Goal: Task Accomplishment & Management: Complete application form

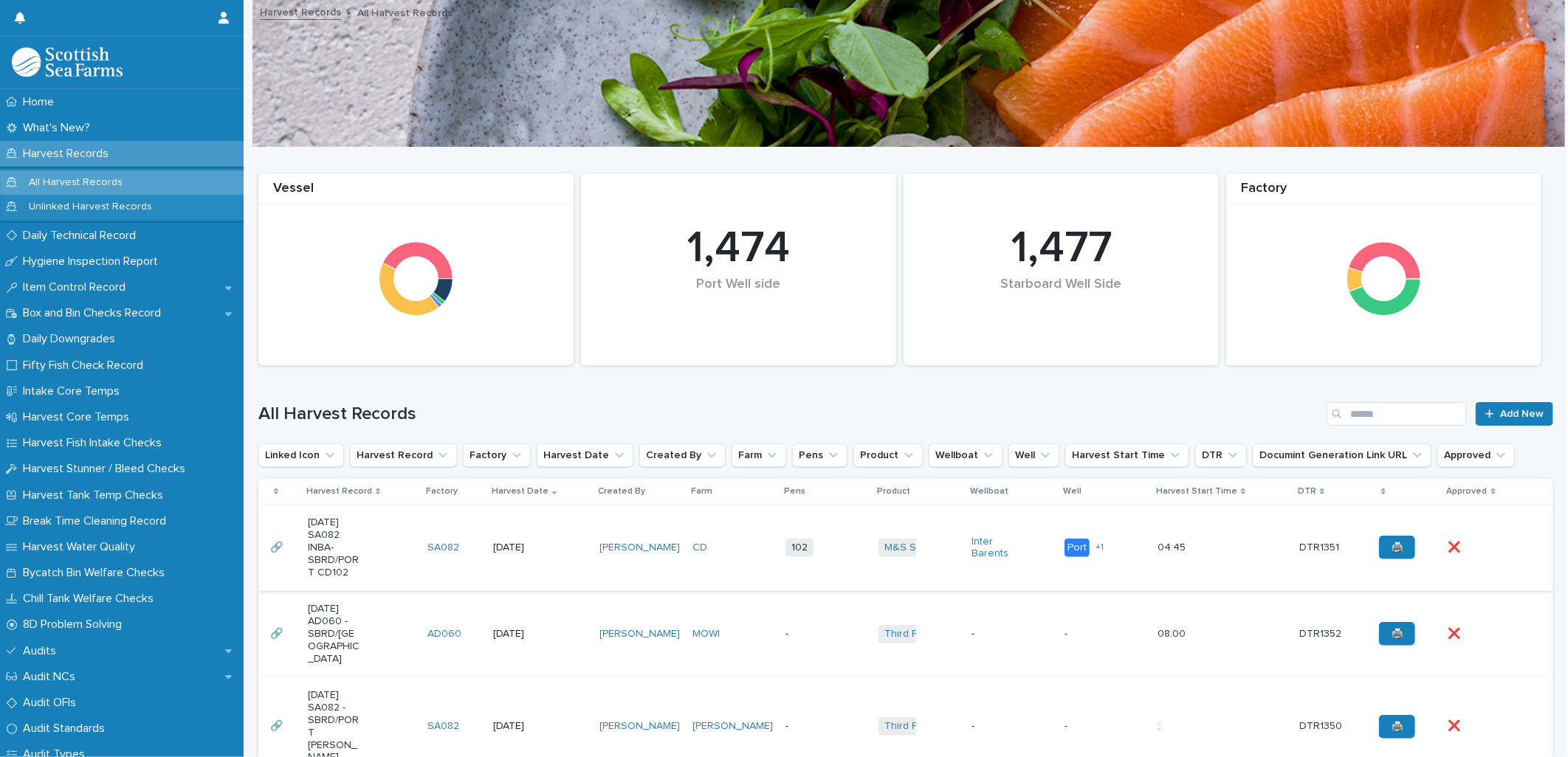
scroll to position [246, 0]
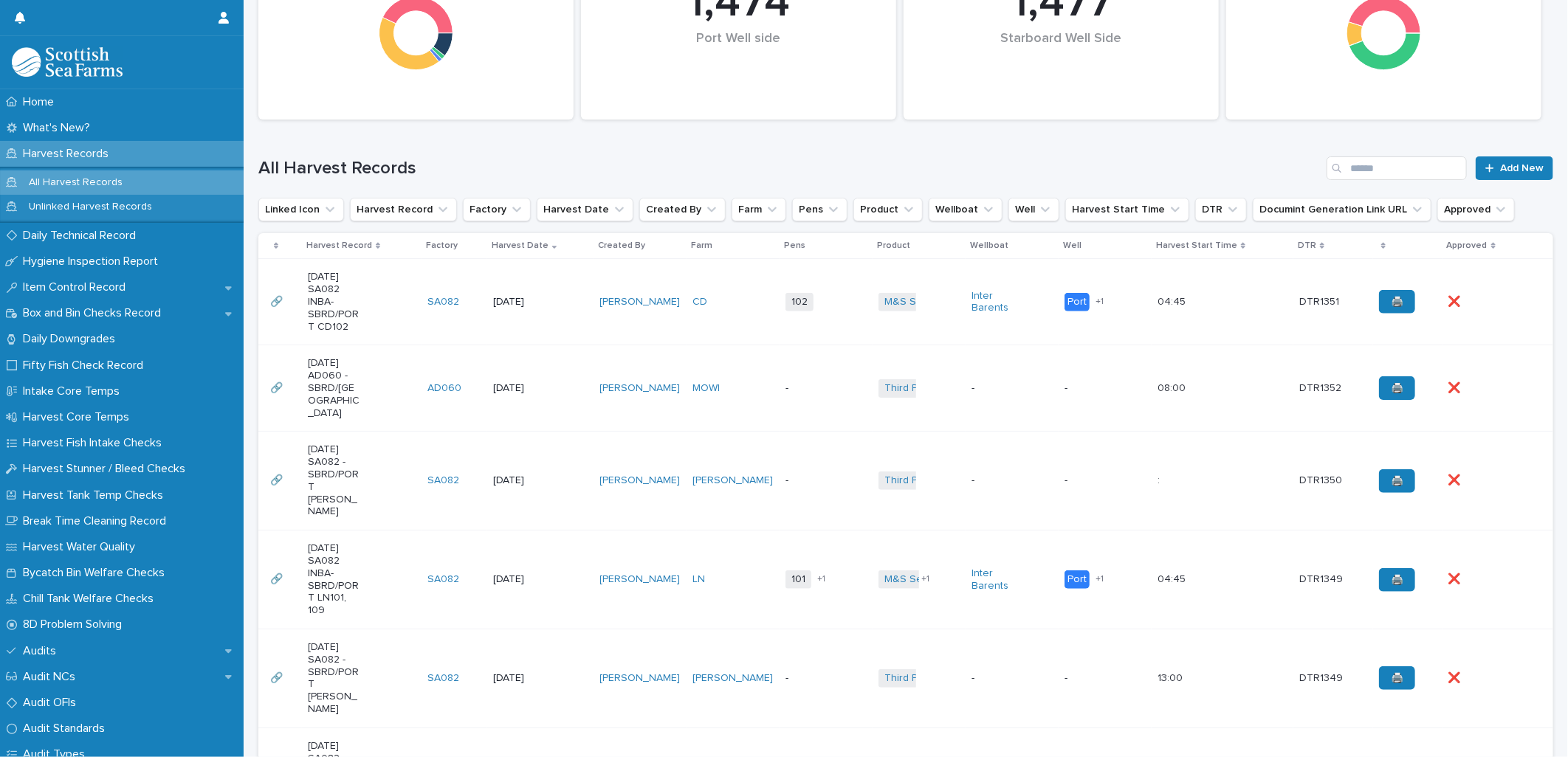
click at [64, 155] on p "Harvest Records" at bounding box center [68, 154] width 103 height 14
click at [825, 315] on td "102 + 0" at bounding box center [826, 300] width 93 height 86
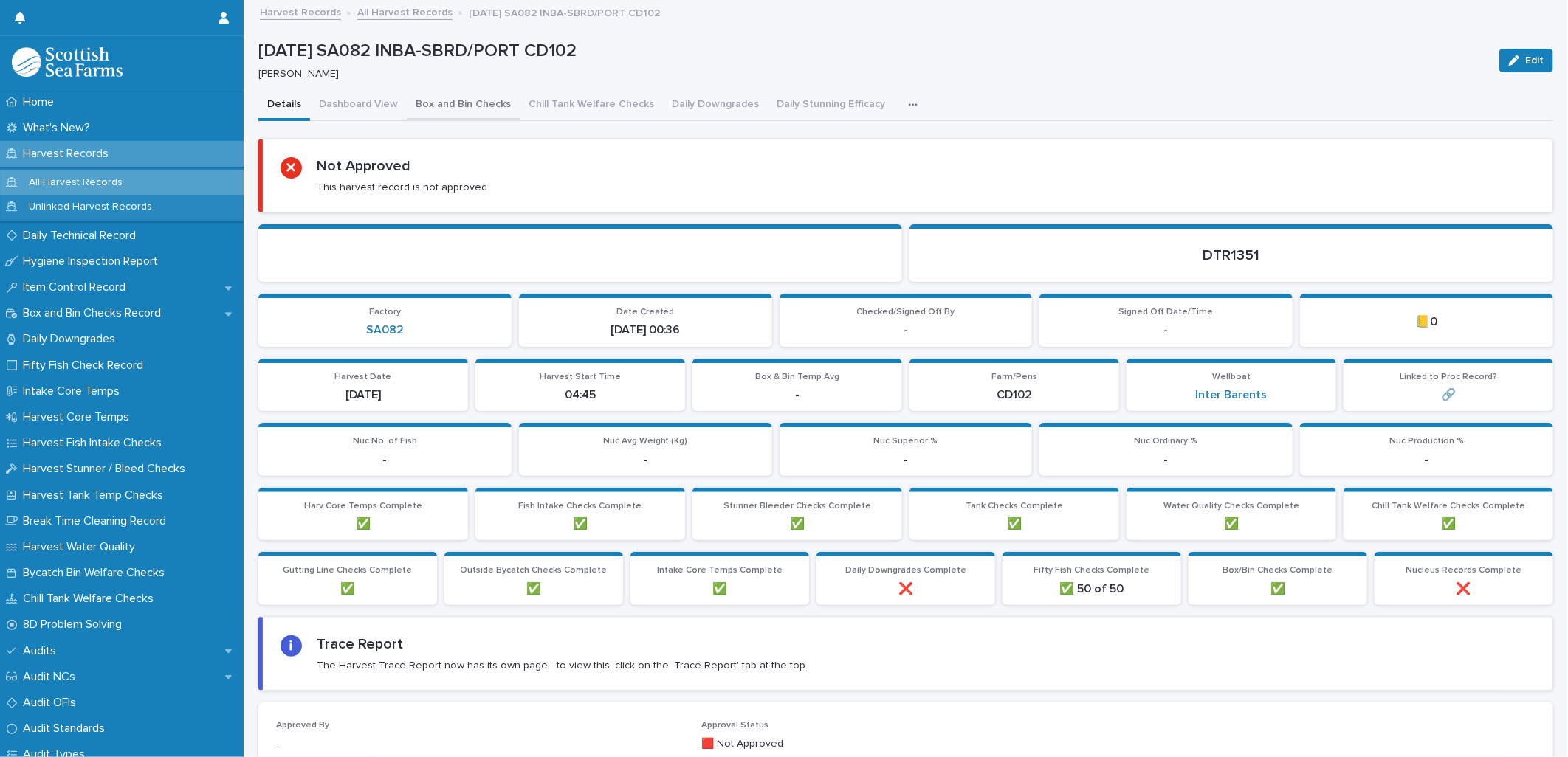
click at [490, 100] on button "Box and Bin Checks" at bounding box center [463, 106] width 113 height 31
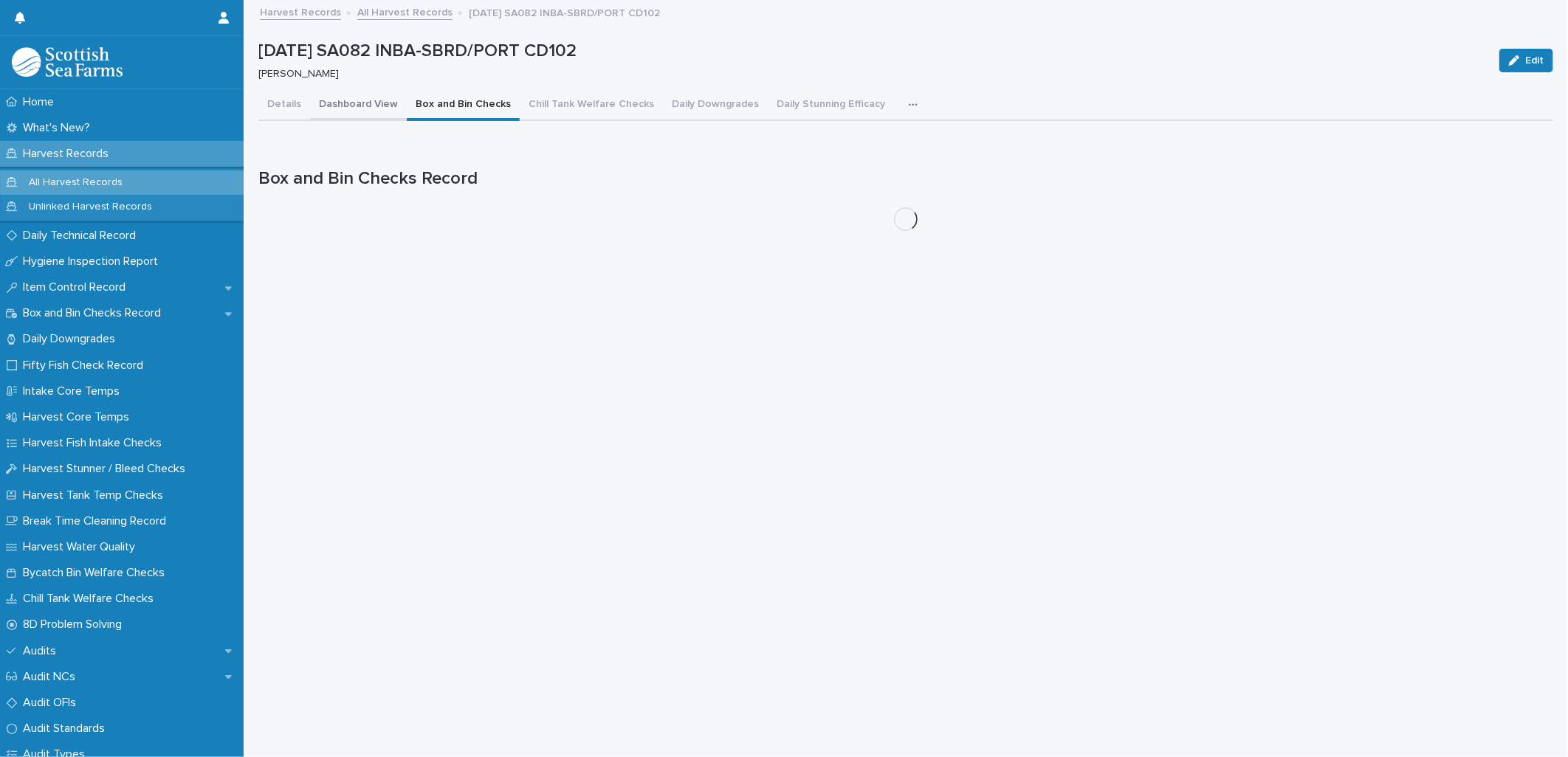
click at [375, 107] on button "Dashboard View" at bounding box center [358, 106] width 97 height 31
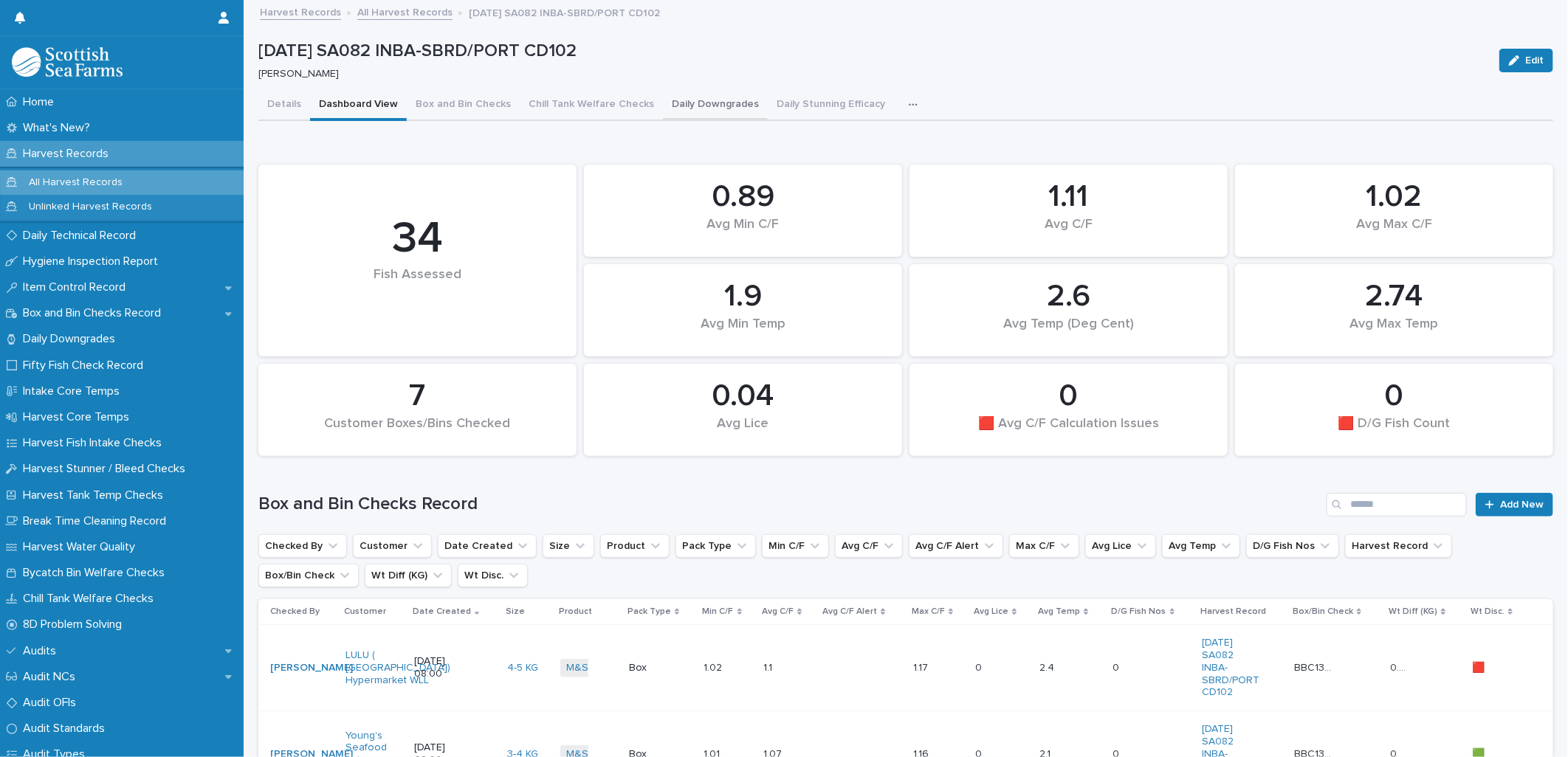
click at [728, 108] on button "Daily Downgrades" at bounding box center [715, 106] width 105 height 31
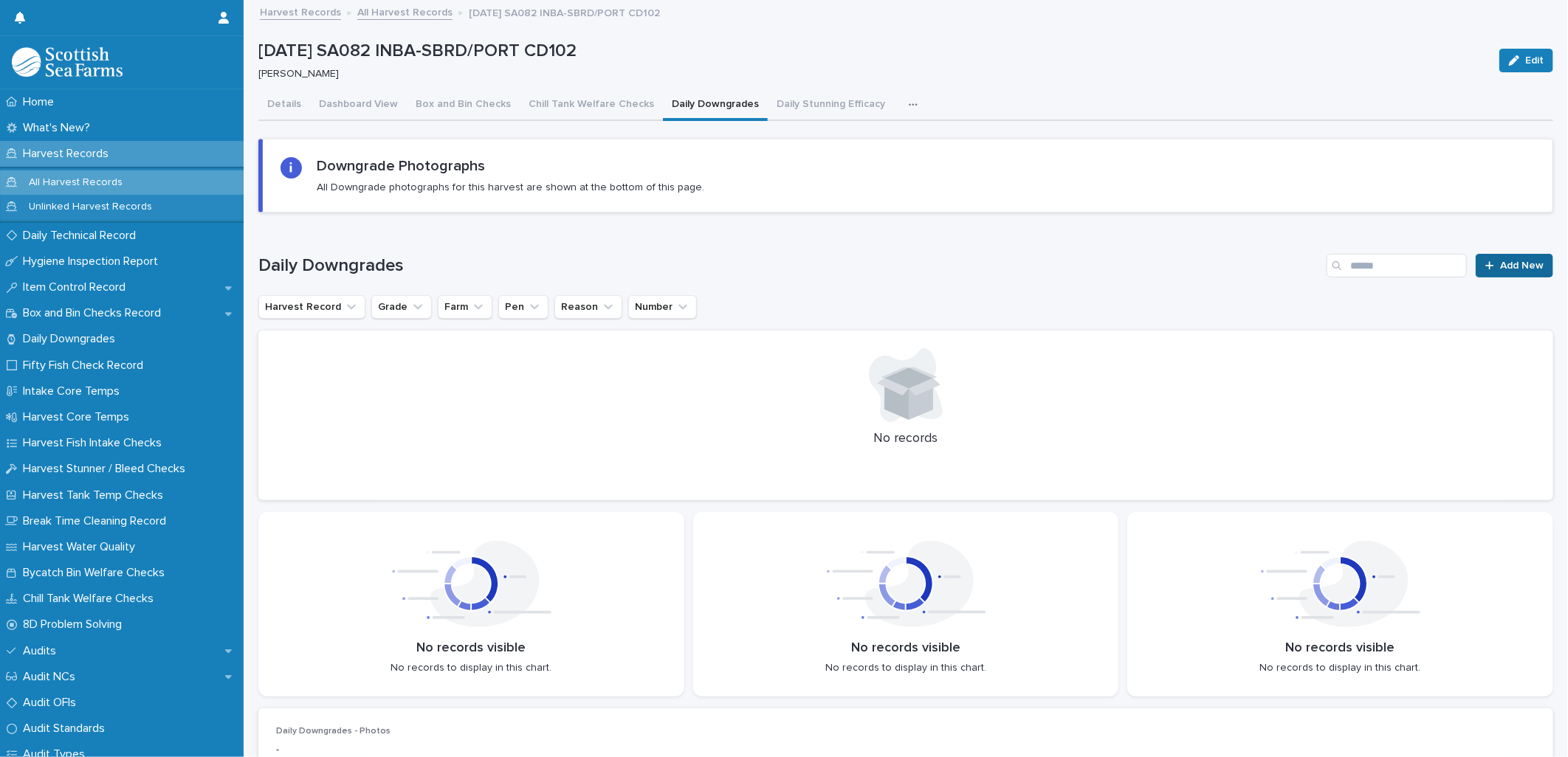
click at [1487, 260] on link "Add New" at bounding box center [1514, 265] width 78 height 24
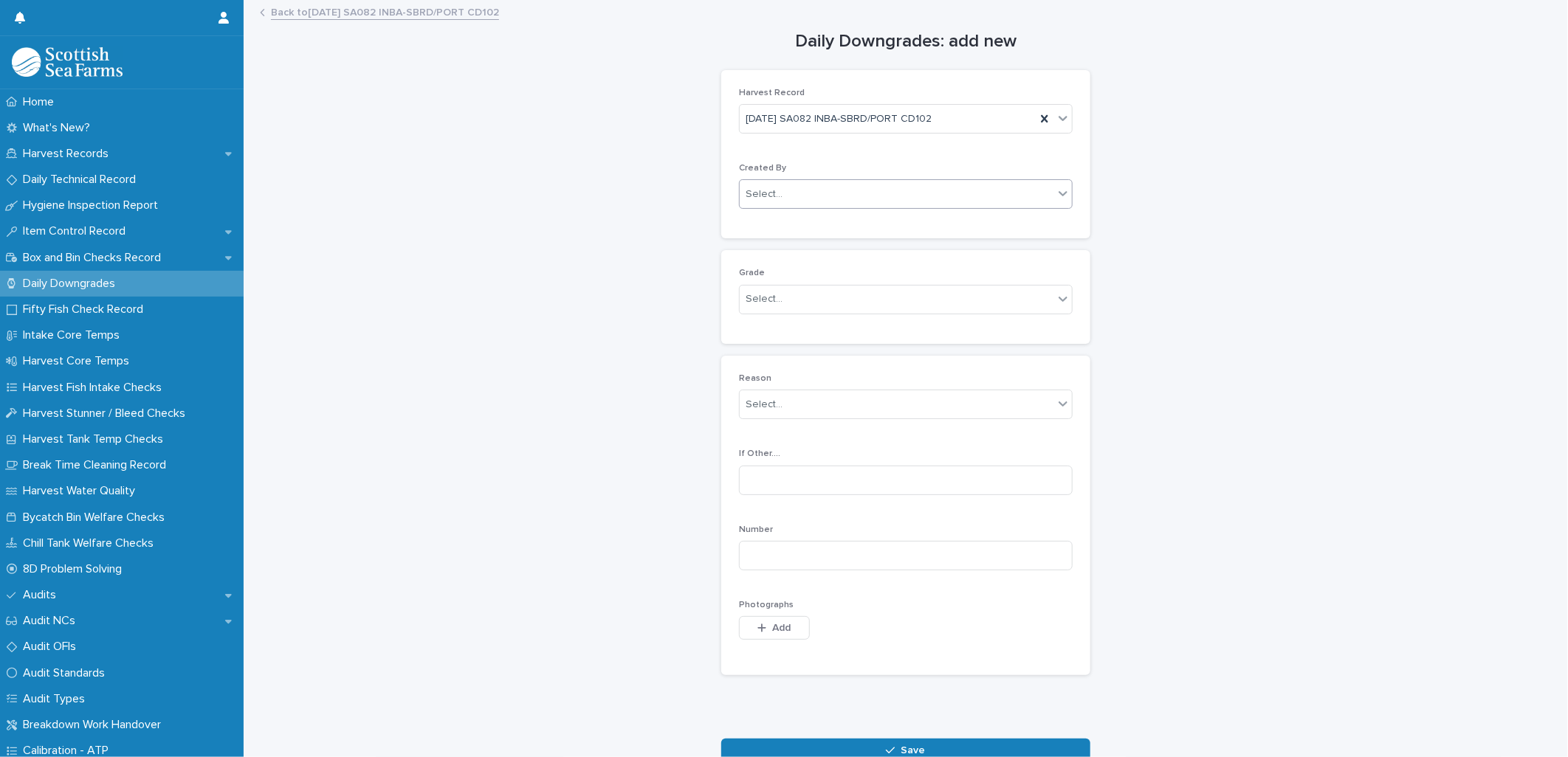
click at [762, 184] on div "Select..." at bounding box center [896, 195] width 313 height 24
type input "*****"
click at [829, 222] on div "[PERSON_NAME]" at bounding box center [899, 224] width 332 height 26
click at [771, 297] on div "Select..." at bounding box center [764, 299] width 37 height 16
click at [762, 355] on div "Production" at bounding box center [899, 354] width 332 height 26
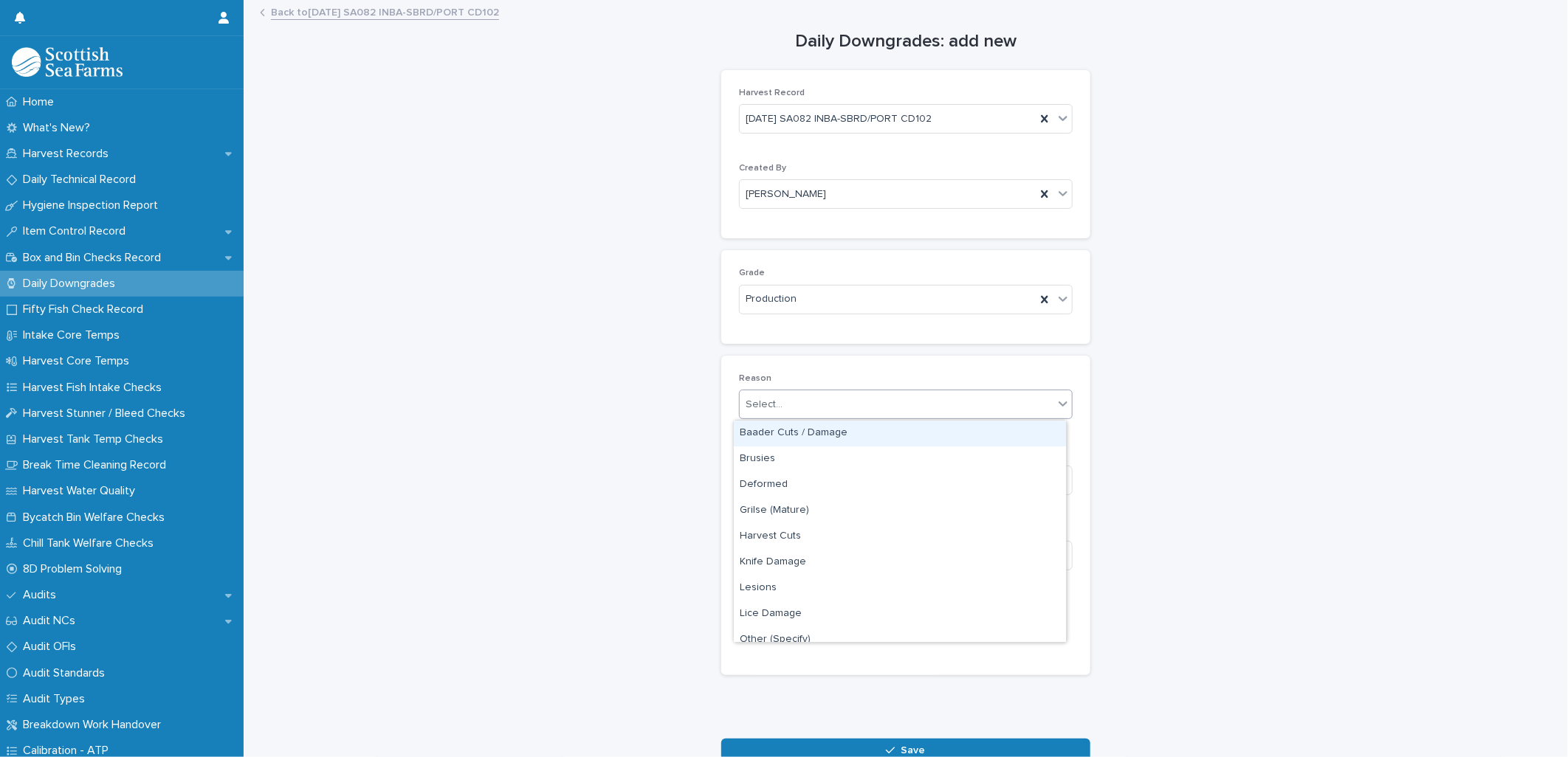
click at [757, 404] on div "Select..." at bounding box center [764, 405] width 37 height 16
click at [763, 513] on div "Grilse (Mature)" at bounding box center [899, 512] width 332 height 26
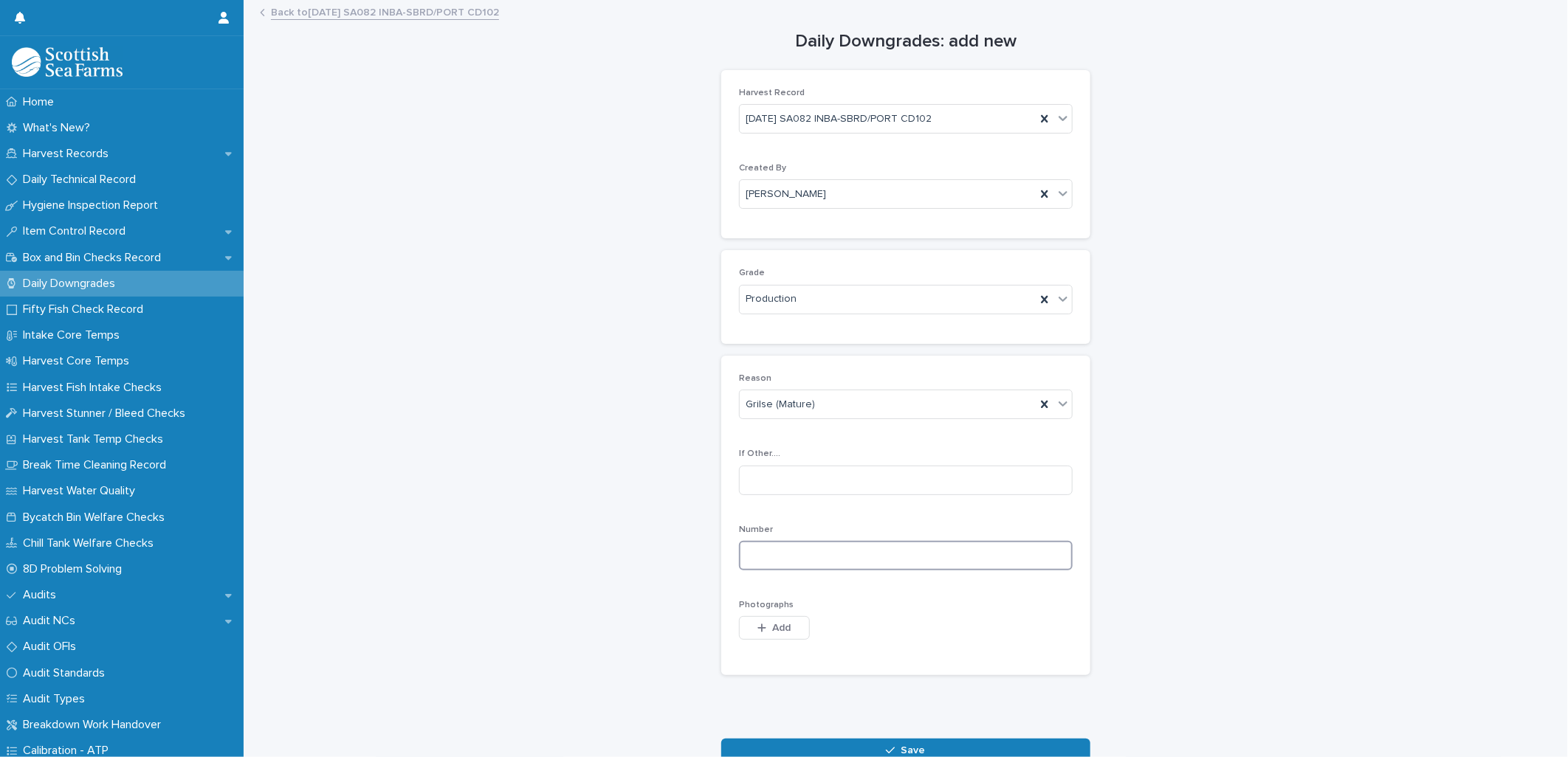
drag, startPoint x: 748, startPoint y: 542, endPoint x: 886, endPoint y: 548, distance: 138.1
click at [761, 542] on input at bounding box center [905, 556] width 334 height 30
type input "**"
click at [775, 636] on button "Add" at bounding box center [774, 628] width 71 height 24
click at [747, 632] on button "Add" at bounding box center [774, 628] width 71 height 24
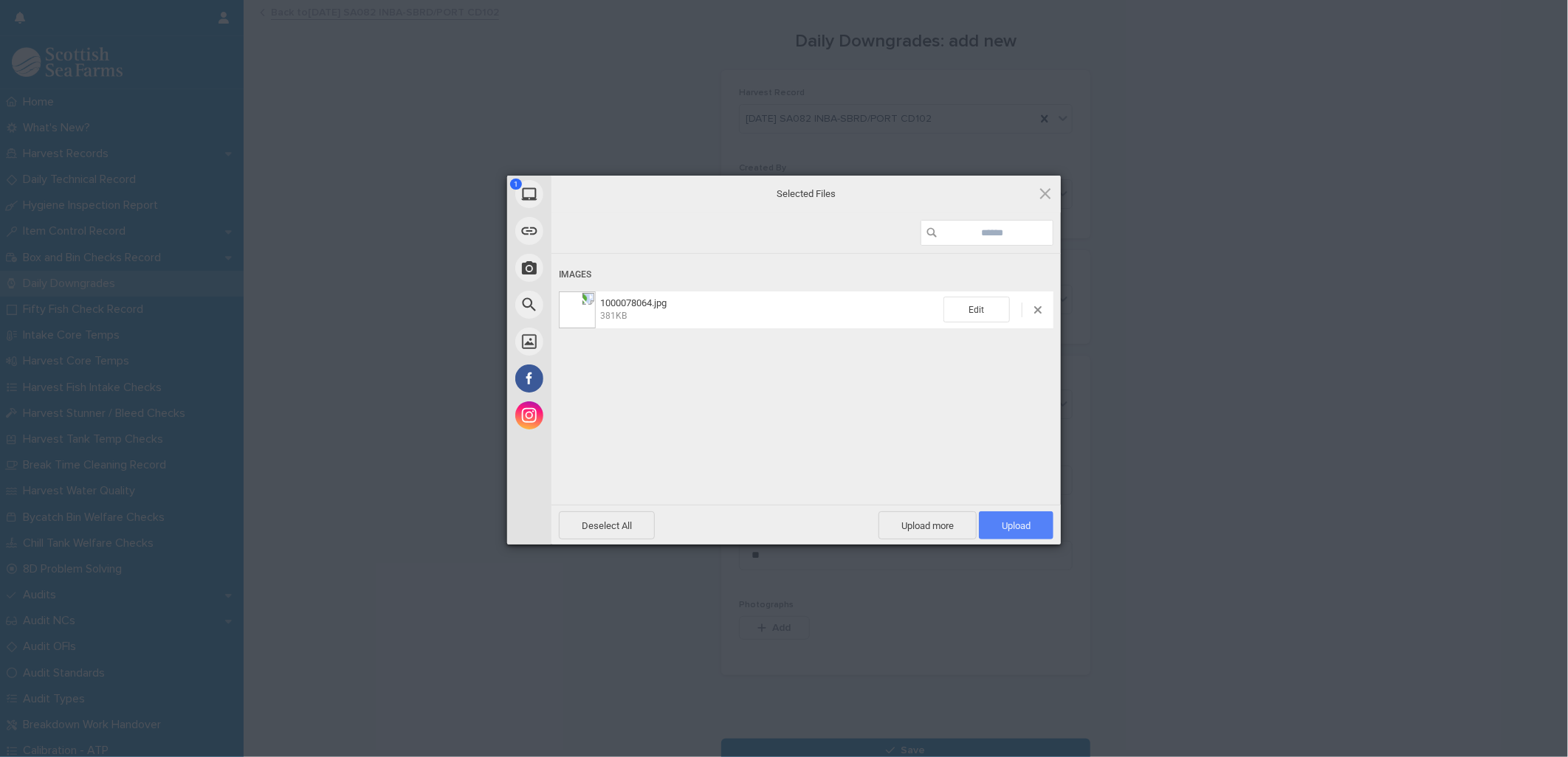
click at [1014, 529] on span "Upload 1" at bounding box center [1015, 526] width 29 height 11
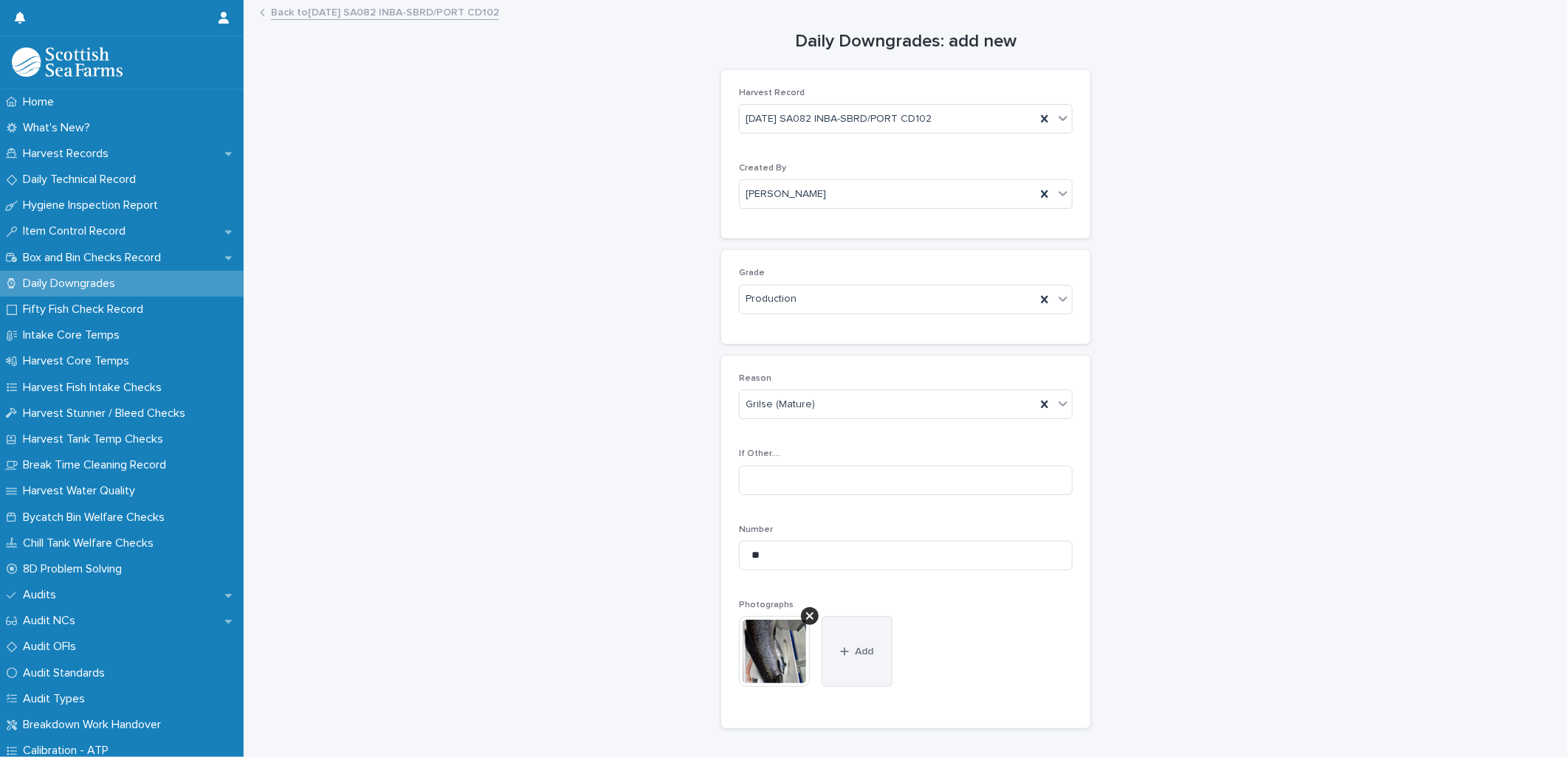
click at [856, 647] on span "Add" at bounding box center [864, 652] width 18 height 10
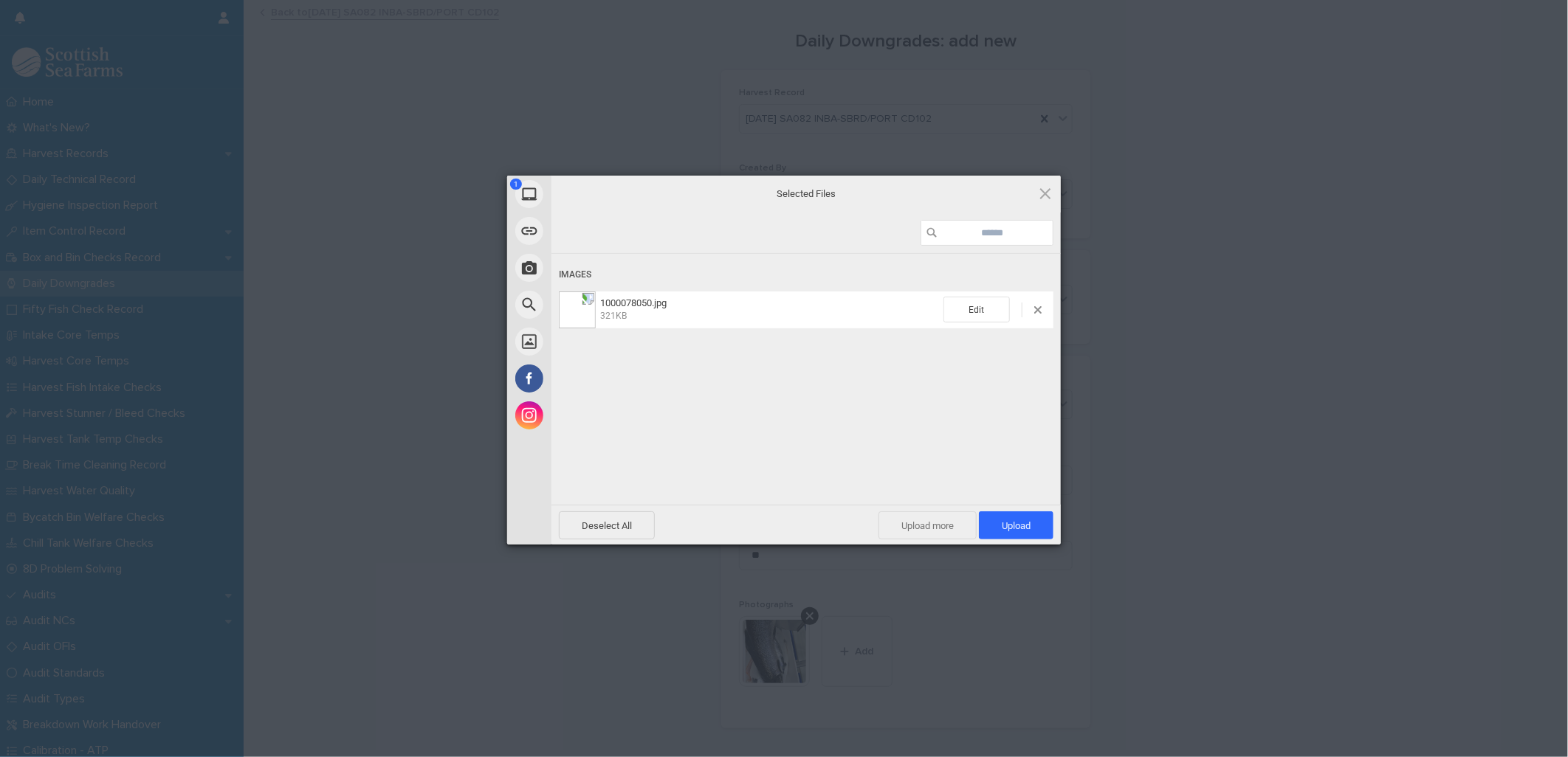
click at [921, 528] on span "Upload more" at bounding box center [927, 526] width 98 height 28
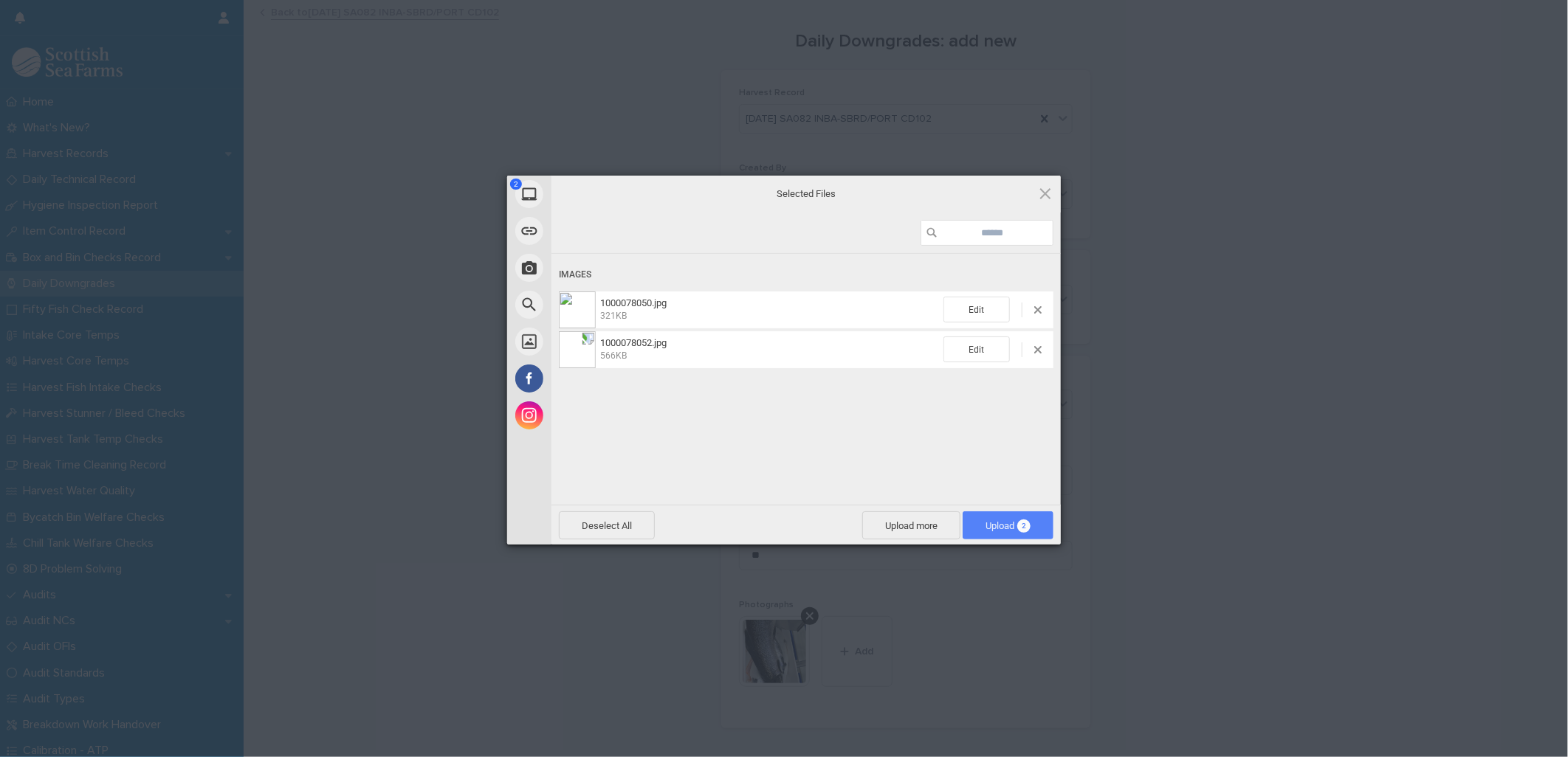
click at [1004, 529] on span "Upload 2" at bounding box center [1008, 526] width 45 height 11
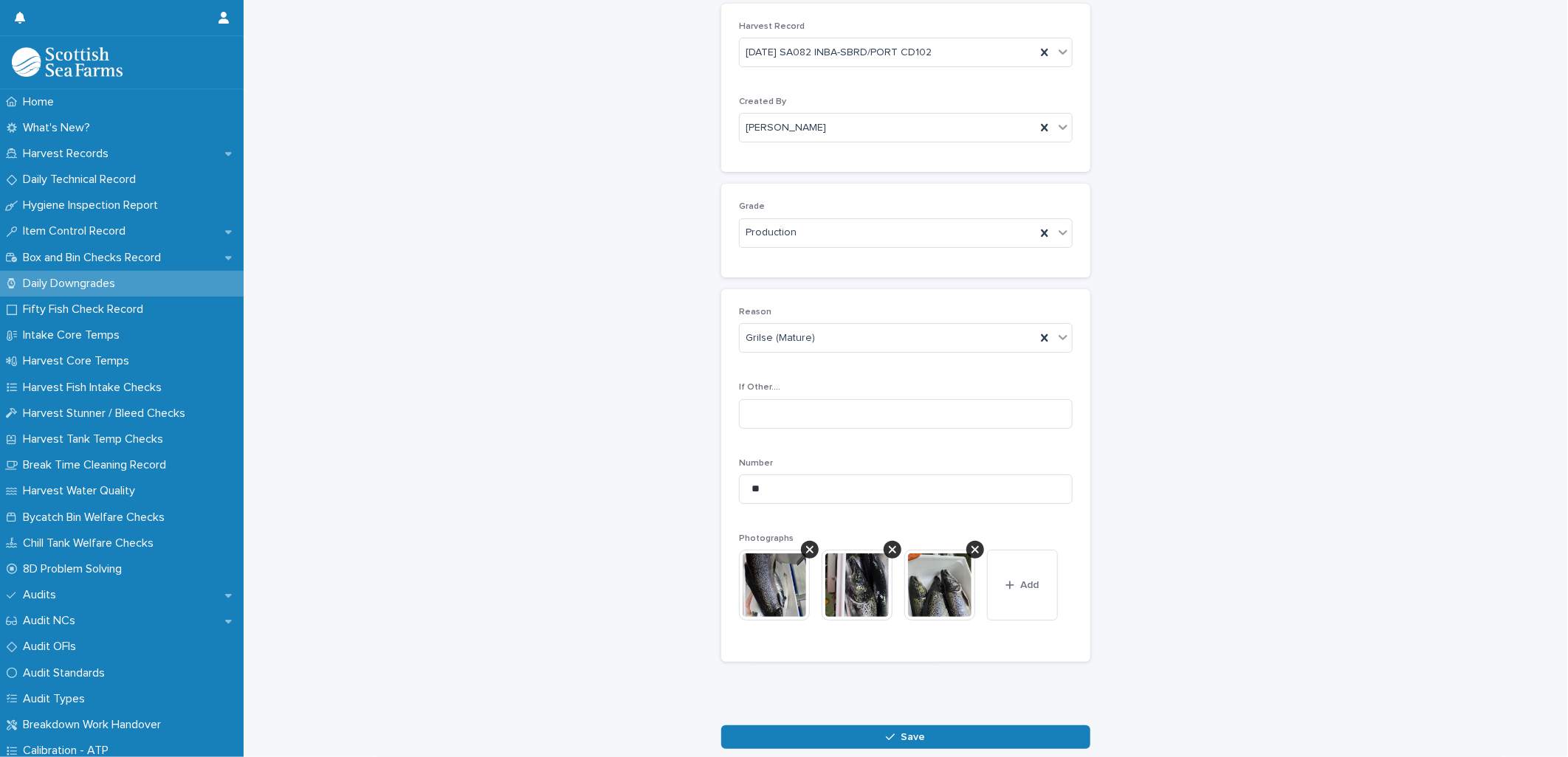
scroll to position [144, 0]
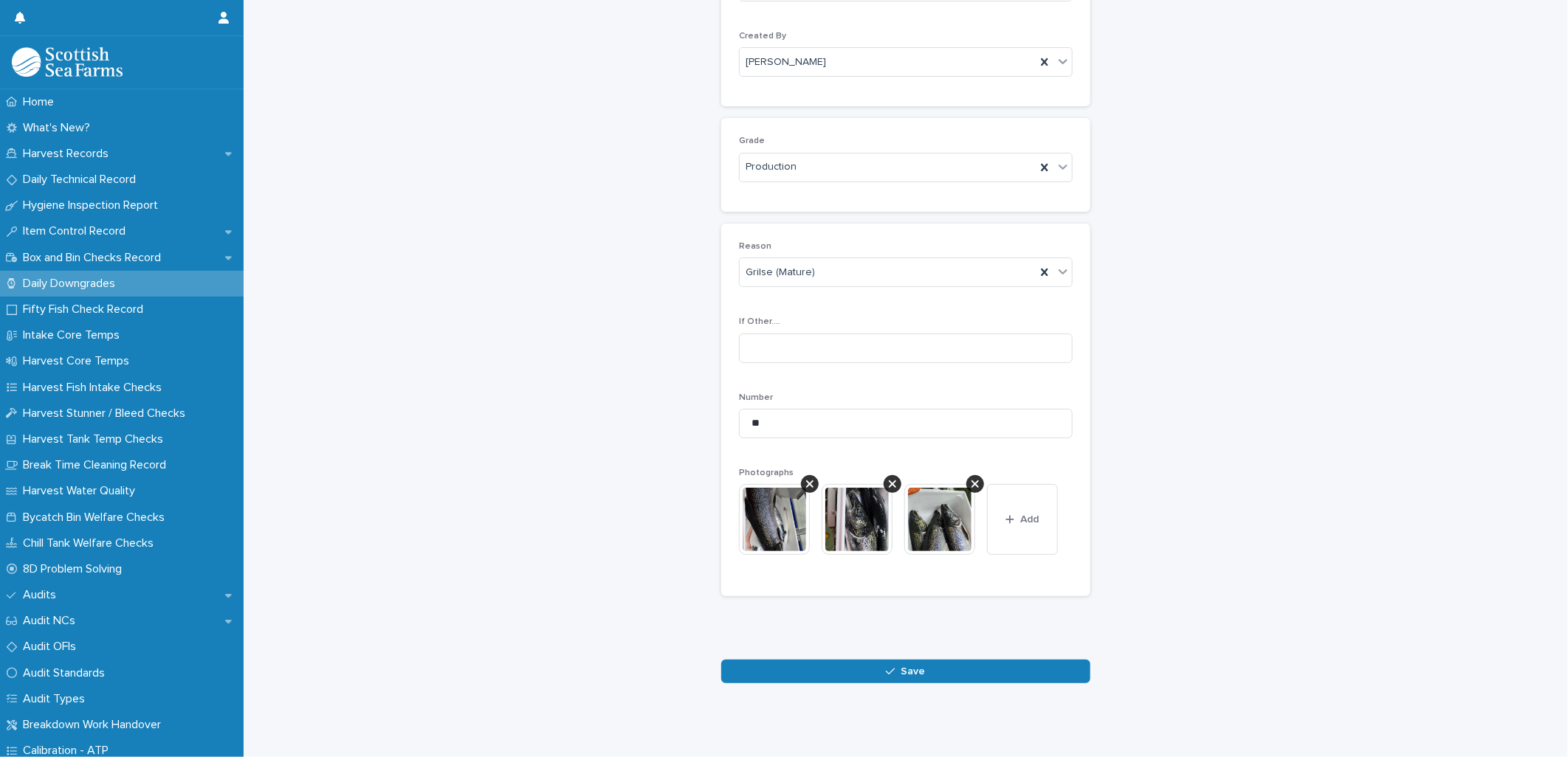
click at [885, 669] on icon "button" at bounding box center [890, 672] width 9 height 7
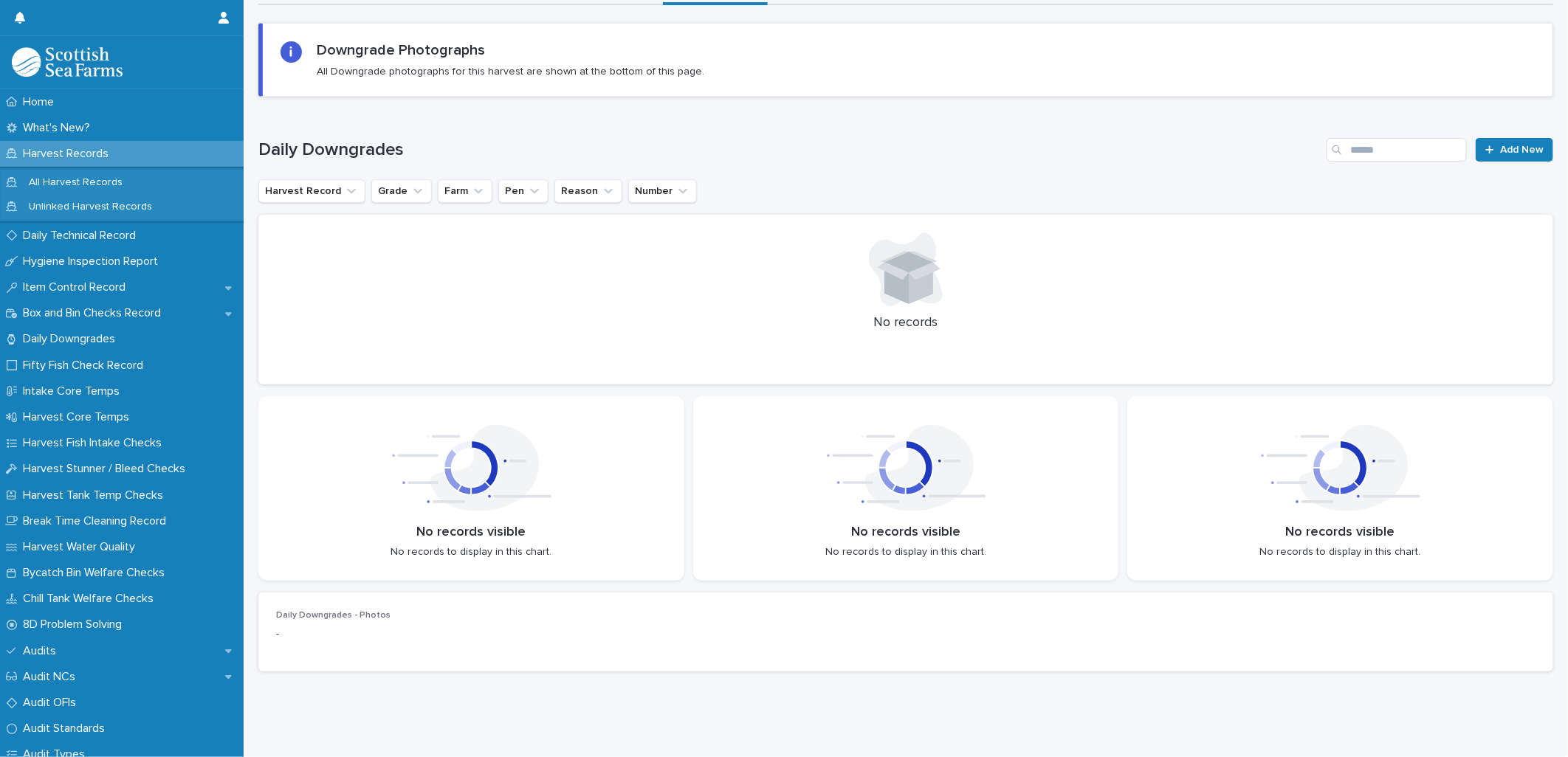
scroll to position [127, 0]
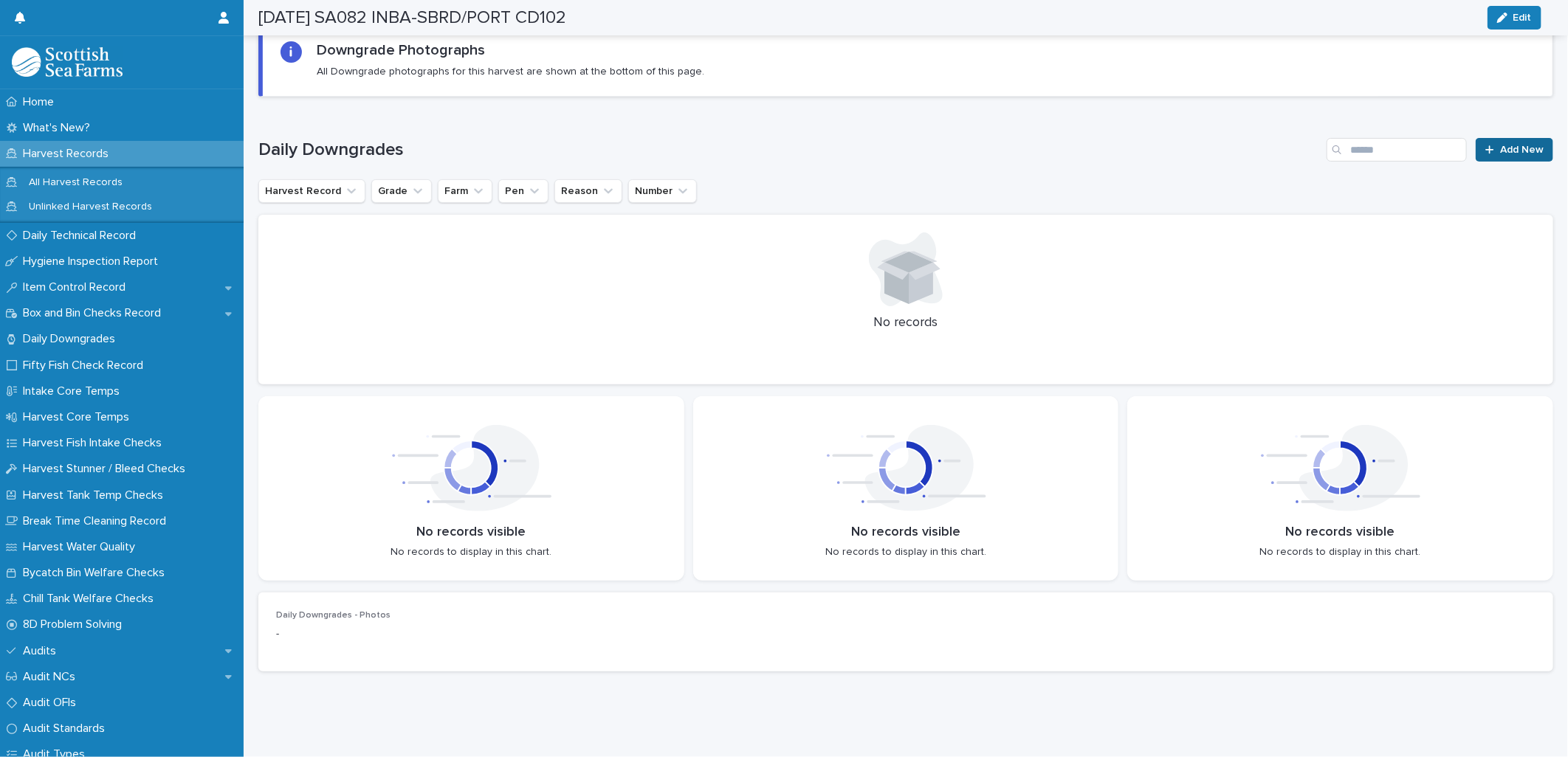
click at [1536, 138] on link "Add New" at bounding box center [1514, 149] width 78 height 24
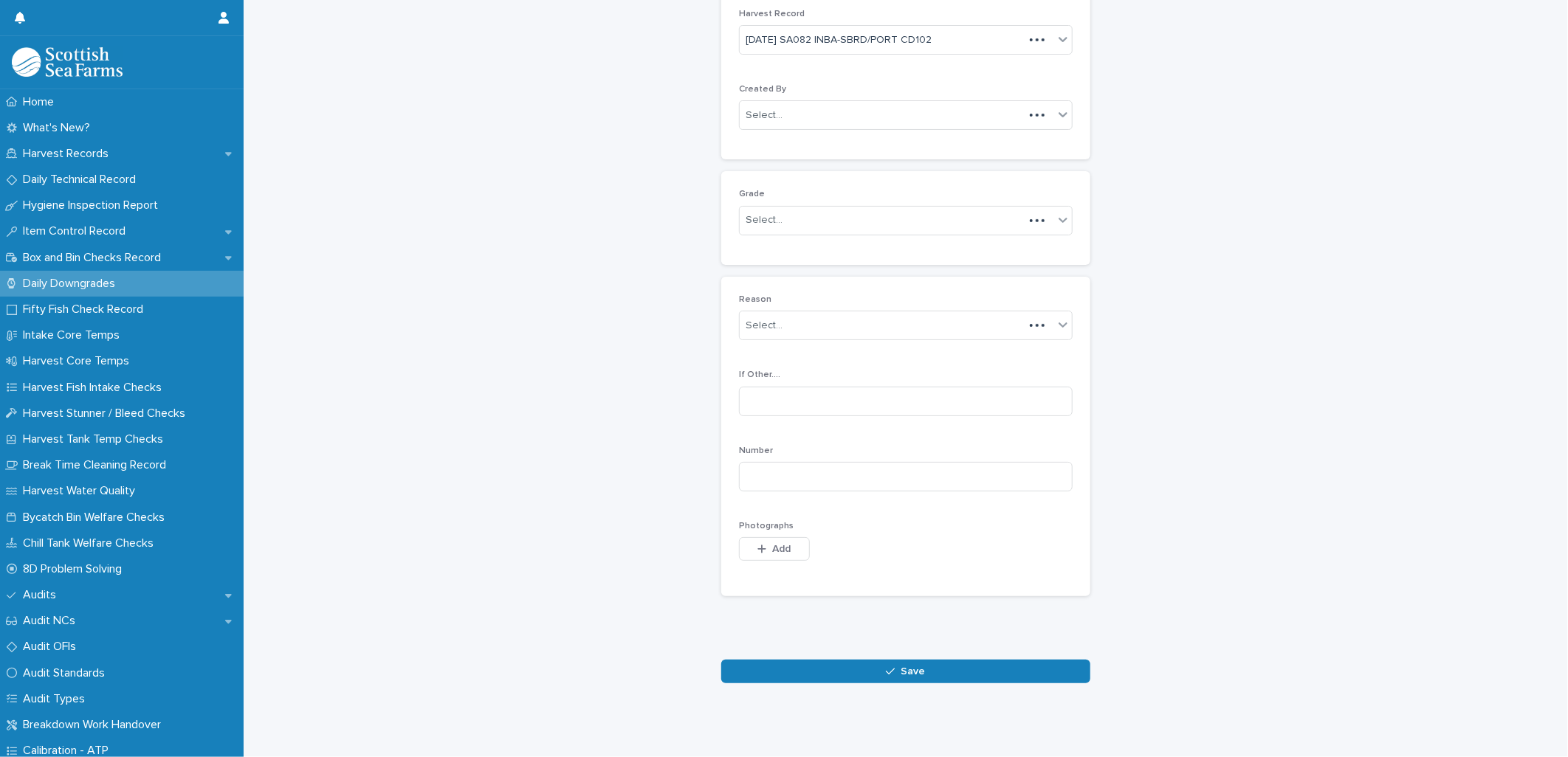
scroll to position [67, 0]
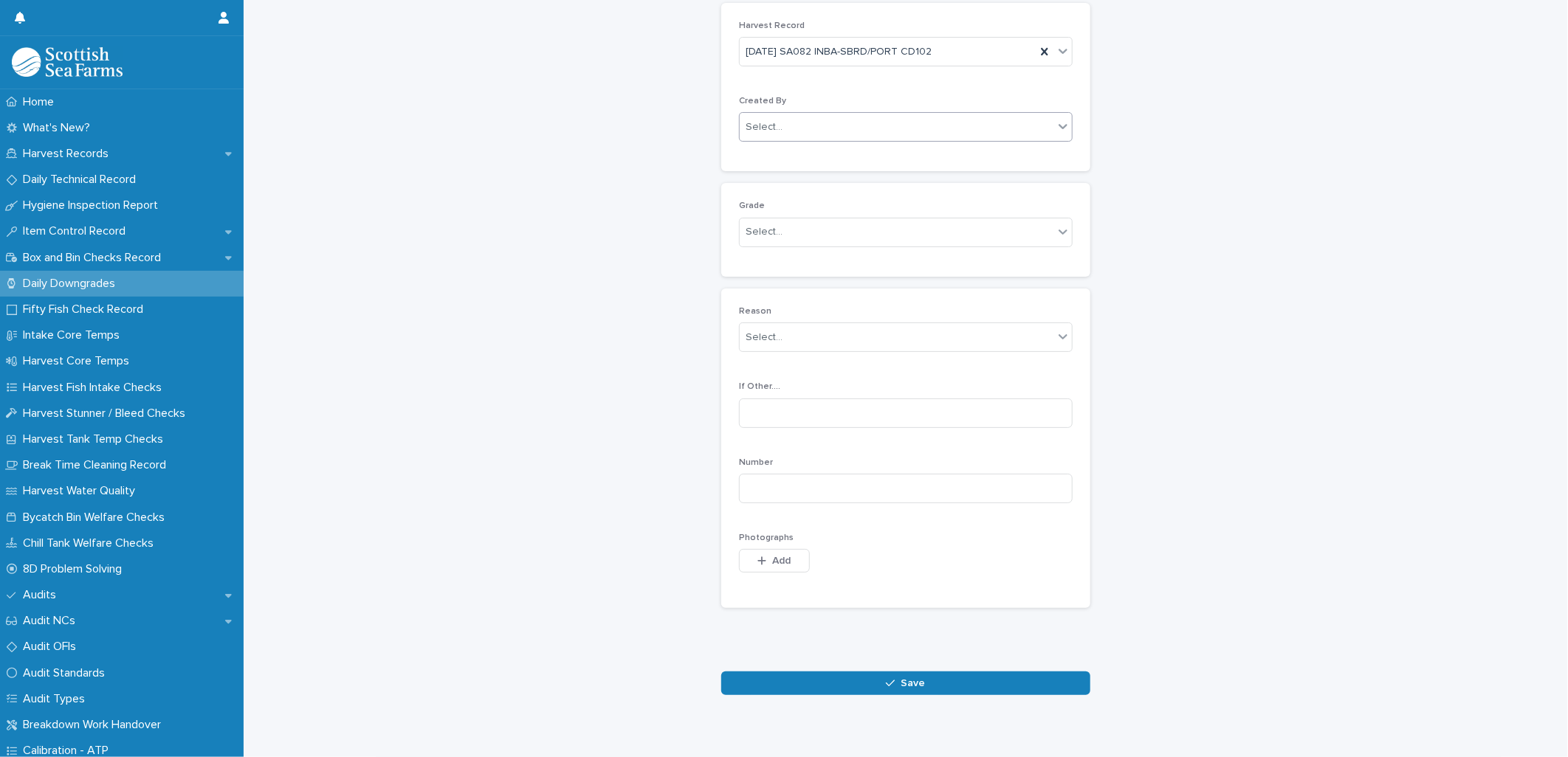
click at [838, 135] on div "Select..." at bounding box center [896, 127] width 313 height 24
type input "*****"
drag, startPoint x: 782, startPoint y: 151, endPoint x: 781, endPoint y: 175, distance: 24.0
click at [782, 151] on div "[PERSON_NAME]" at bounding box center [899, 156] width 332 height 26
click at [761, 237] on div "Select..." at bounding box center [764, 232] width 37 height 16
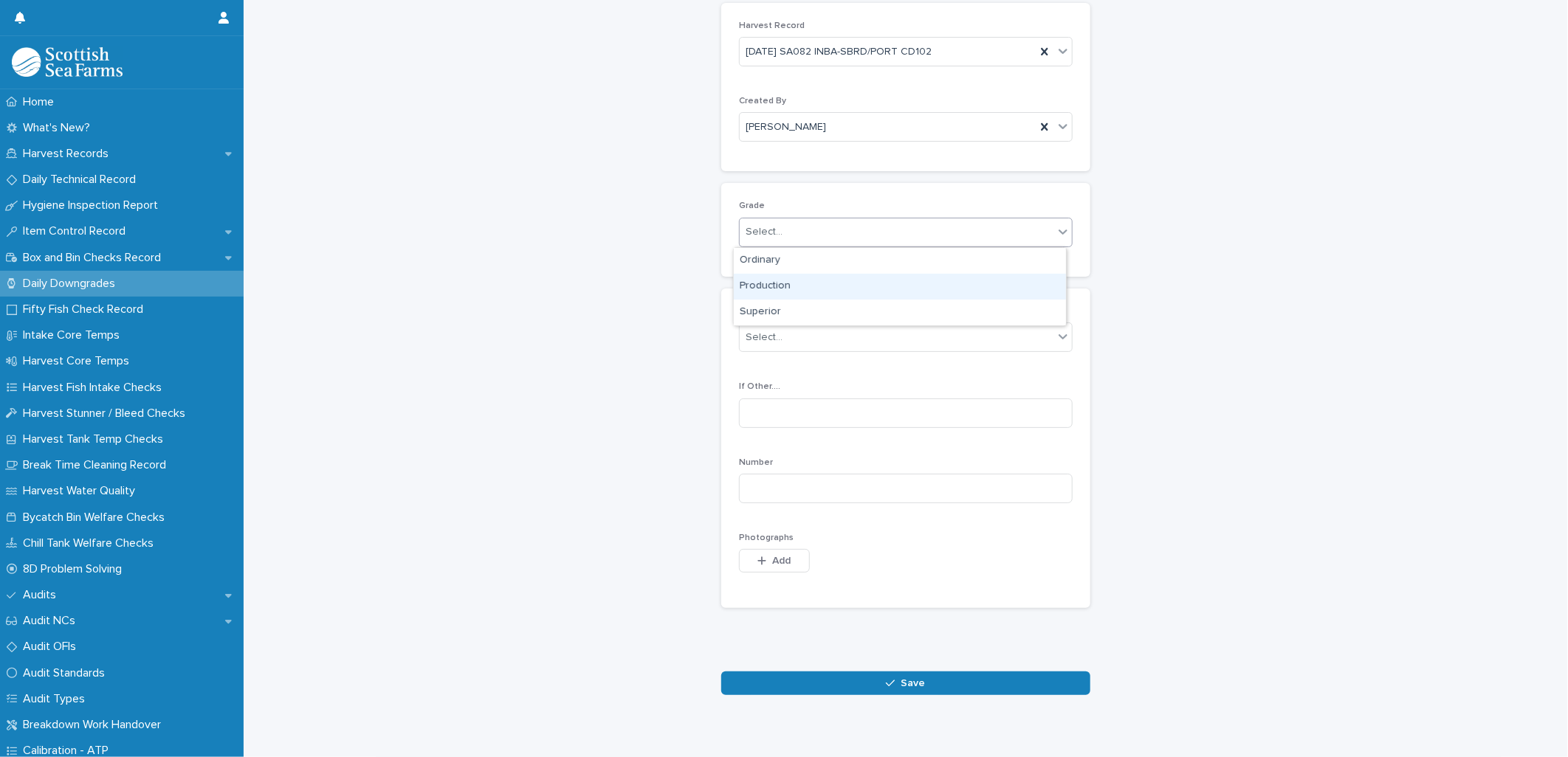
click at [767, 290] on div "Production" at bounding box center [899, 287] width 332 height 26
click at [765, 341] on div "Select..." at bounding box center [764, 338] width 37 height 16
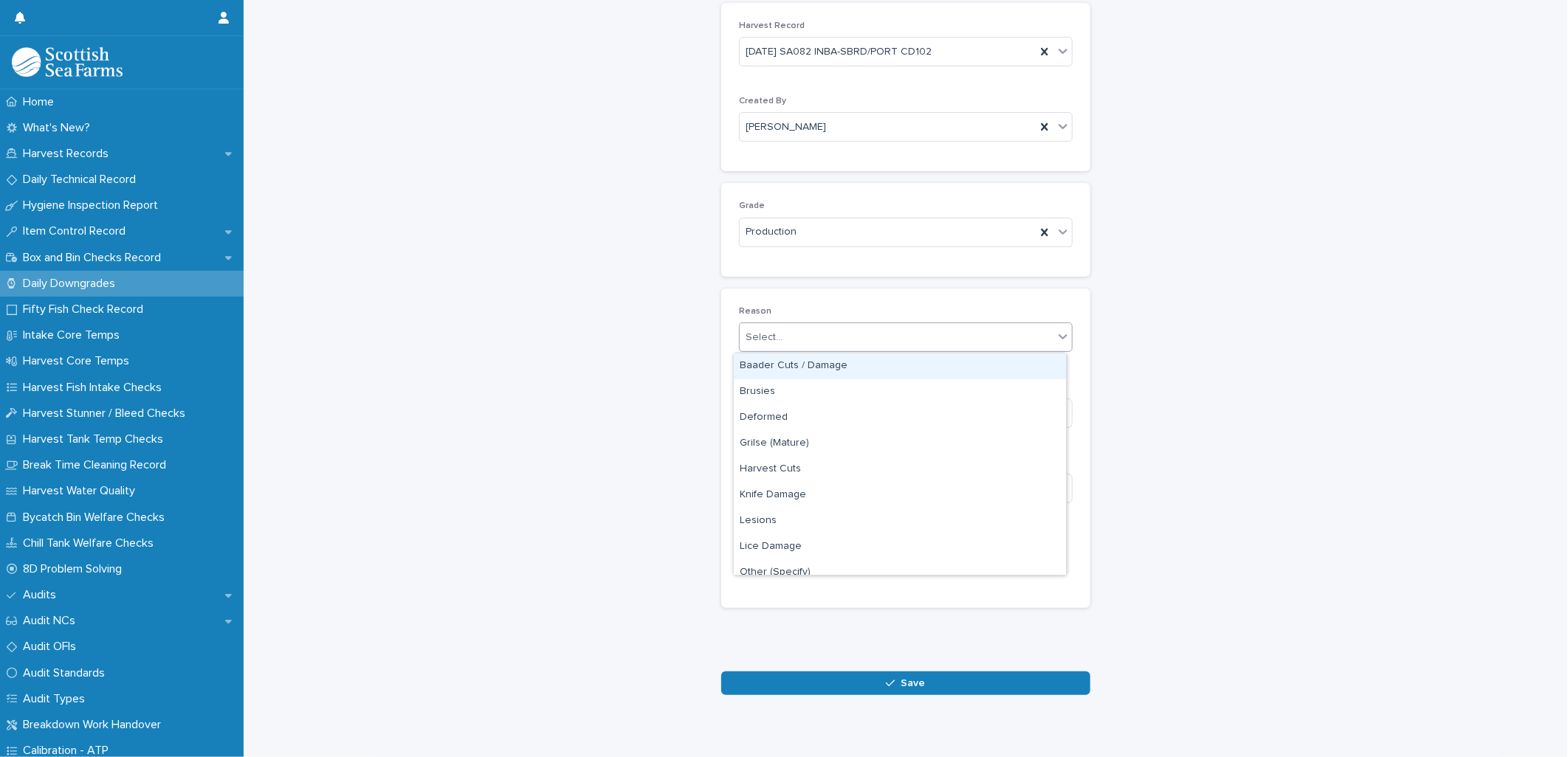
click at [768, 368] on div "Baader Cuts / Damage" at bounding box center [899, 367] width 332 height 26
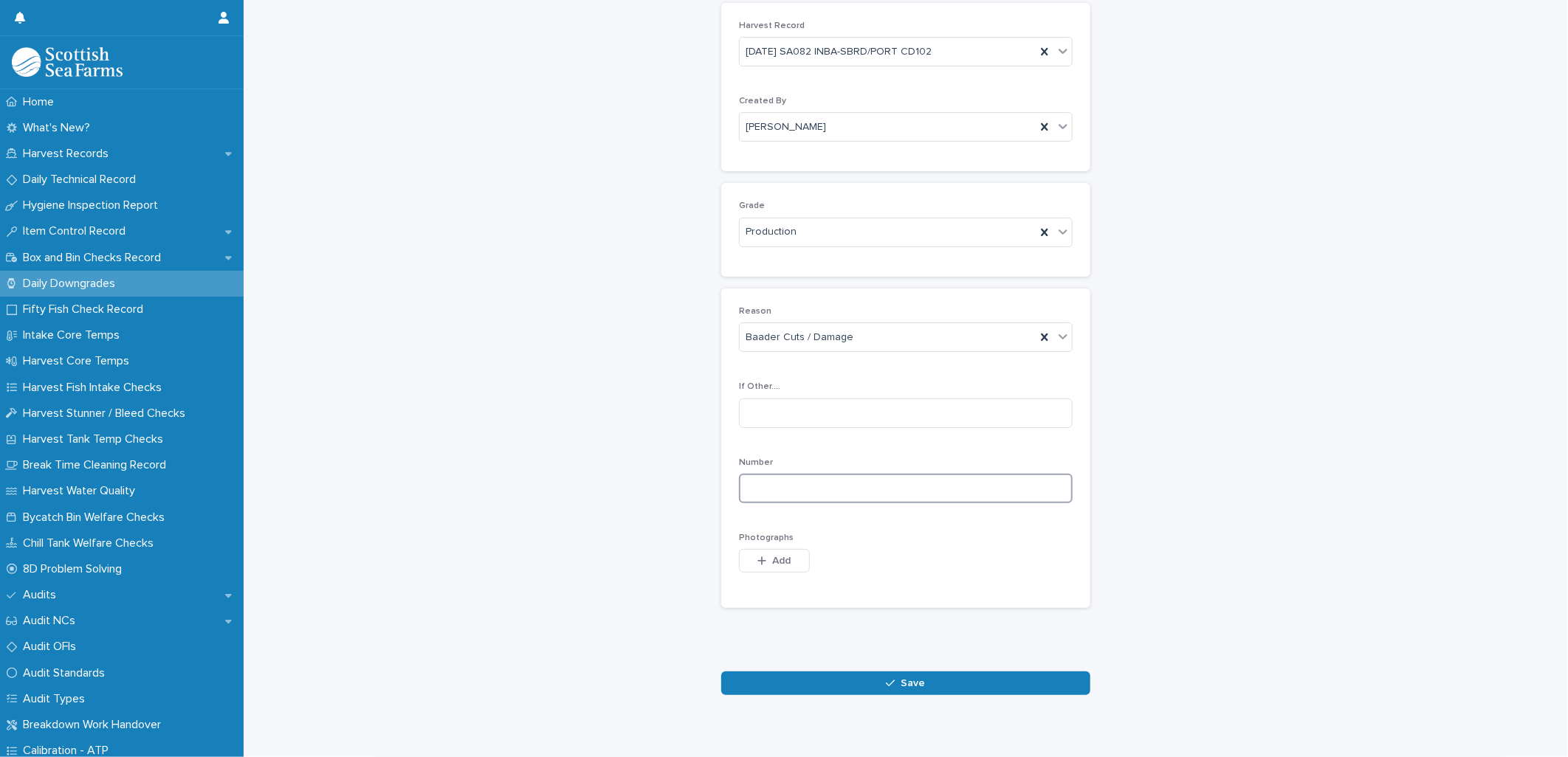
click at [748, 485] on input at bounding box center [905, 489] width 334 height 30
type input "*"
click at [773, 564] on span "Add" at bounding box center [781, 561] width 18 height 10
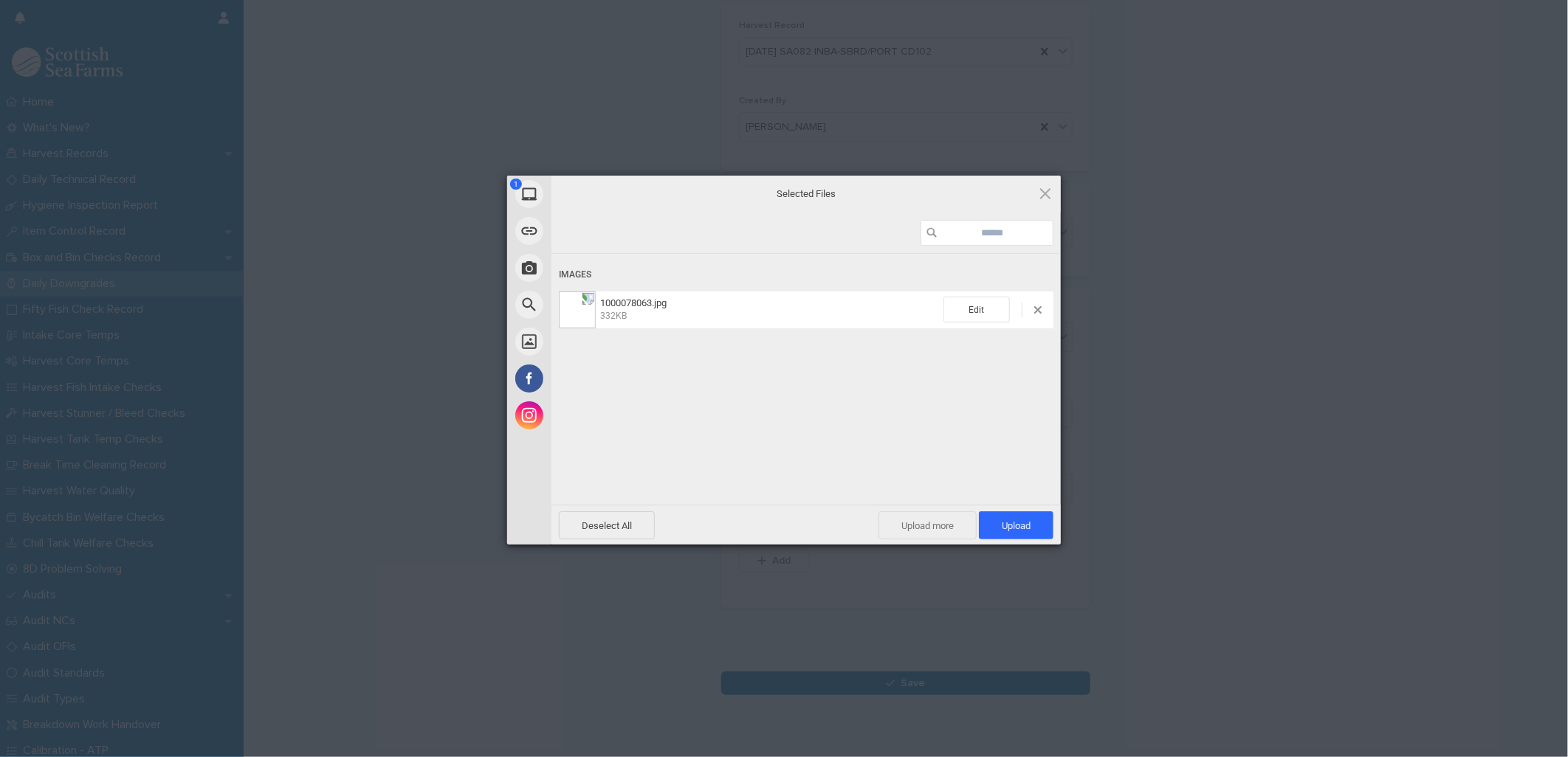
click at [934, 527] on span "Upload more" at bounding box center [927, 526] width 98 height 28
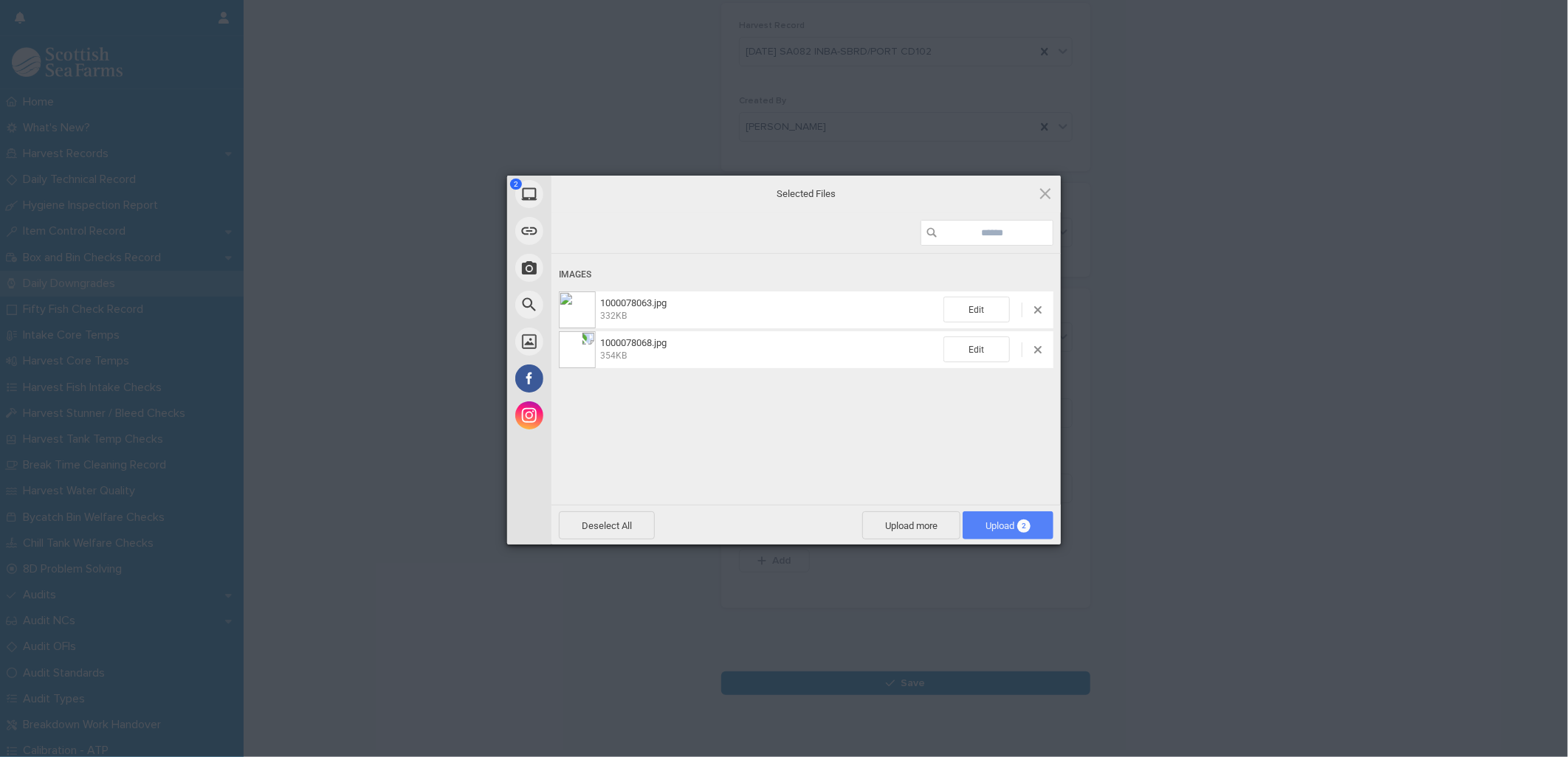
click at [1012, 527] on span "Upload 2" at bounding box center [1008, 526] width 45 height 11
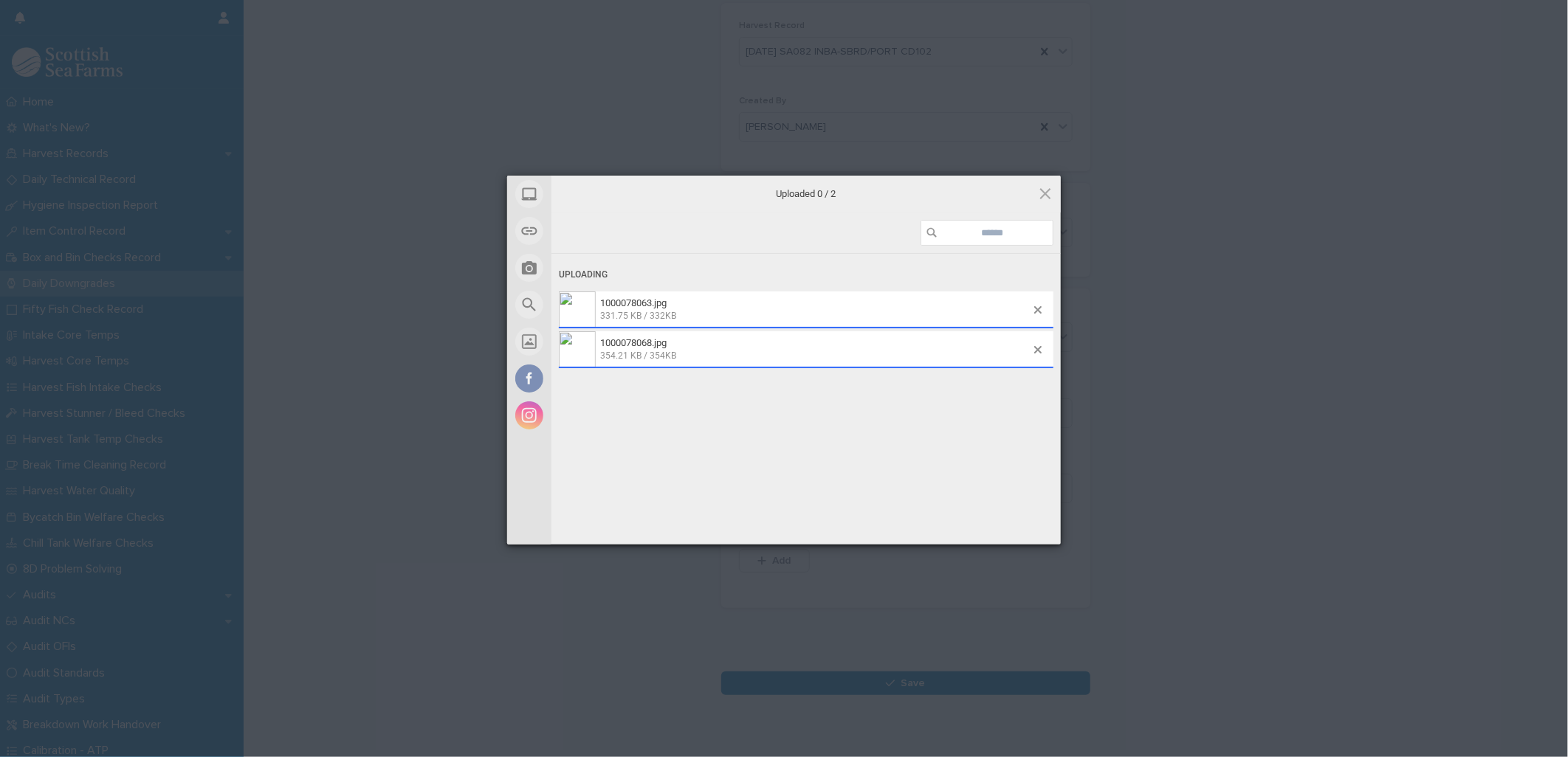
scroll to position [93, 0]
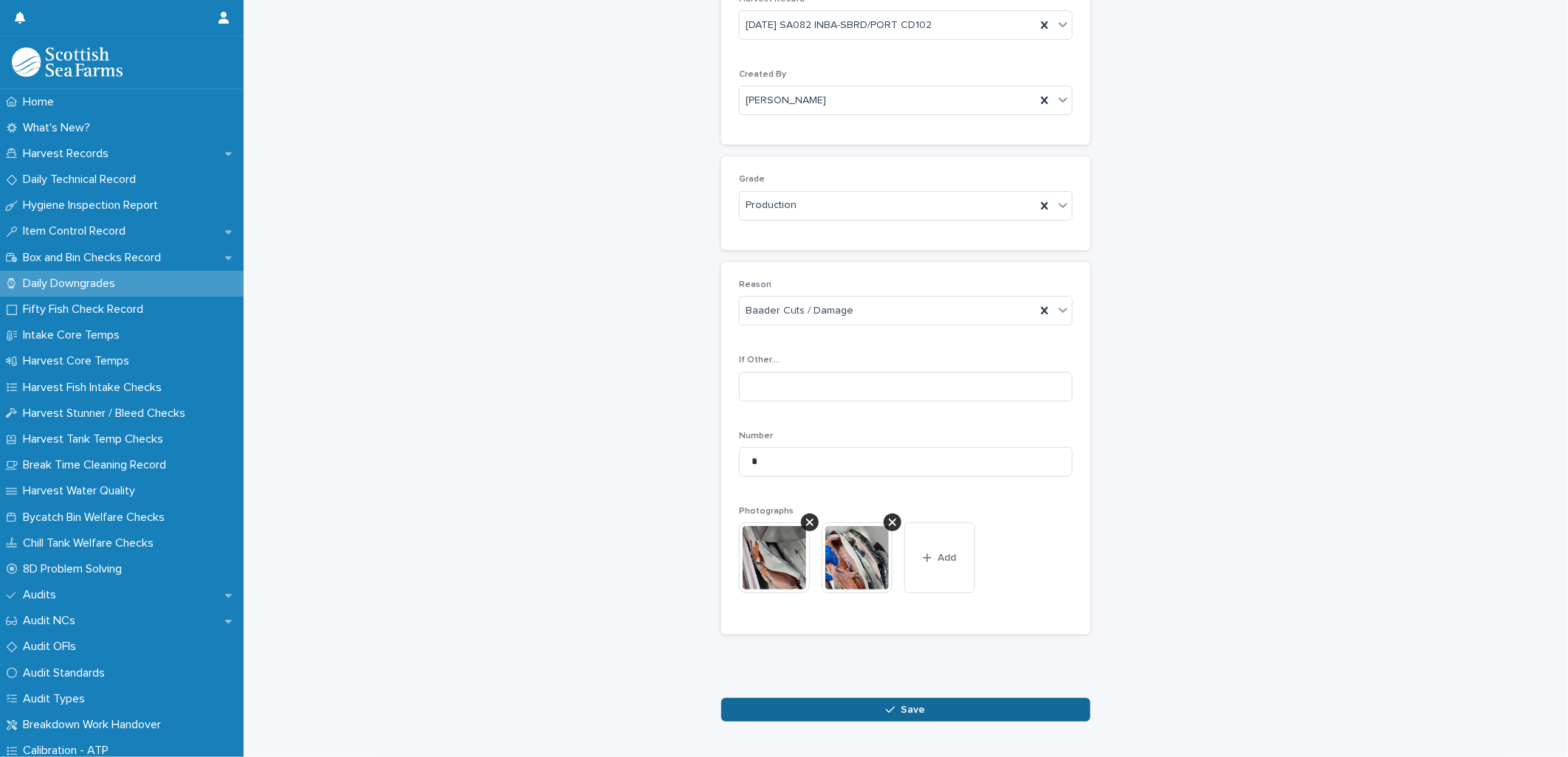
click at [844, 706] on button "Save" at bounding box center [905, 710] width 369 height 24
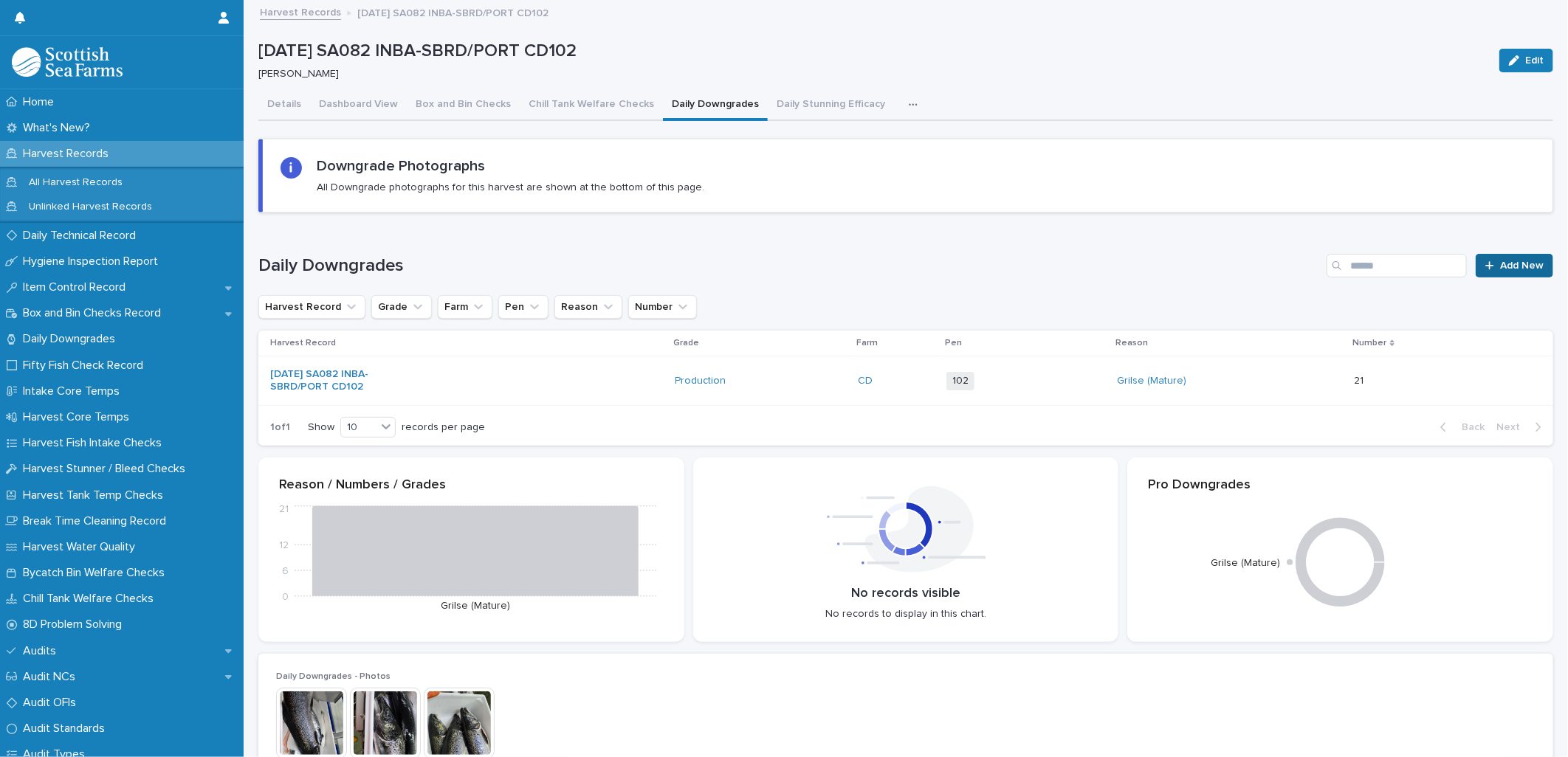
click at [1503, 269] on span "Add New" at bounding box center [1522, 265] width 44 height 10
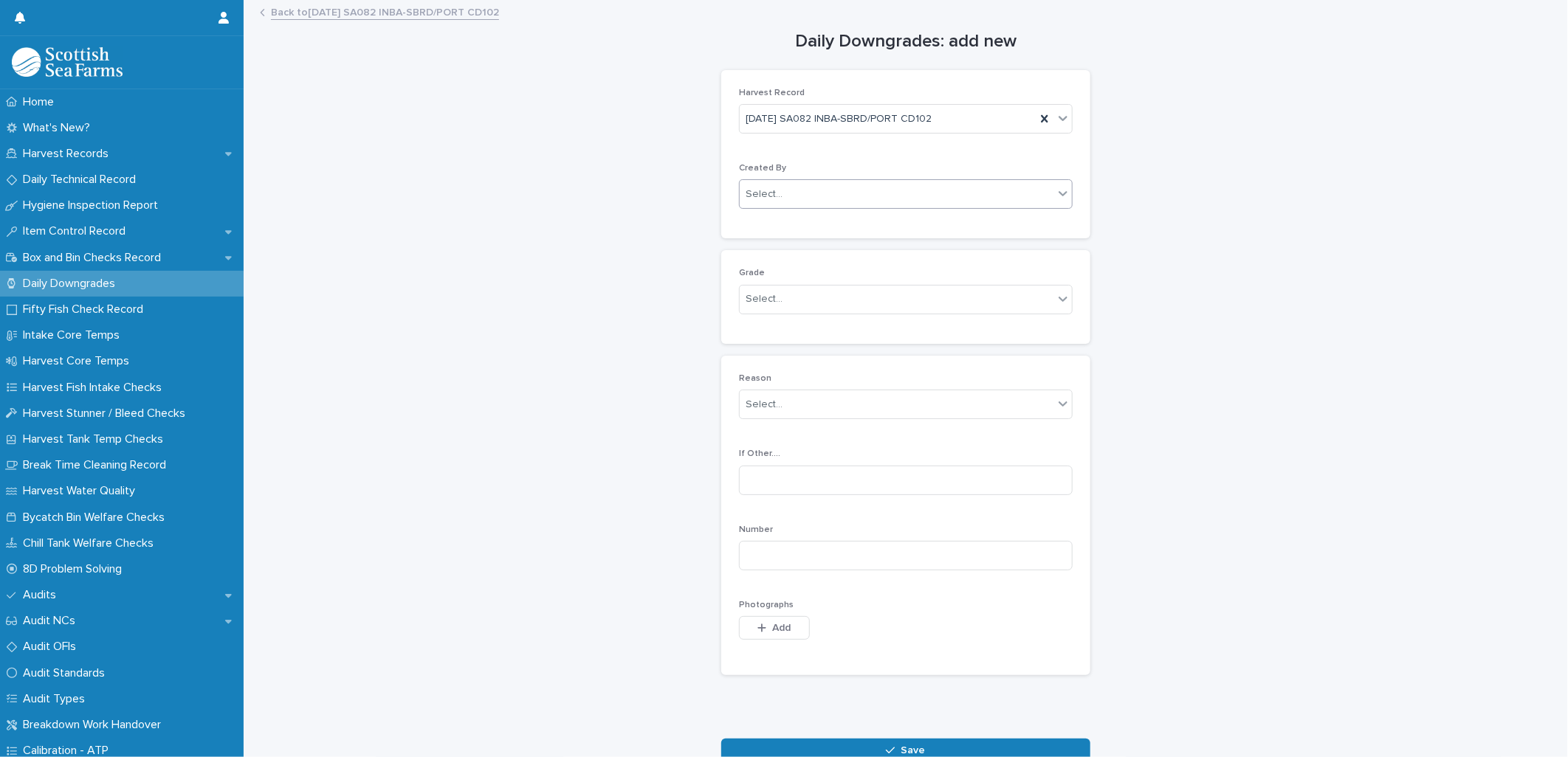
click at [753, 202] on div "Select..." at bounding box center [764, 195] width 37 height 16
click at [866, 185] on div "Select..." at bounding box center [896, 195] width 313 height 24
type input "*****"
drag, startPoint x: 806, startPoint y: 222, endPoint x: 790, endPoint y: 254, distance: 35.8
click at [806, 223] on div "[PERSON_NAME]" at bounding box center [899, 224] width 332 height 26
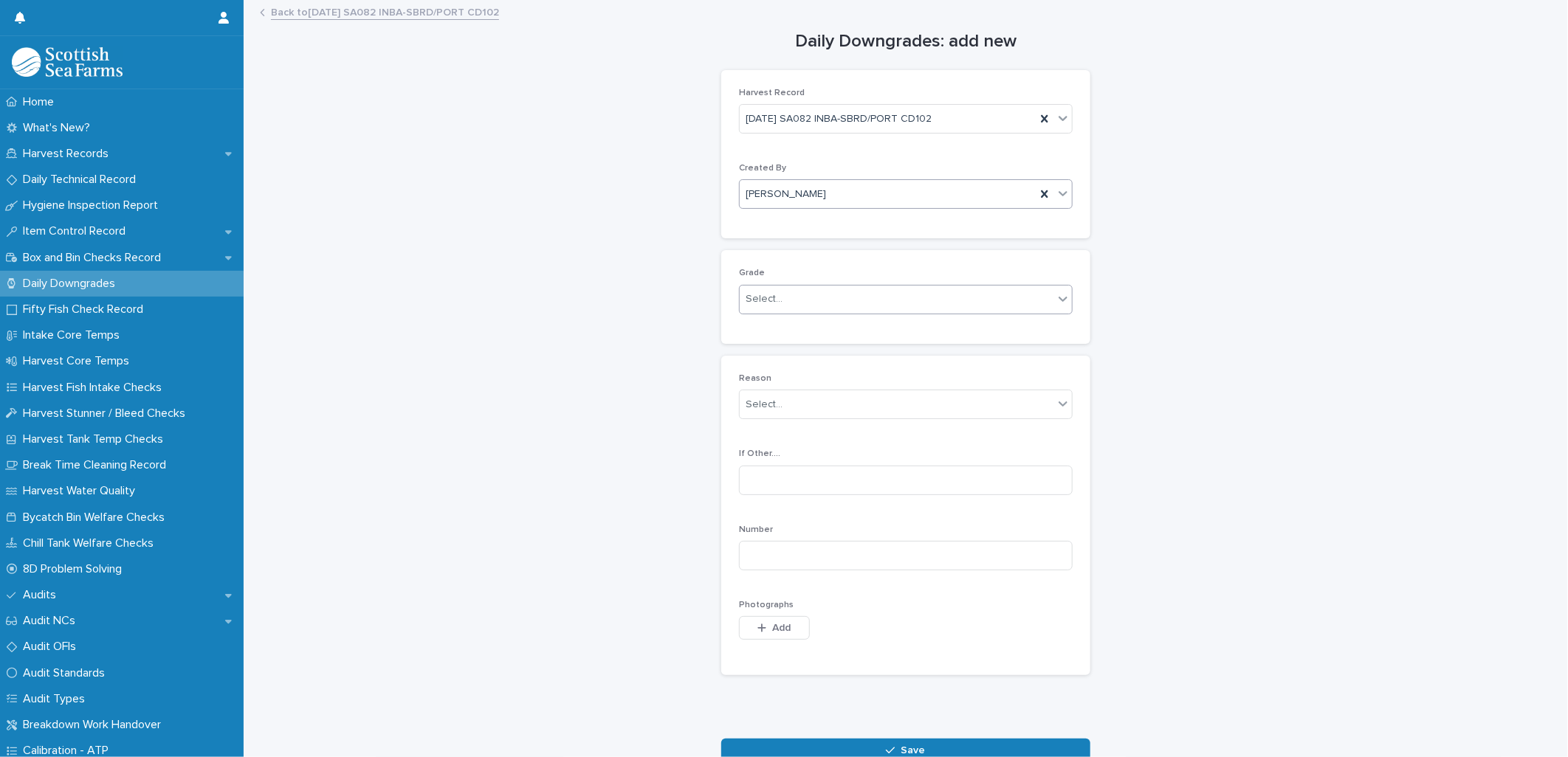
click at [771, 300] on div "Select..." at bounding box center [764, 299] width 37 height 16
click at [773, 353] on div "Production" at bounding box center [899, 354] width 332 height 26
click at [756, 403] on div "Select..." at bounding box center [764, 405] width 37 height 16
click at [809, 507] on div "Process Damage" at bounding box center [899, 502] width 332 height 26
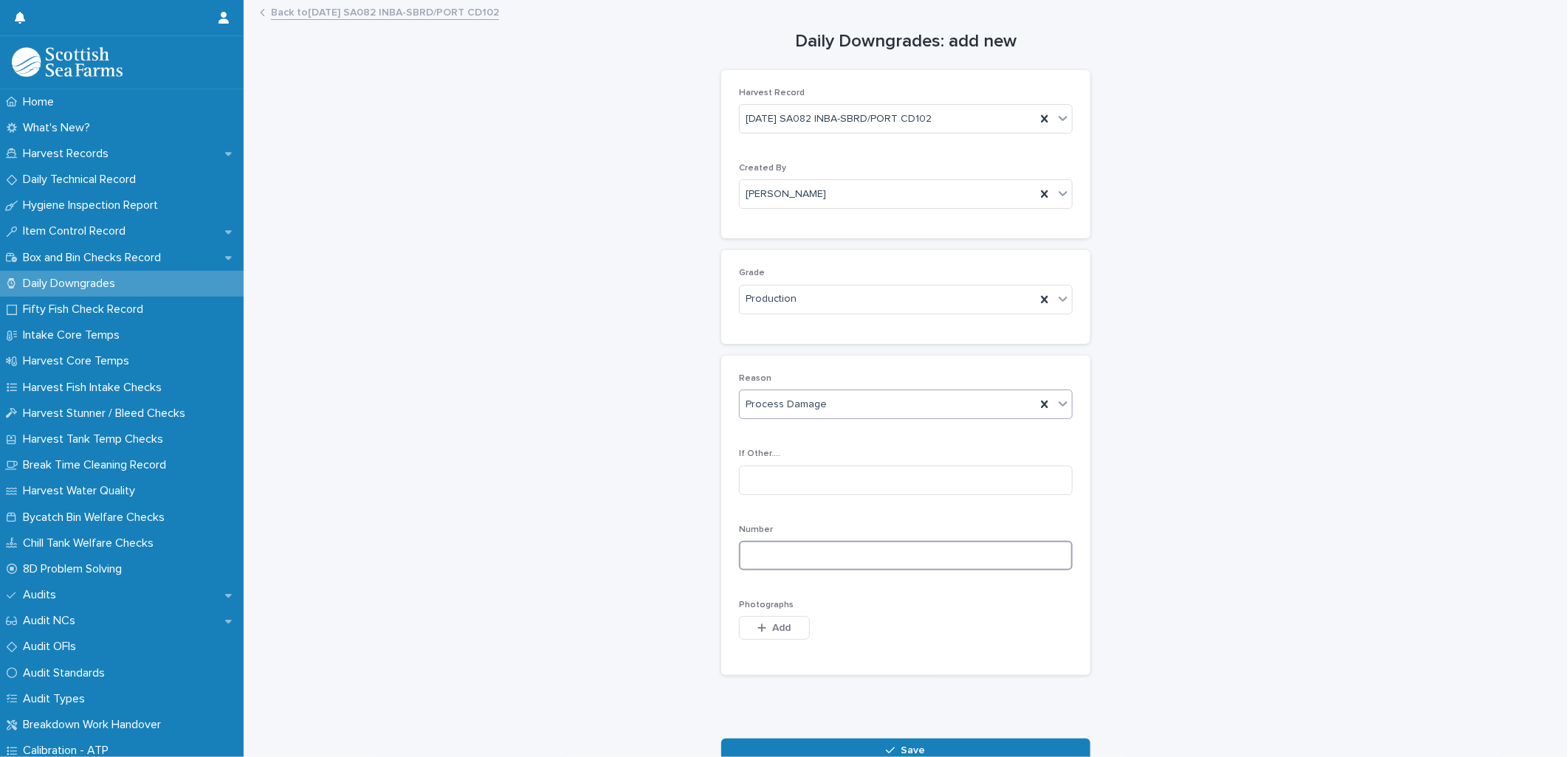
click at [755, 559] on input at bounding box center [905, 556] width 334 height 30
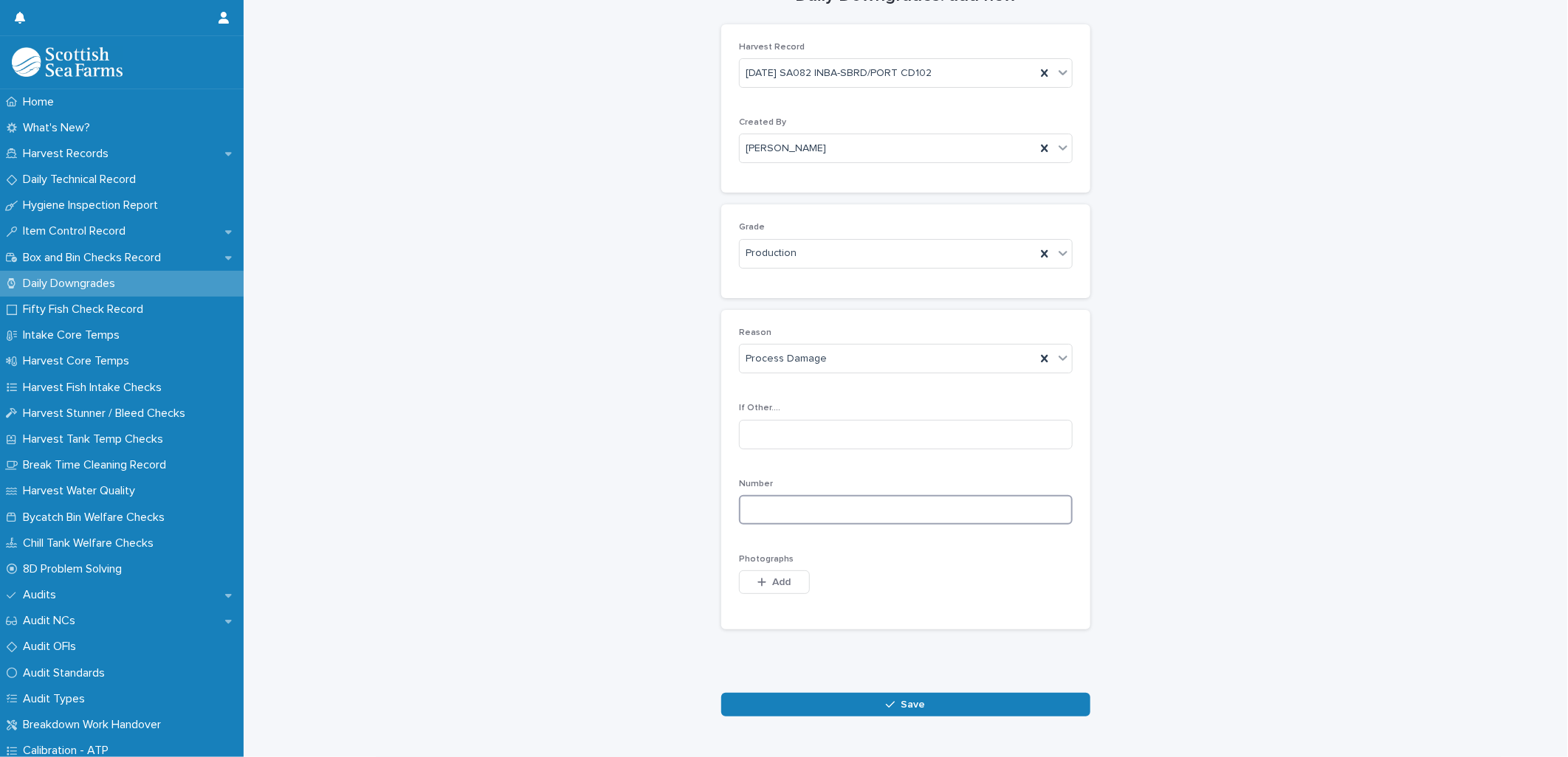
scroll to position [92, 0]
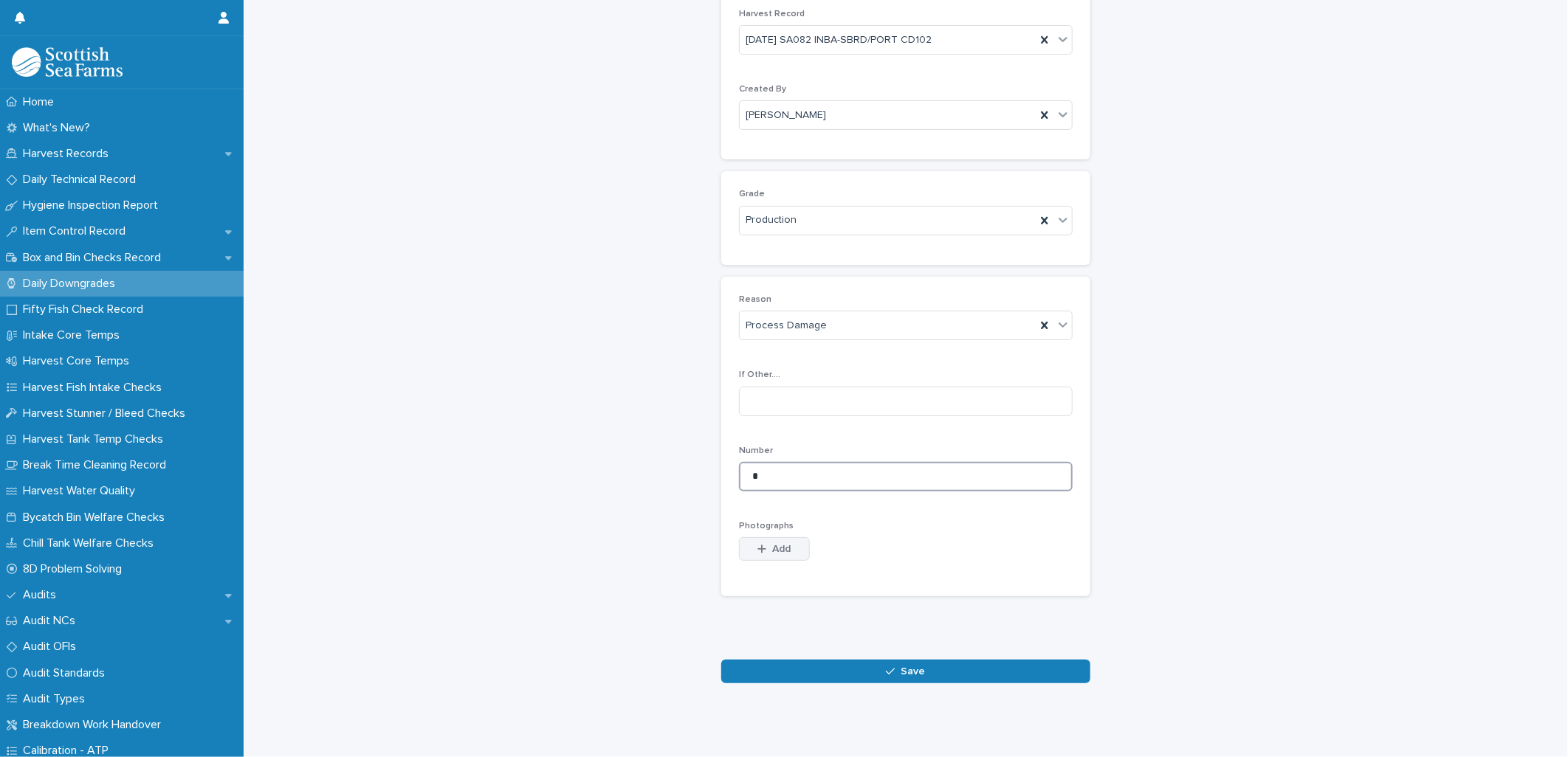
type input "*"
drag, startPoint x: 765, startPoint y: 533, endPoint x: 760, endPoint y: 518, distance: 15.8
click at [769, 537] on button "Add" at bounding box center [774, 548] width 71 height 24
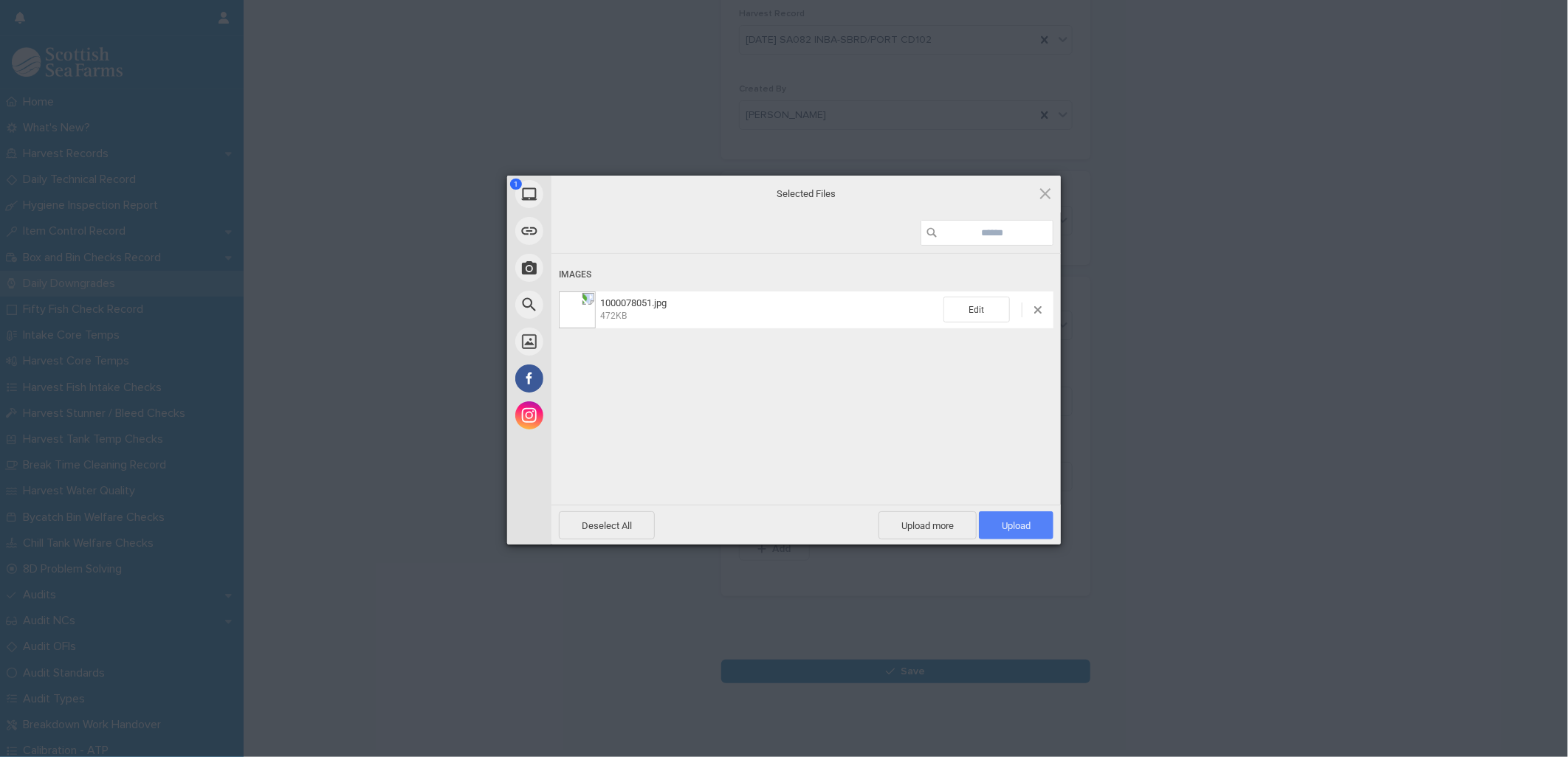
click at [1011, 528] on span "Upload 1" at bounding box center [1015, 526] width 29 height 11
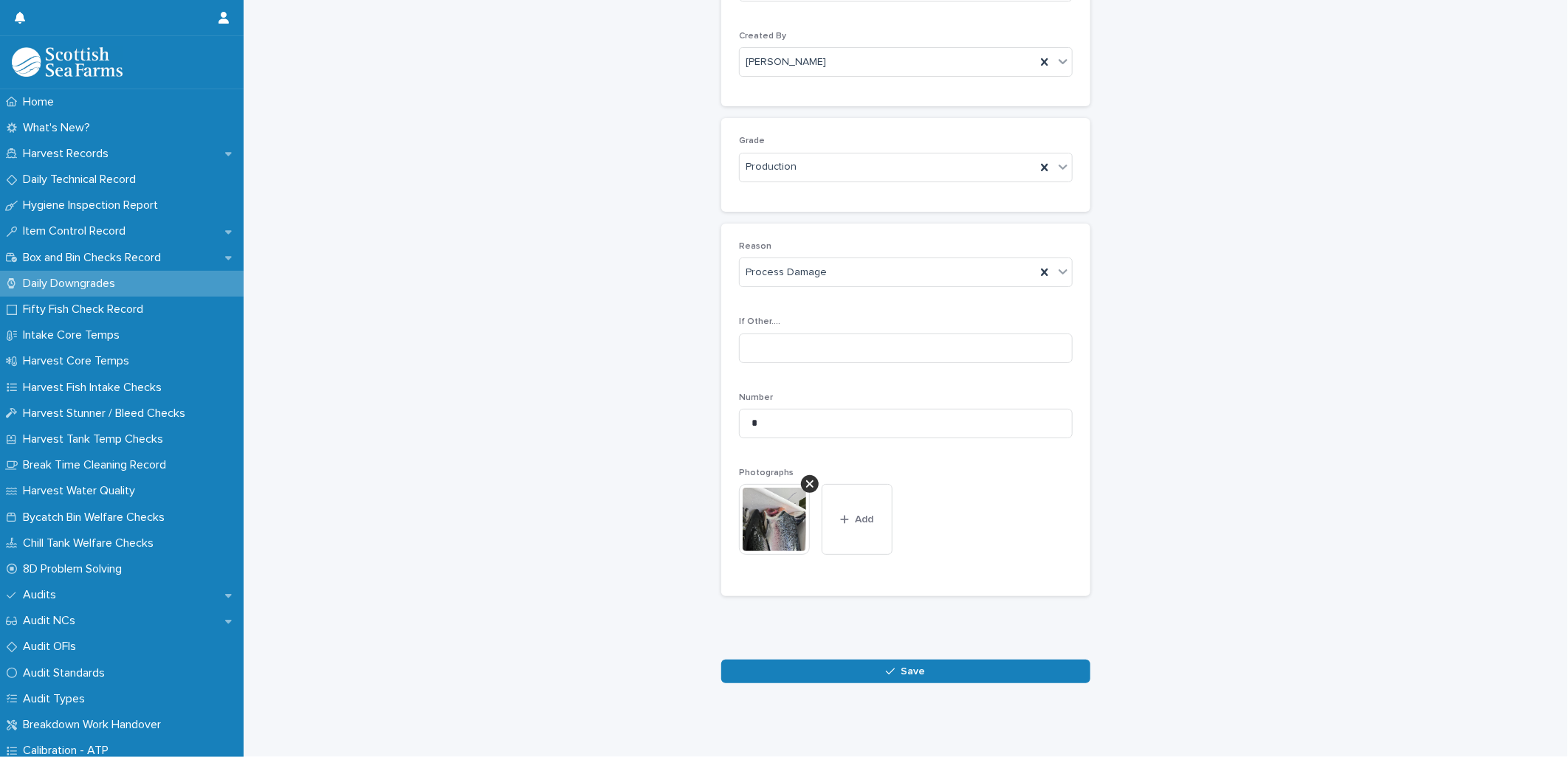
scroll to position [144, 0]
click at [867, 660] on button "Save" at bounding box center [905, 671] width 369 height 24
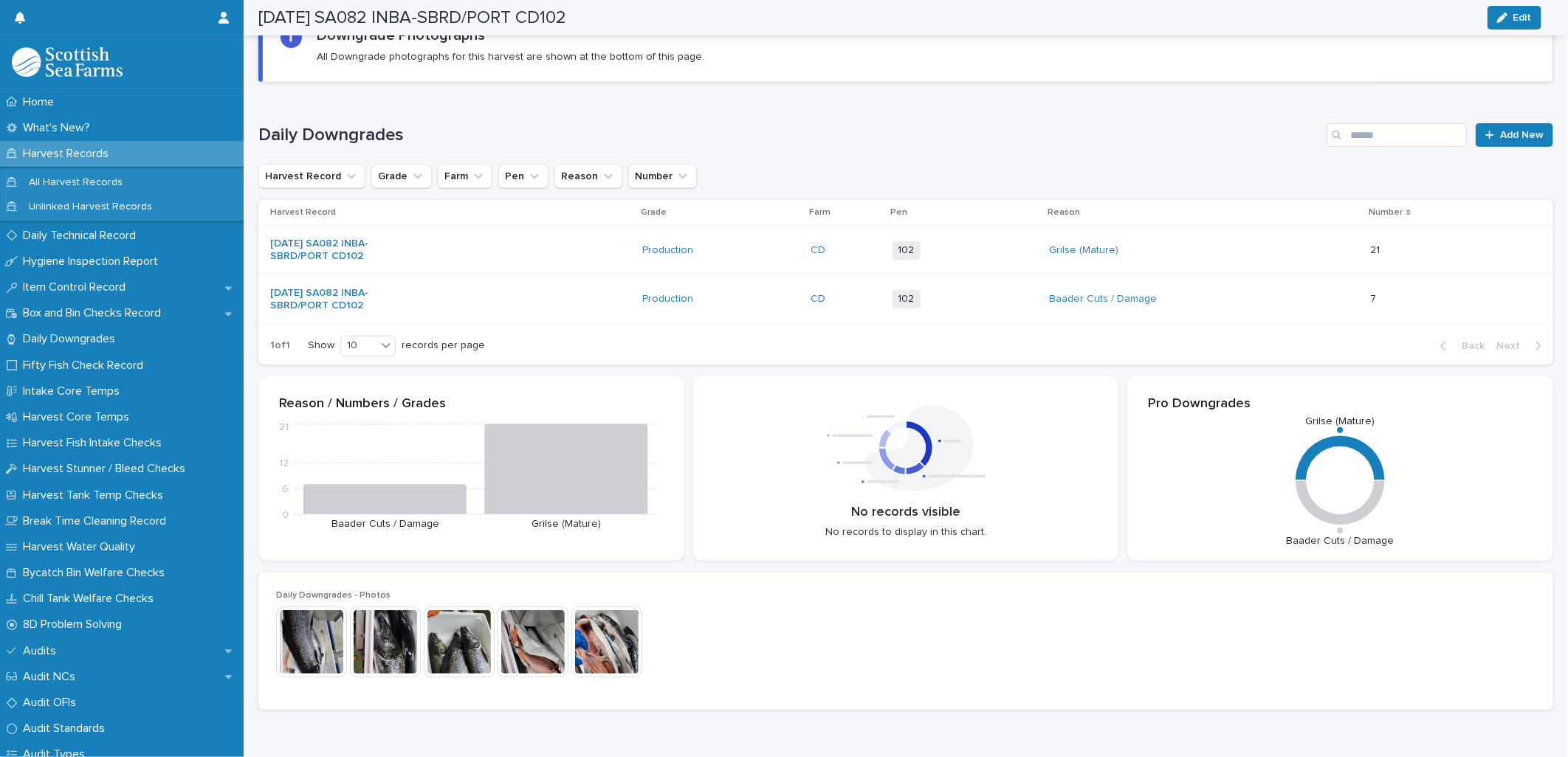
scroll to position [146, 0]
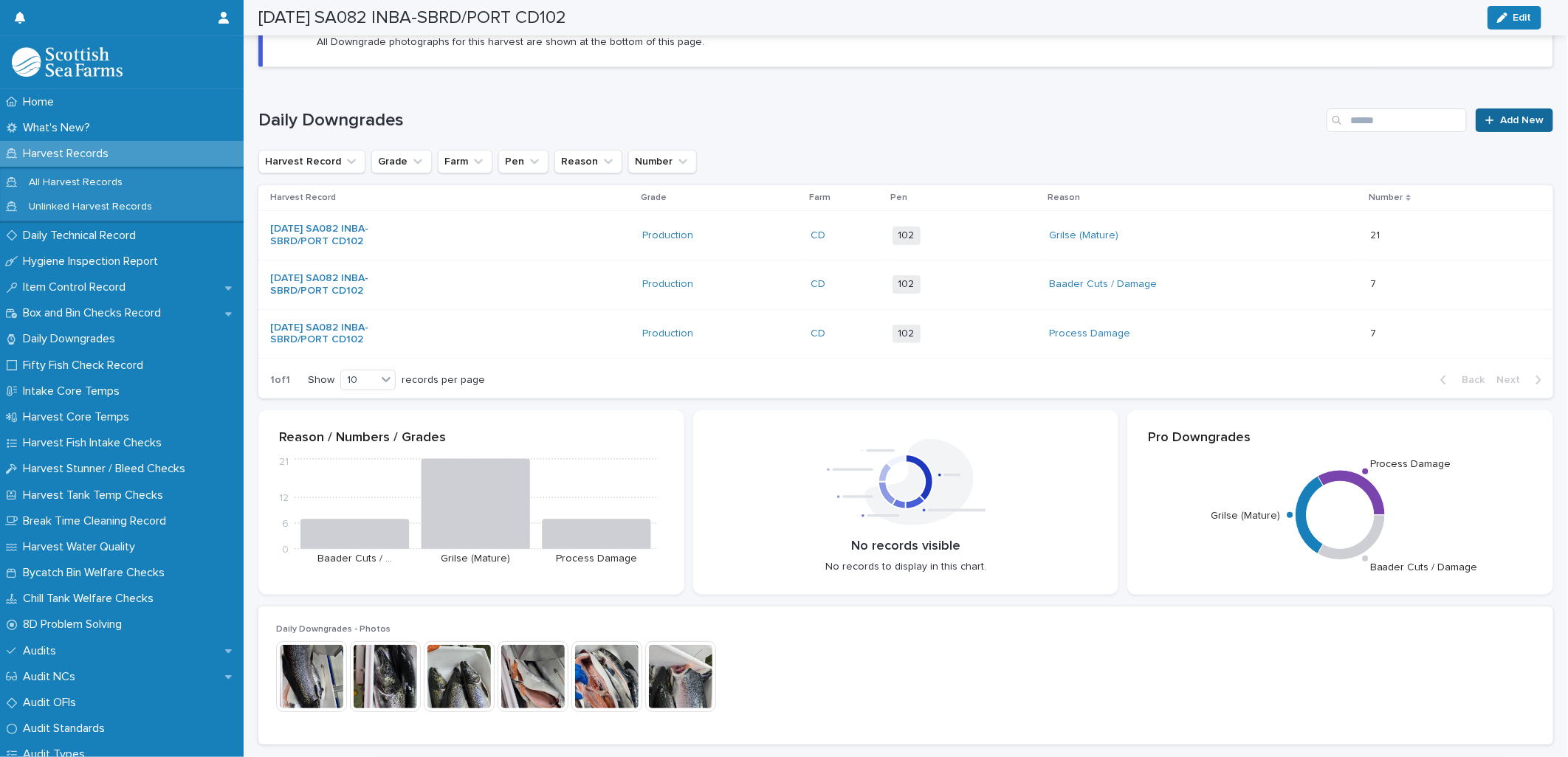
click at [1500, 120] on span "Add New" at bounding box center [1522, 120] width 44 height 10
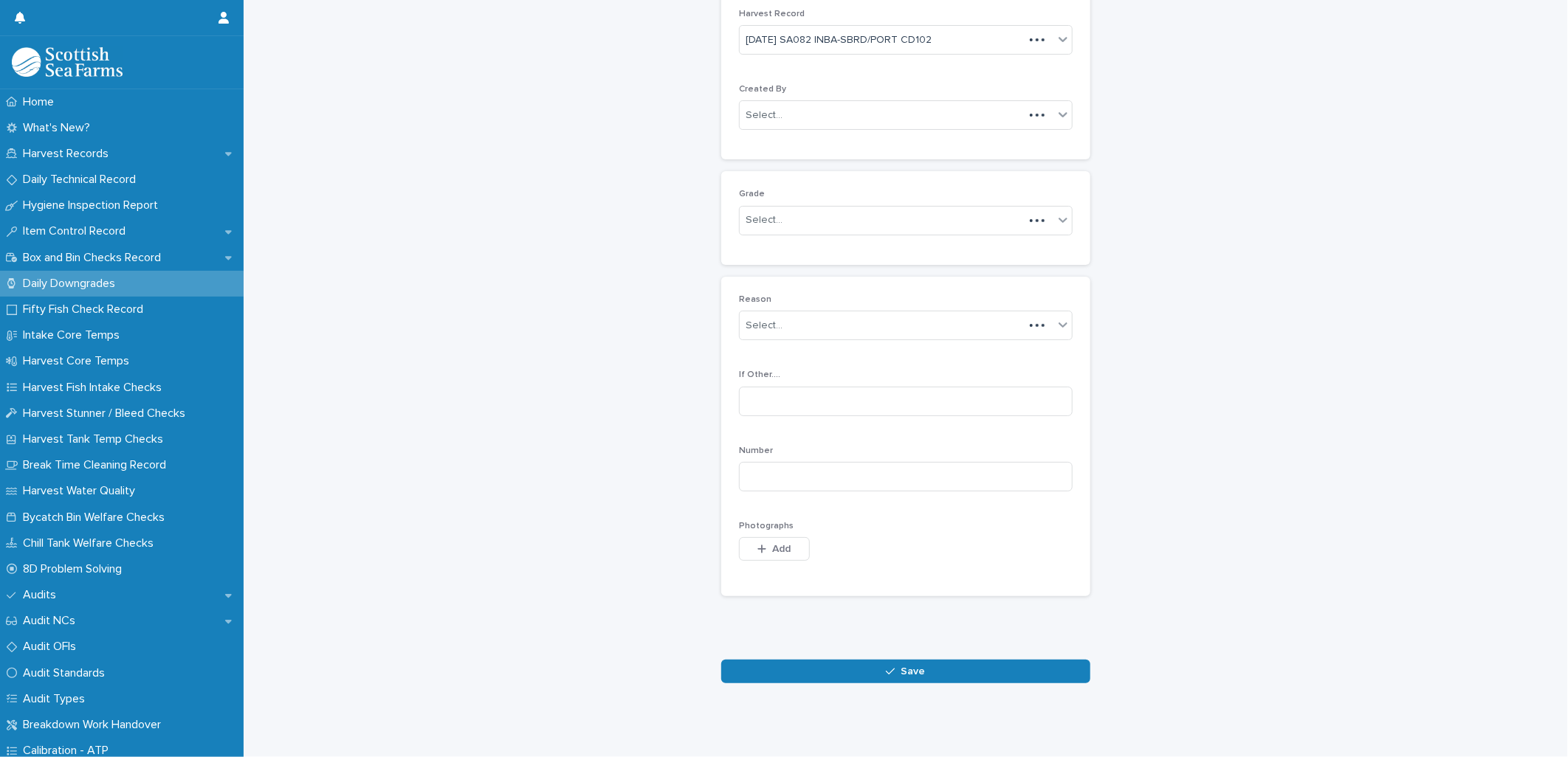
scroll to position [67, 0]
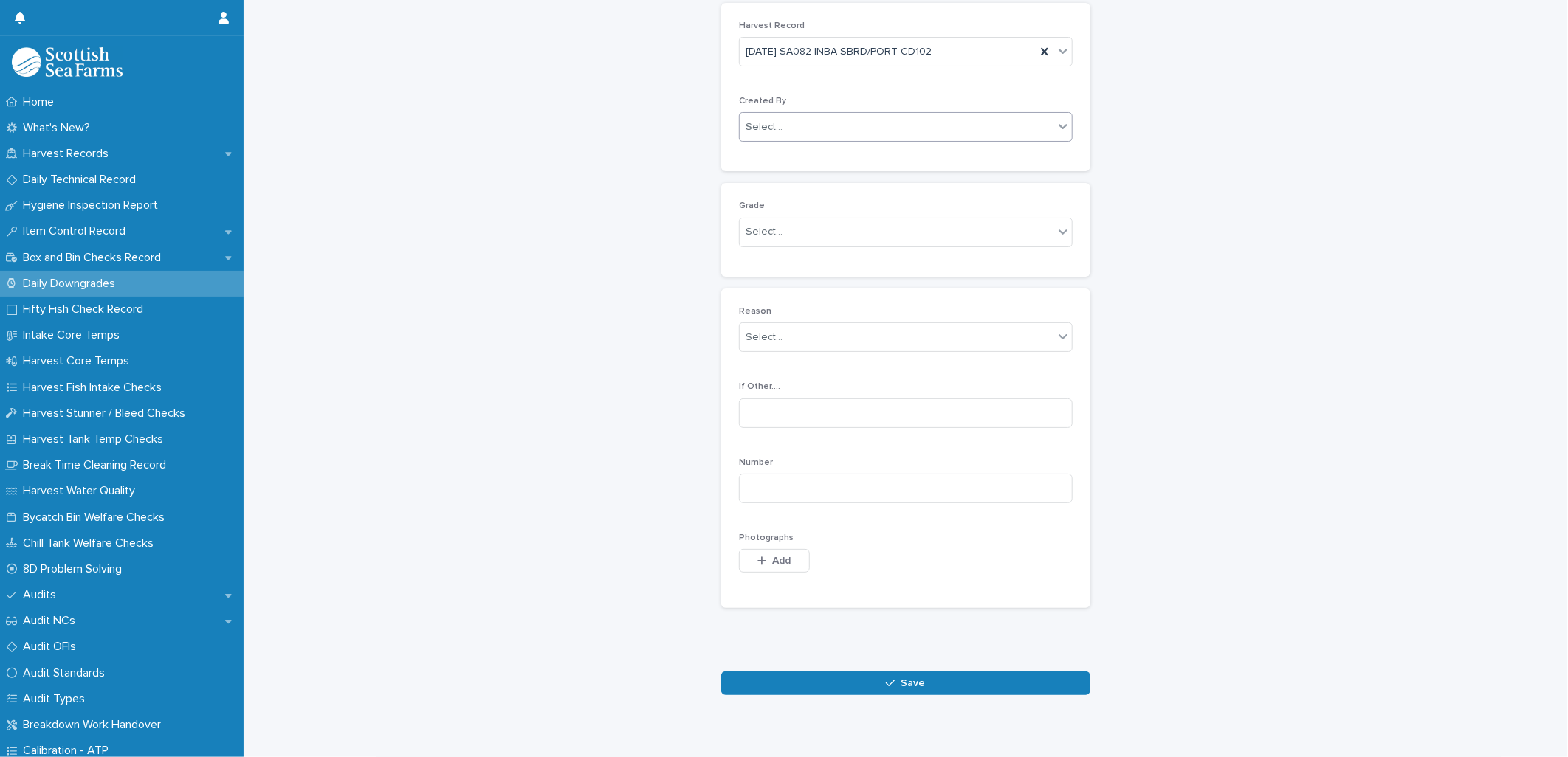
click at [771, 120] on div "Select..." at bounding box center [764, 127] width 37 height 16
type input "*****"
click at [782, 157] on div "[PERSON_NAME]" at bounding box center [899, 156] width 332 height 26
click at [765, 231] on div "Select..." at bounding box center [764, 232] width 37 height 16
click at [751, 264] on div "Ordinary" at bounding box center [899, 261] width 332 height 26
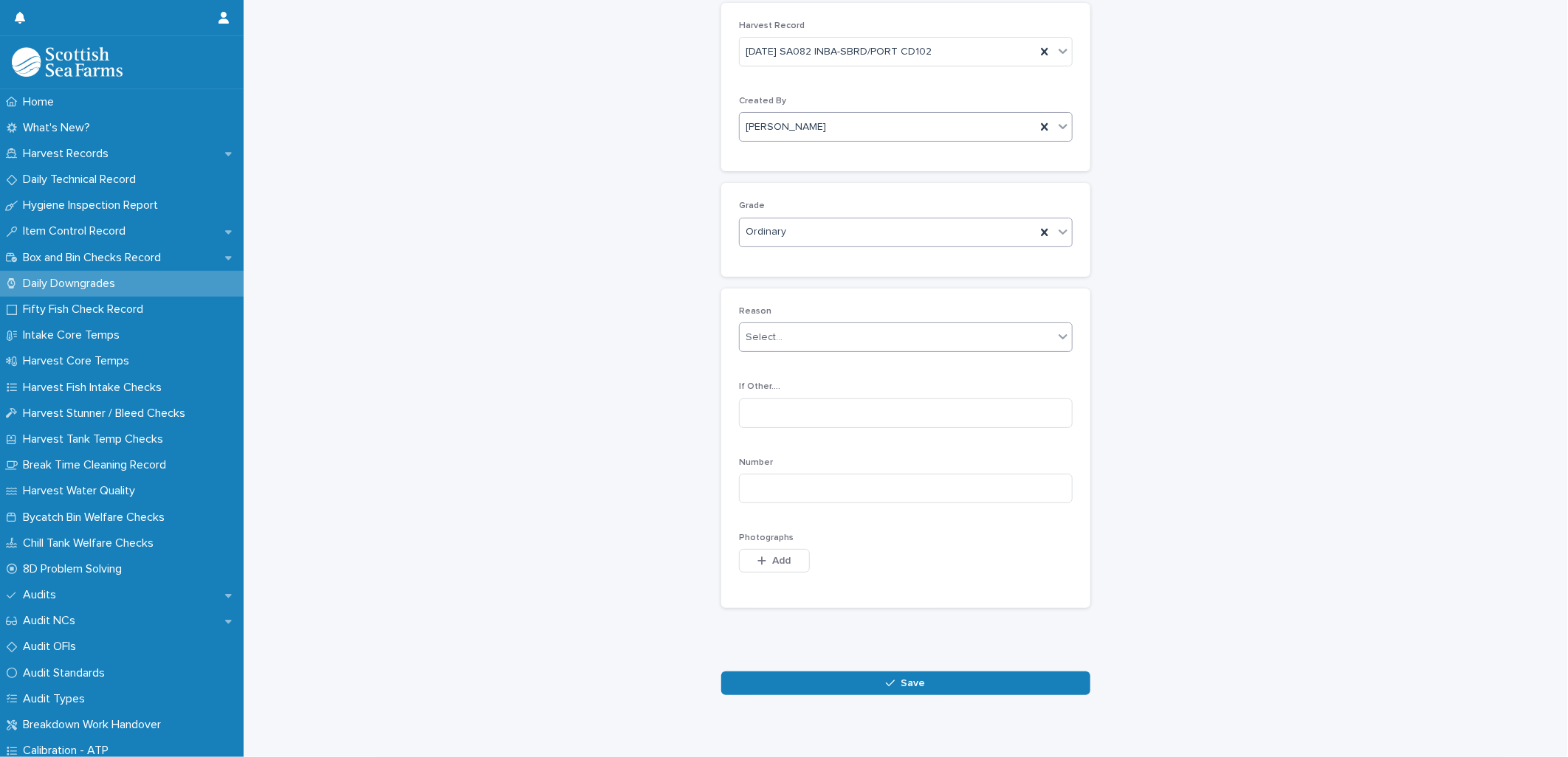
click at [750, 337] on div "Select..." at bounding box center [764, 338] width 37 height 16
click at [772, 419] on div "Deformed" at bounding box center [899, 418] width 332 height 26
click at [757, 493] on input at bounding box center [905, 489] width 334 height 30
click at [761, 489] on input at bounding box center [905, 489] width 334 height 30
type input "*"
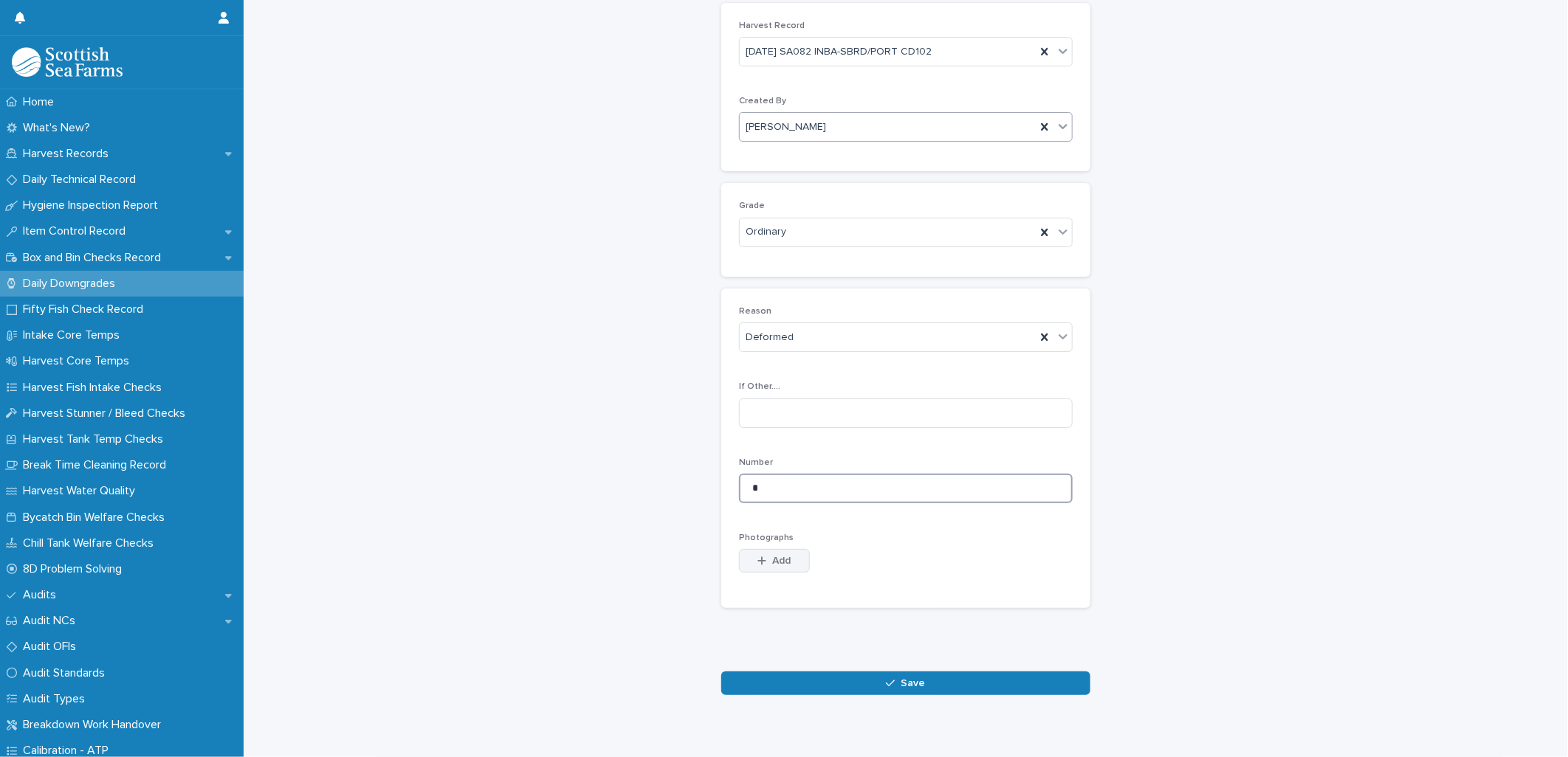
type input "*"
click at [773, 563] on span "Add" at bounding box center [781, 561] width 18 height 10
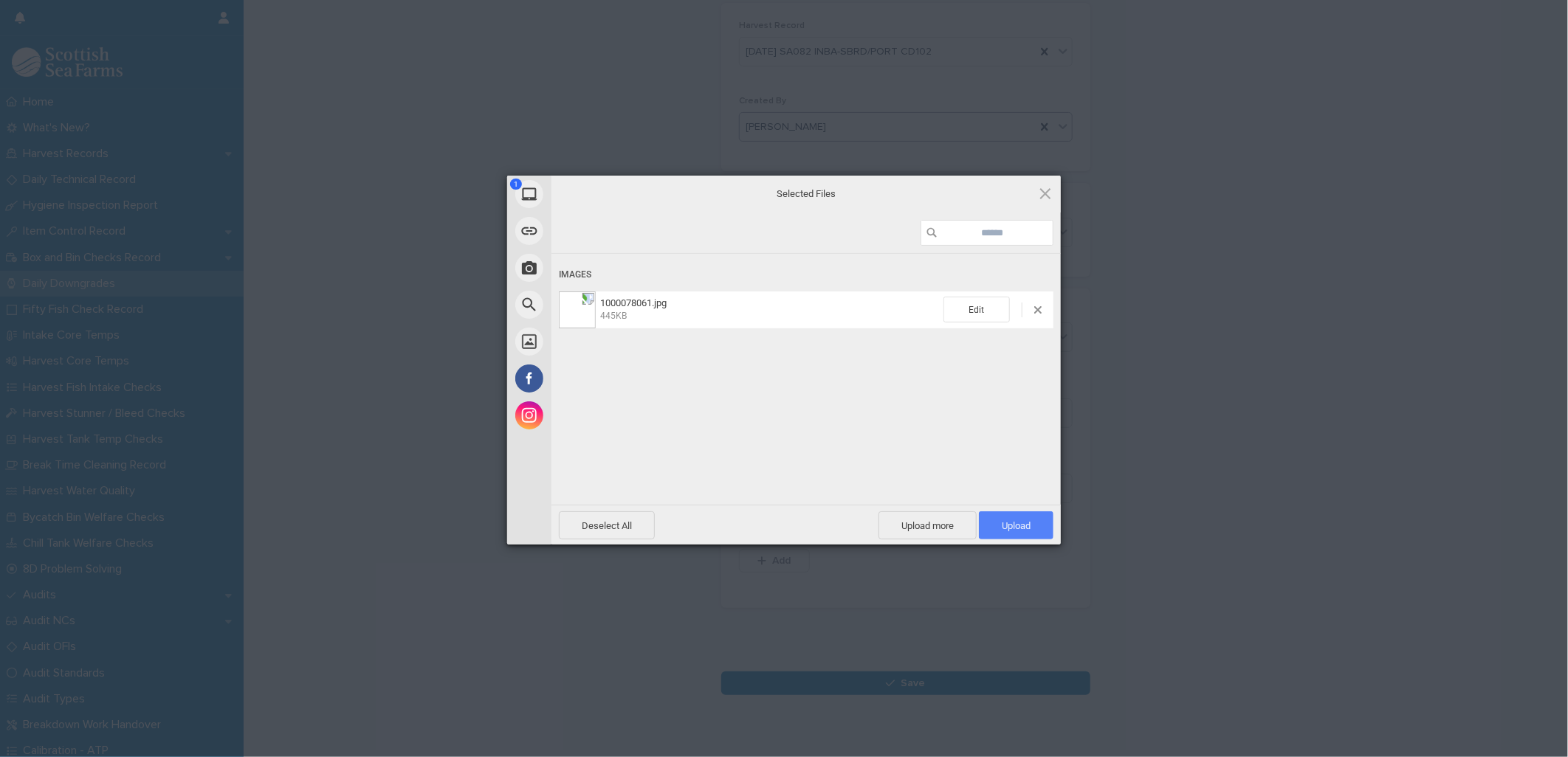
click at [1023, 529] on span "Upload 1" at bounding box center [1015, 526] width 29 height 11
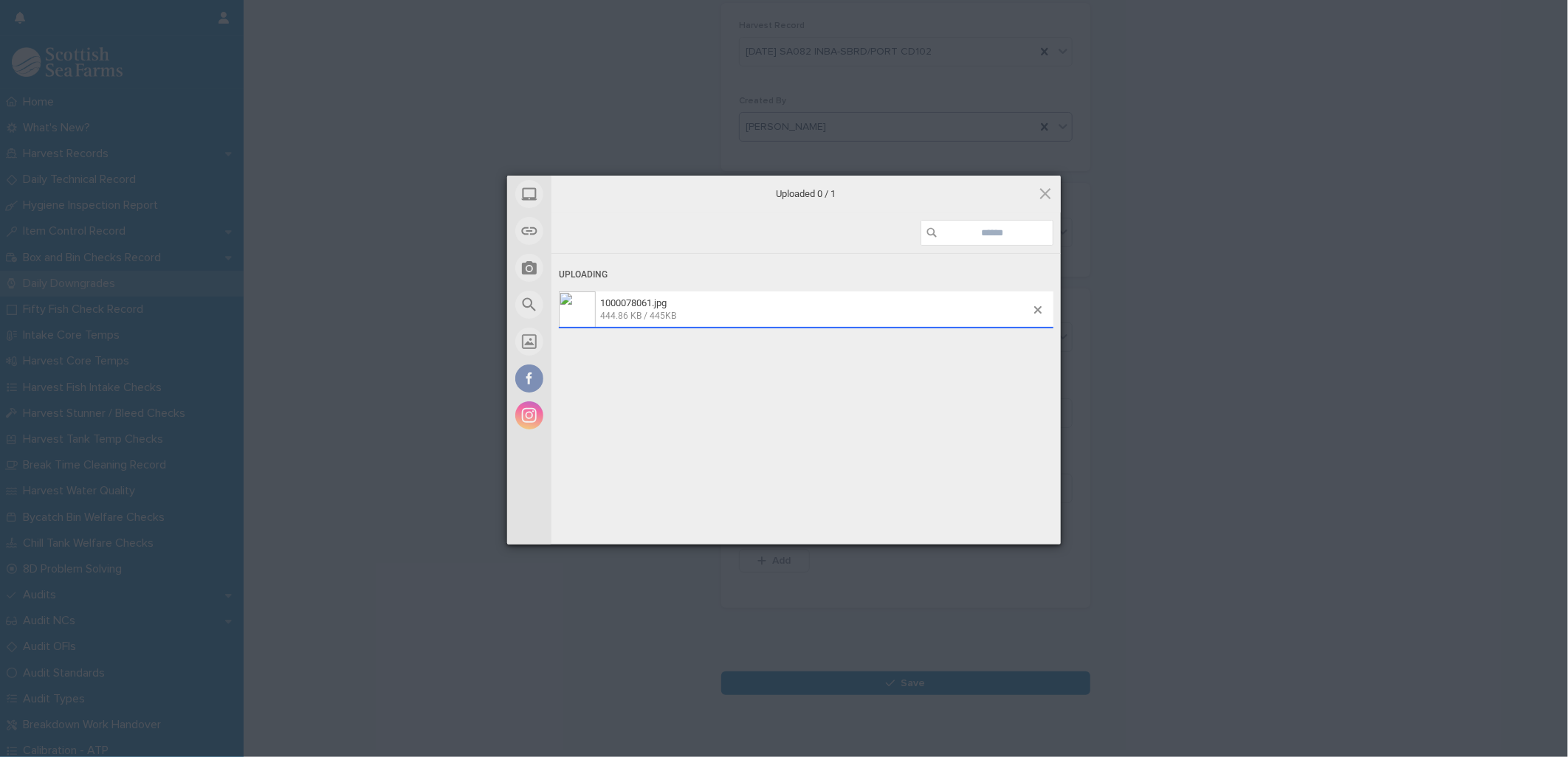
scroll to position [93, 0]
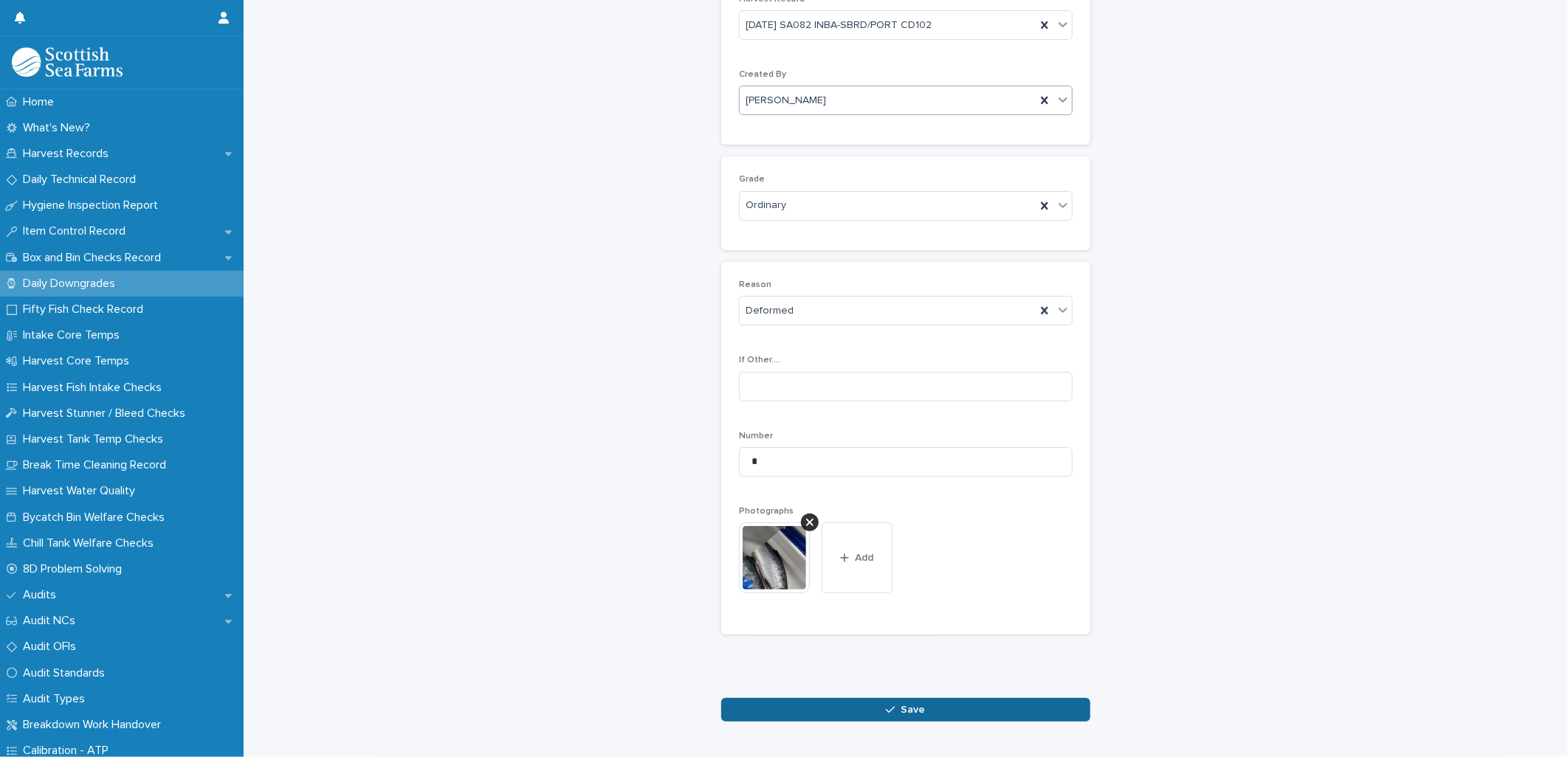
click at [935, 705] on button "Save" at bounding box center [905, 710] width 369 height 24
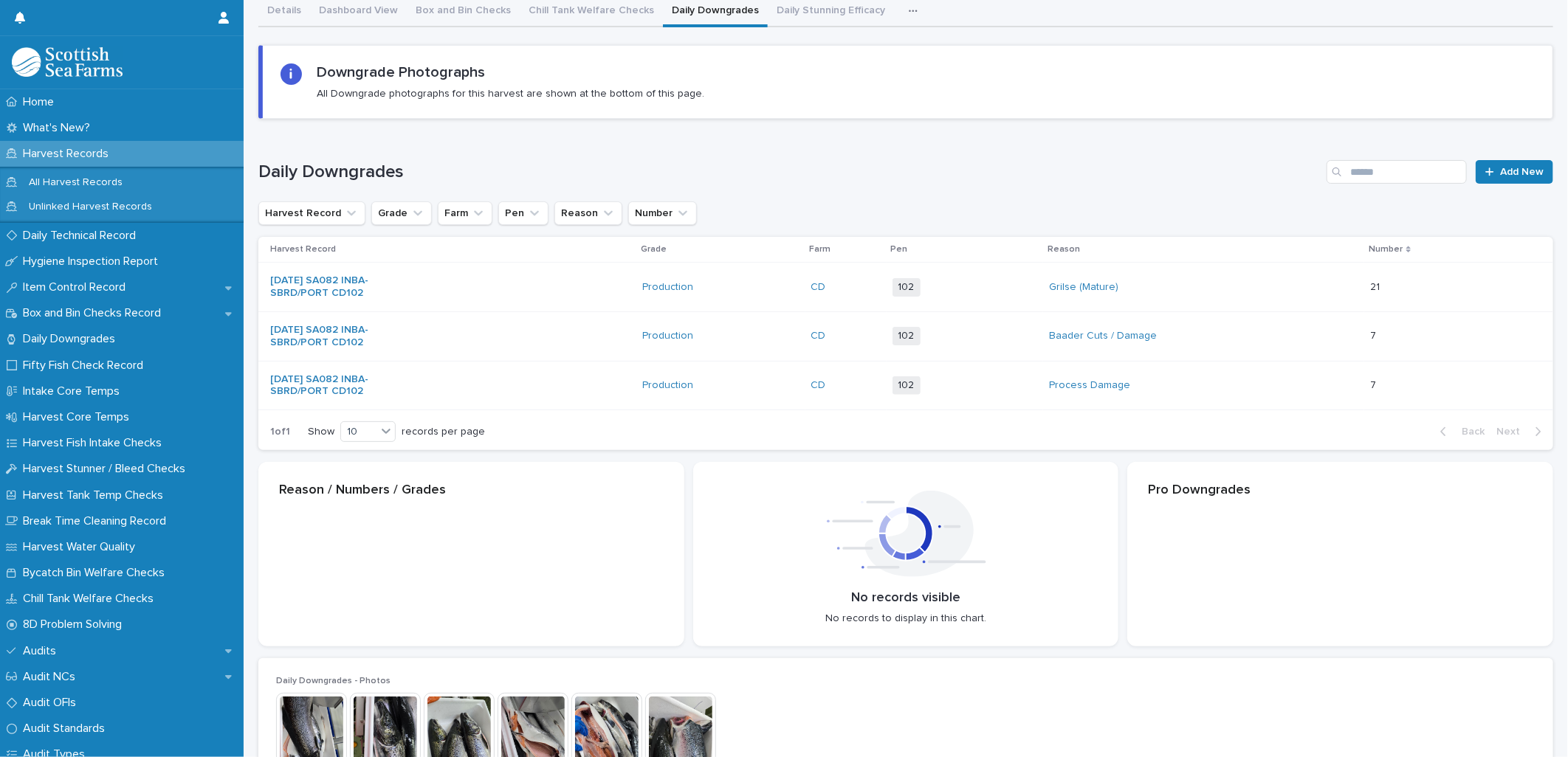
scroll to position [96, 0]
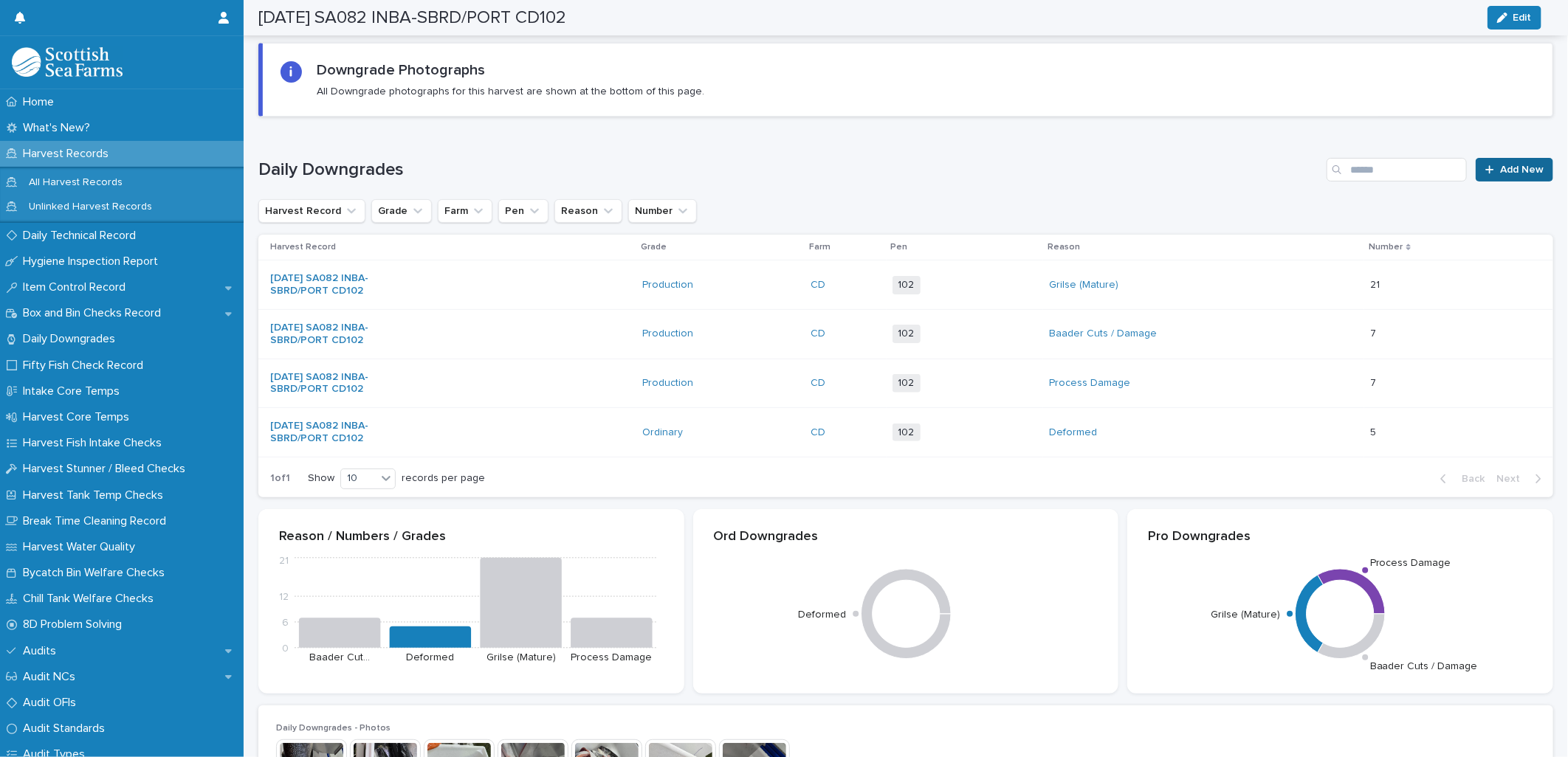
click at [1515, 165] on span "Add New" at bounding box center [1522, 170] width 44 height 10
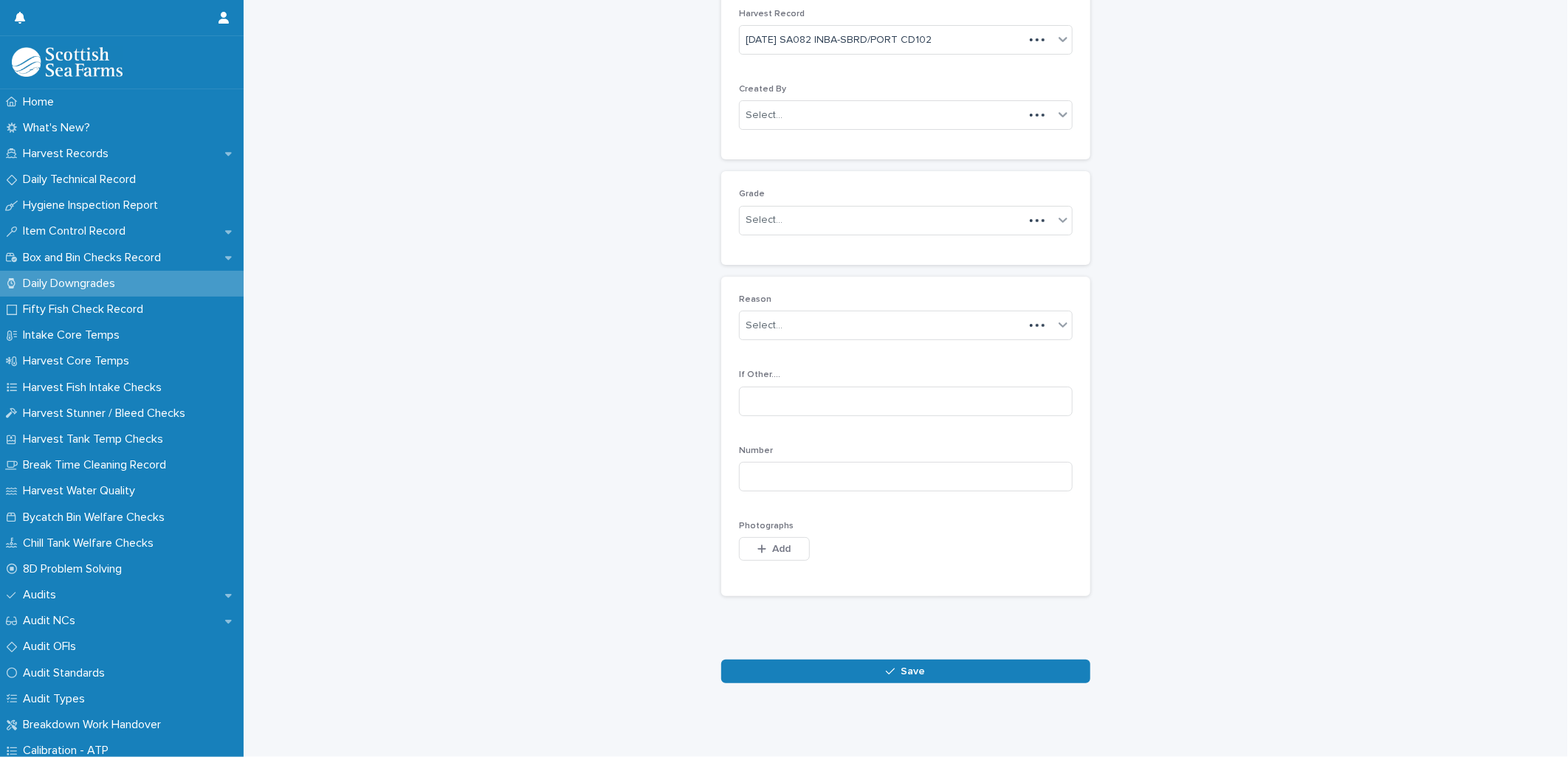
scroll to position [67, 0]
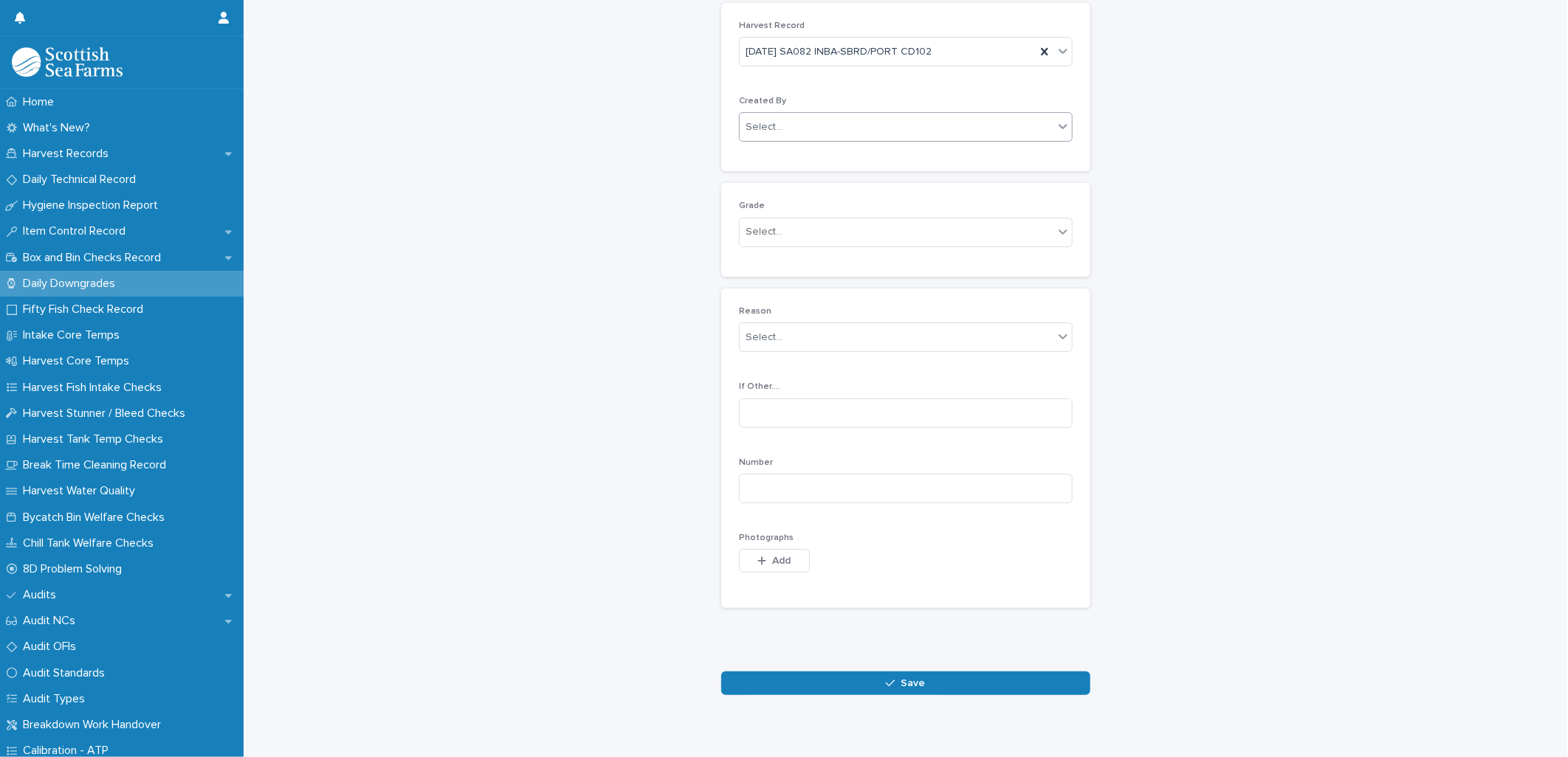
click at [781, 127] on div "Select..." at bounding box center [896, 127] width 313 height 24
type input "*****"
click at [792, 153] on div "[PERSON_NAME]" at bounding box center [899, 156] width 332 height 26
click at [769, 227] on div "Select..." at bounding box center [764, 232] width 37 height 16
click at [780, 260] on div "Ordinary" at bounding box center [899, 261] width 332 height 26
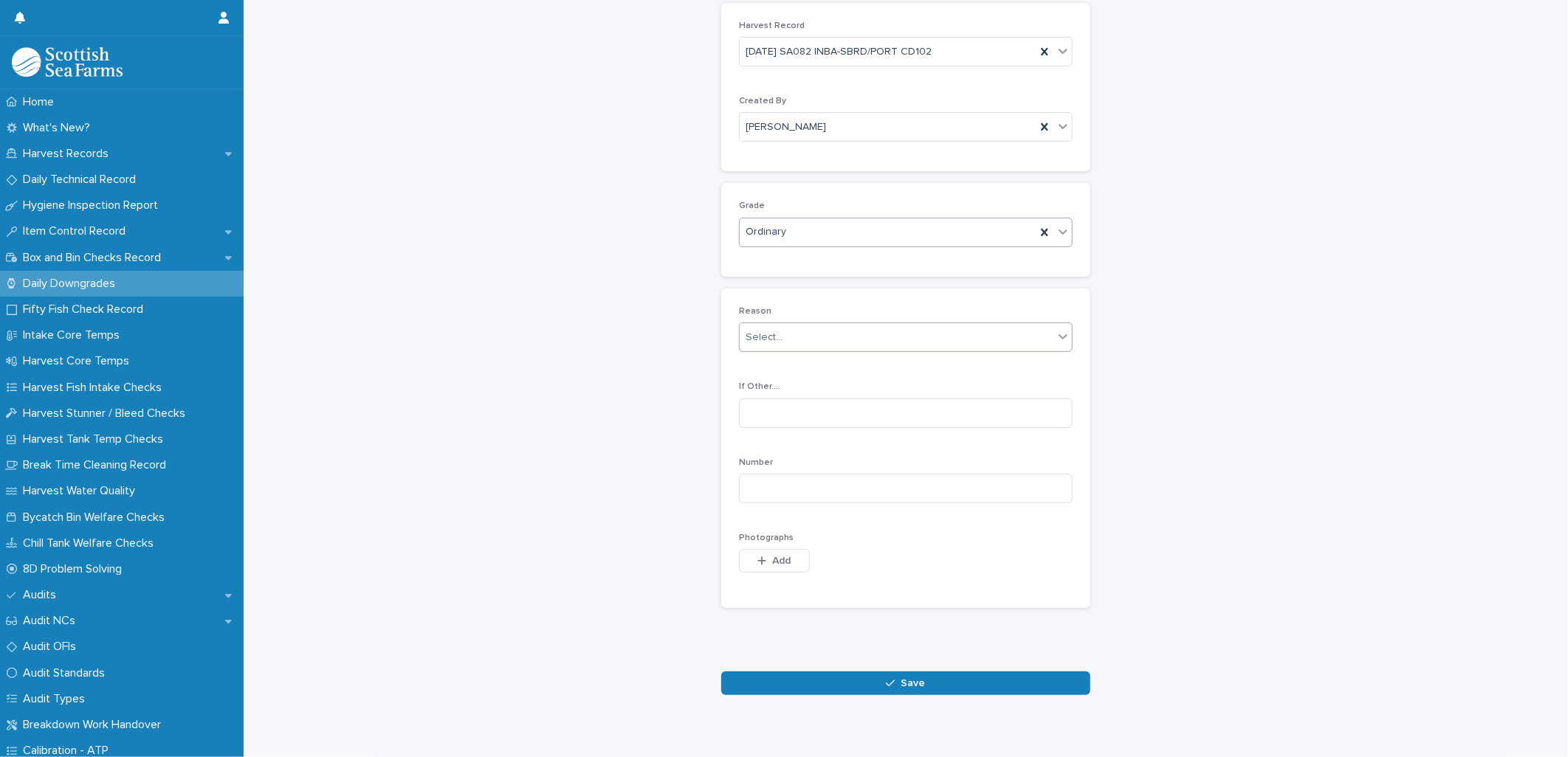
click at [764, 343] on div "Select..." at bounding box center [764, 338] width 37 height 16
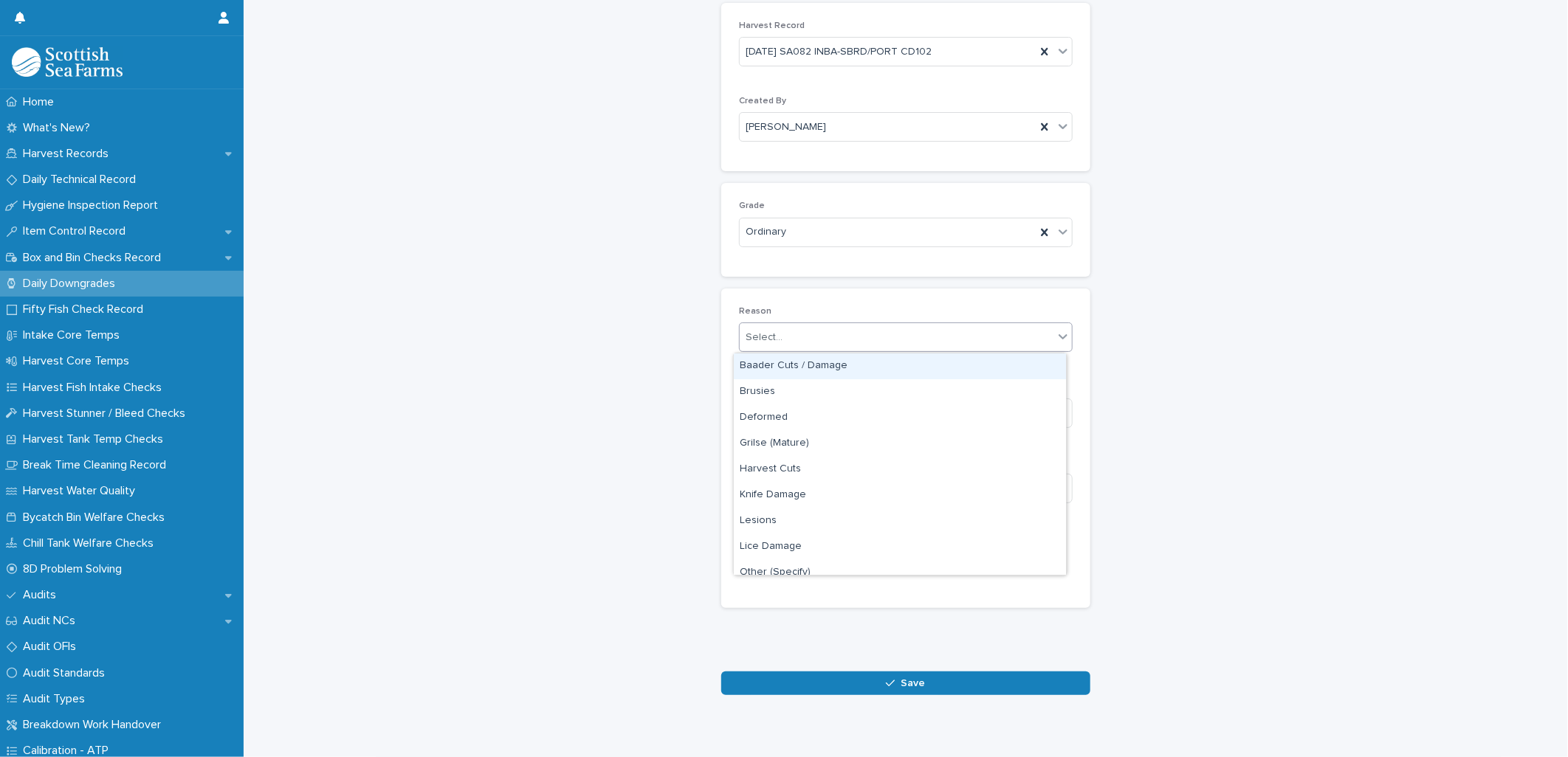
click at [785, 330] on div "Select..." at bounding box center [896, 338] width 313 height 24
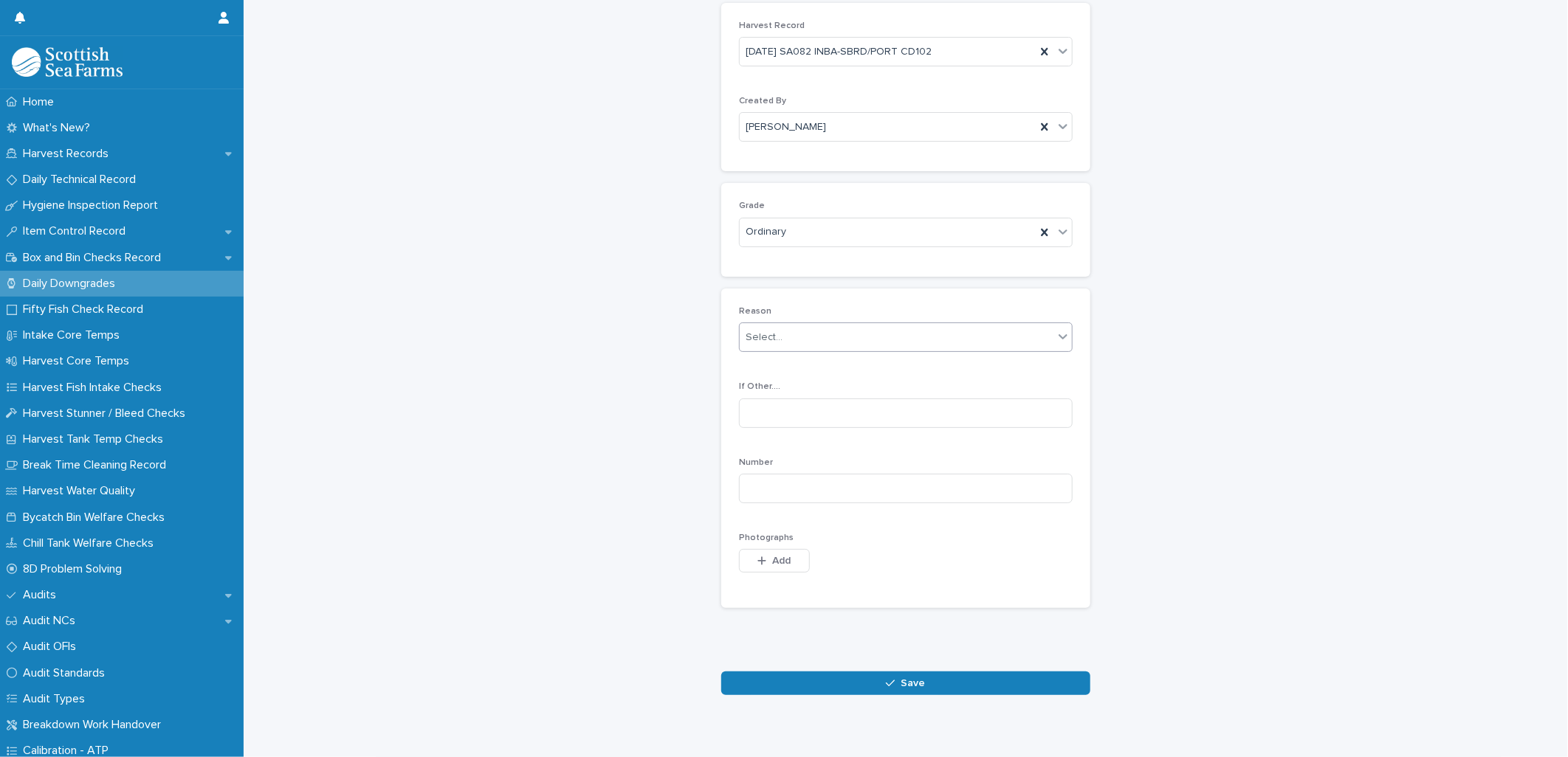
click at [828, 336] on div "Select..." at bounding box center [896, 338] width 313 height 24
click at [775, 416] on div "Deformed" at bounding box center [899, 418] width 332 height 26
click at [771, 478] on input at bounding box center [905, 489] width 334 height 30
type input "*"
drag, startPoint x: 783, startPoint y: 559, endPoint x: 790, endPoint y: 557, distance: 7.3
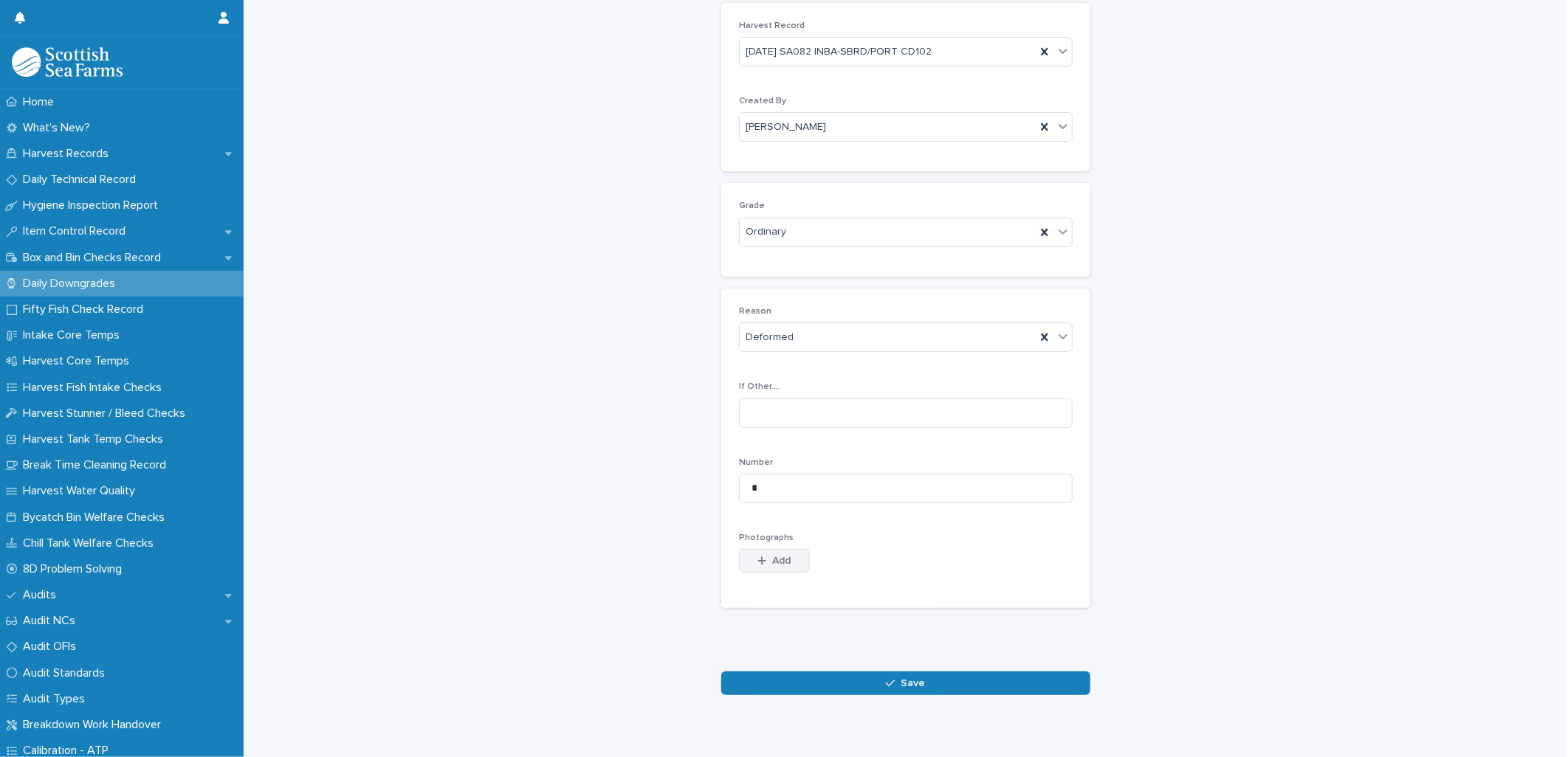
click at [783, 558] on span "Add" at bounding box center [781, 561] width 18 height 10
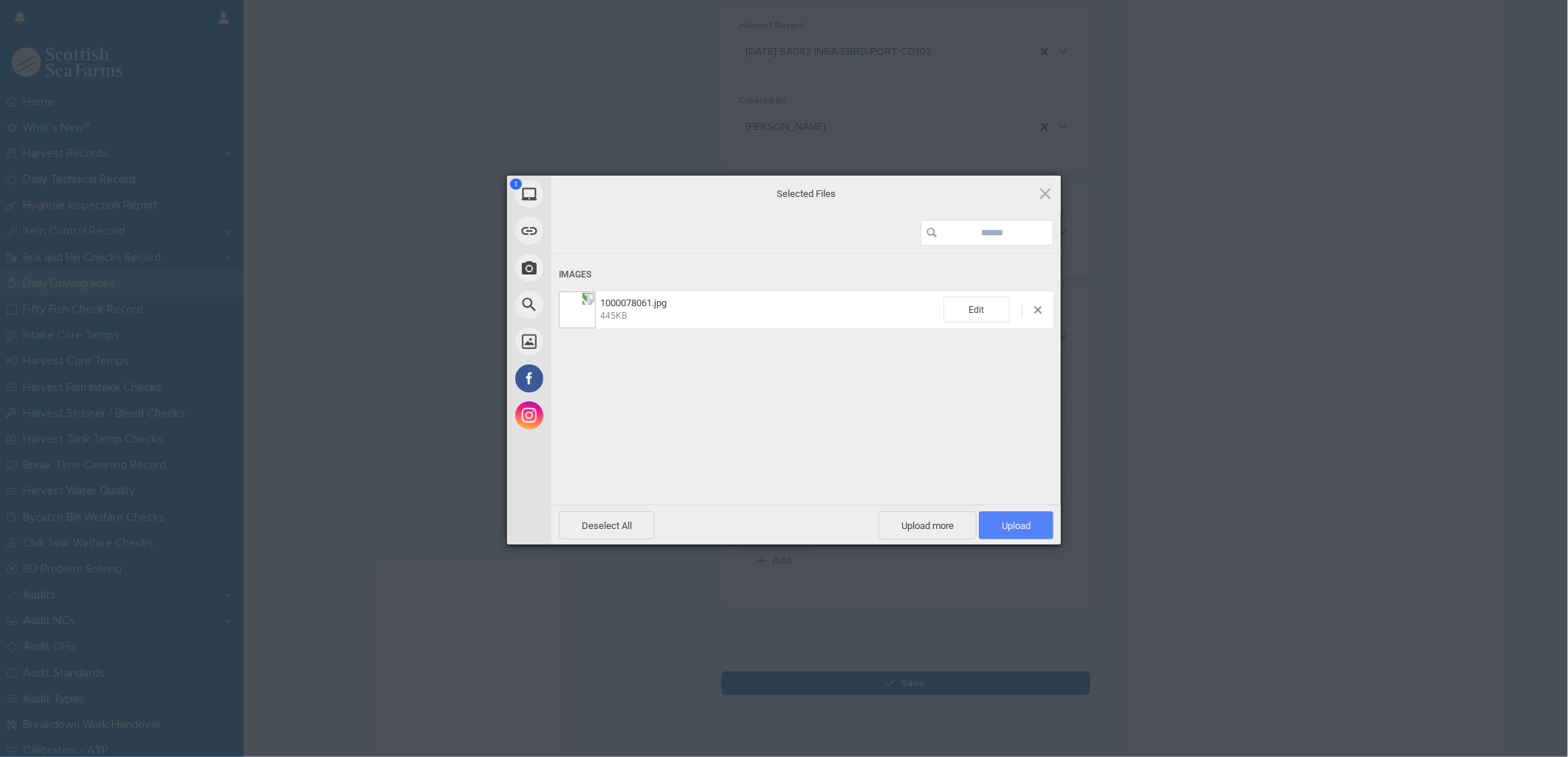
click at [1015, 525] on span "Upload 1" at bounding box center [1015, 526] width 29 height 11
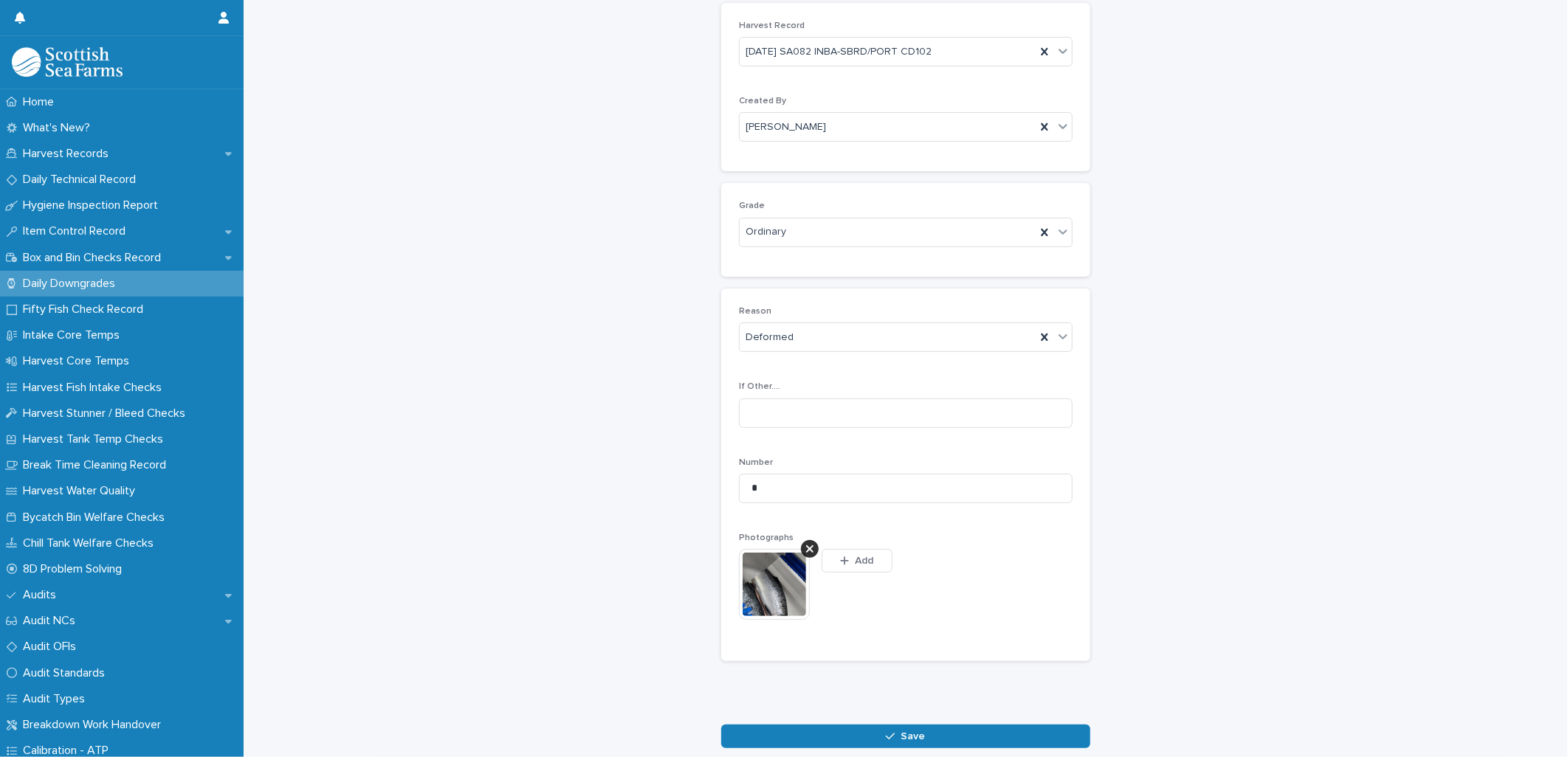
scroll to position [93, 0]
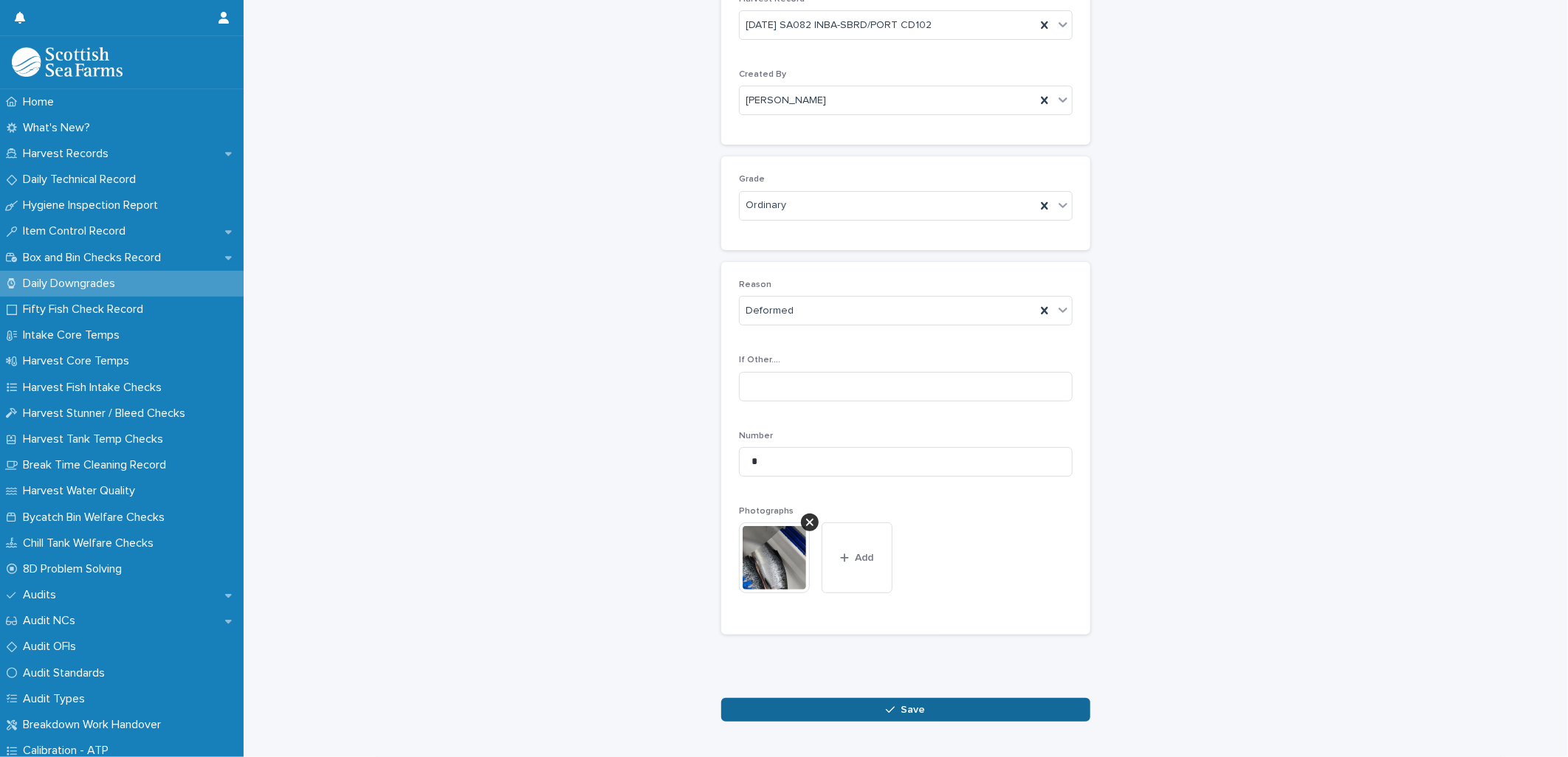
click at [935, 707] on button "Save" at bounding box center [905, 710] width 369 height 24
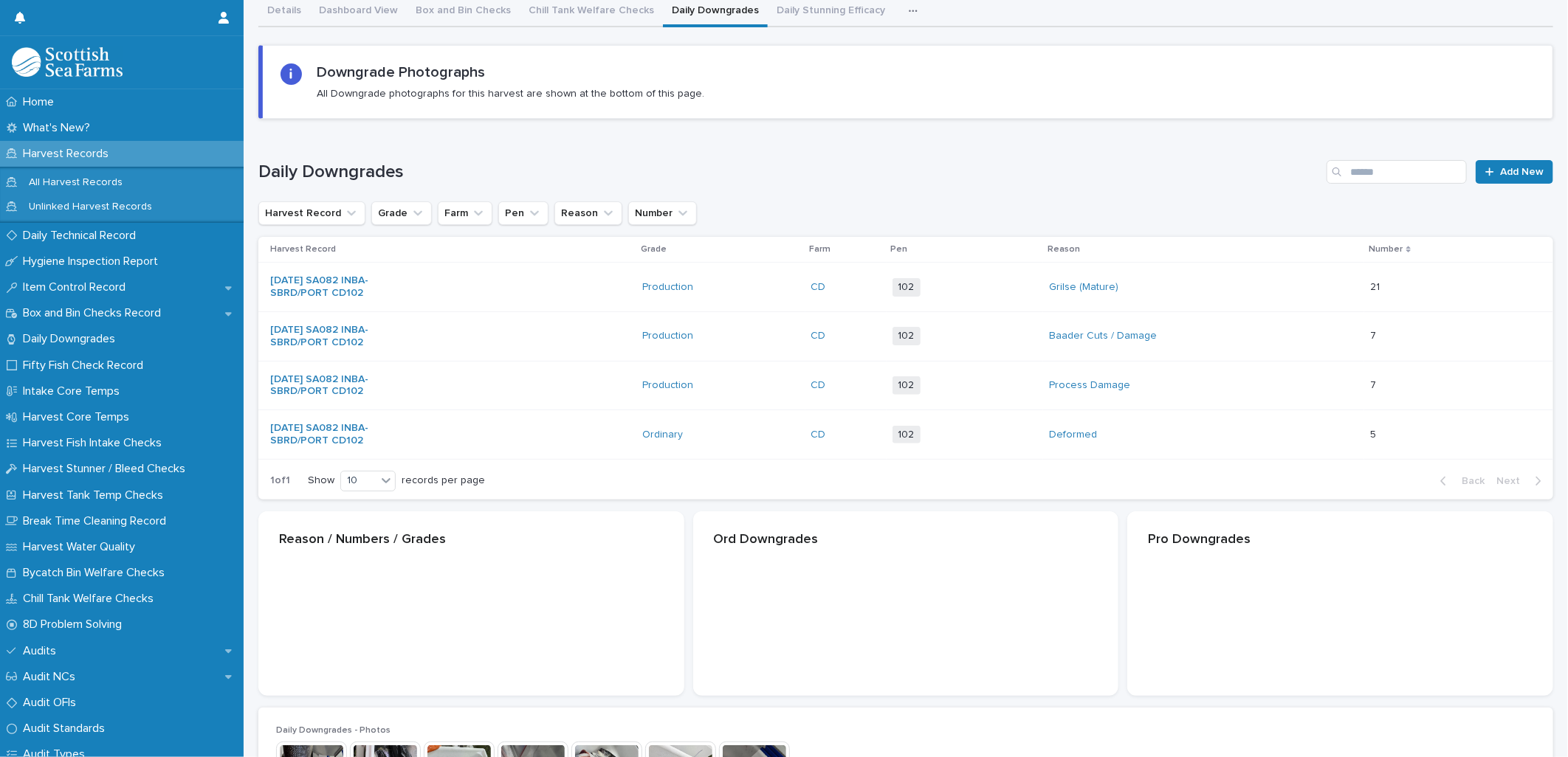
scroll to position [96, 0]
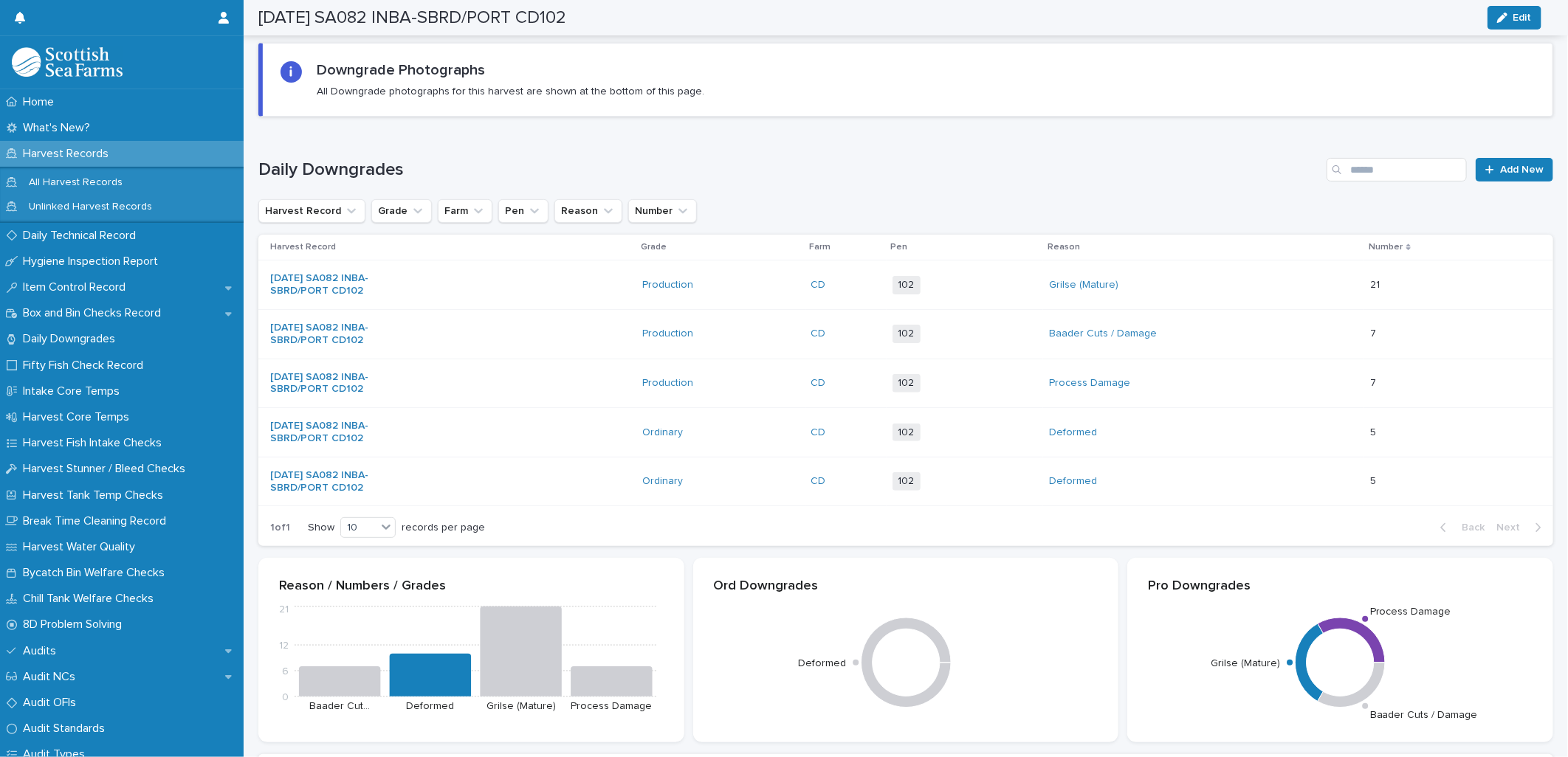
click at [1153, 475] on div "Deformed" at bounding box center [1110, 481] width 123 height 12
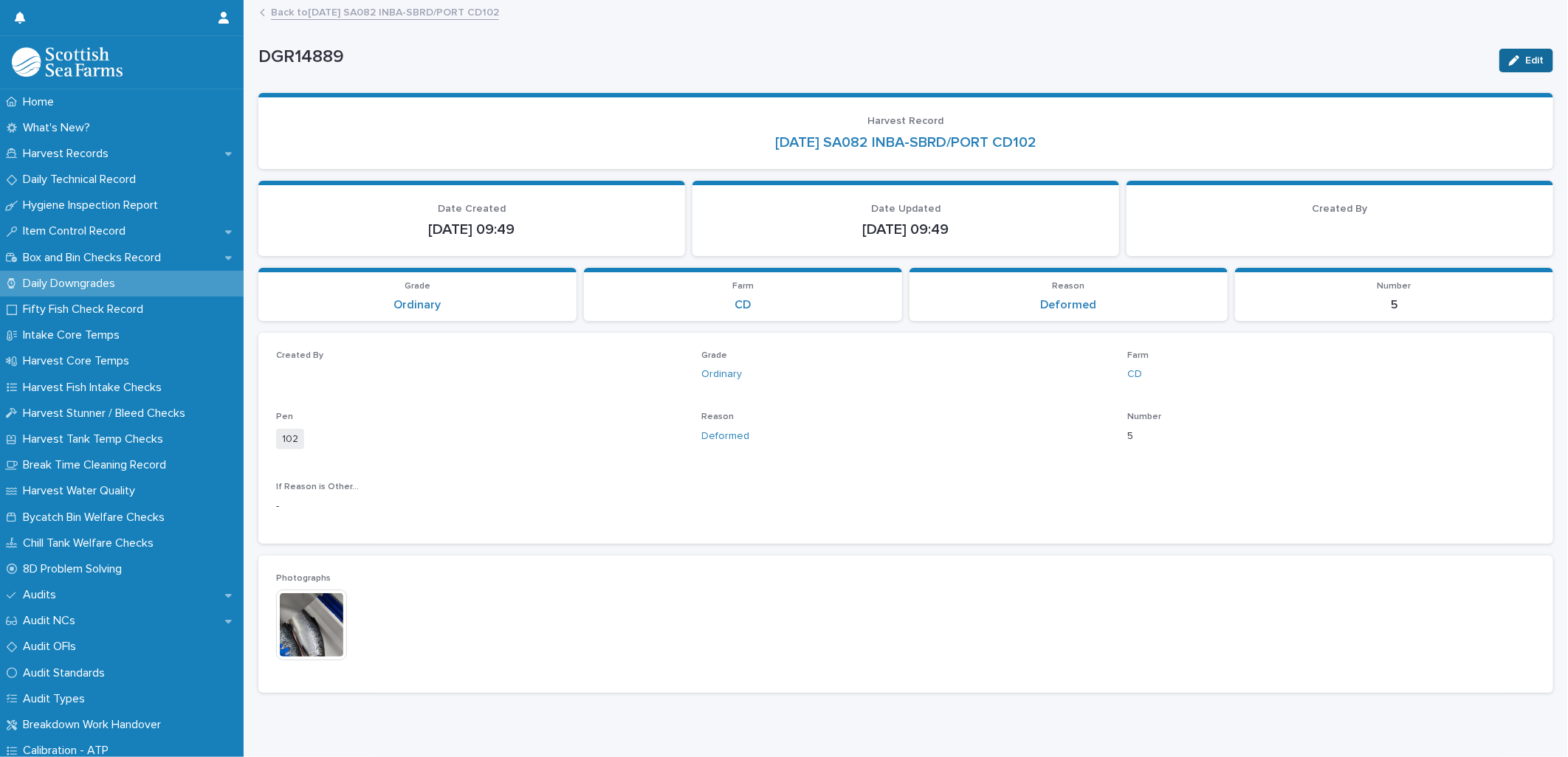
click at [1509, 59] on icon "button" at bounding box center [1514, 60] width 10 height 10
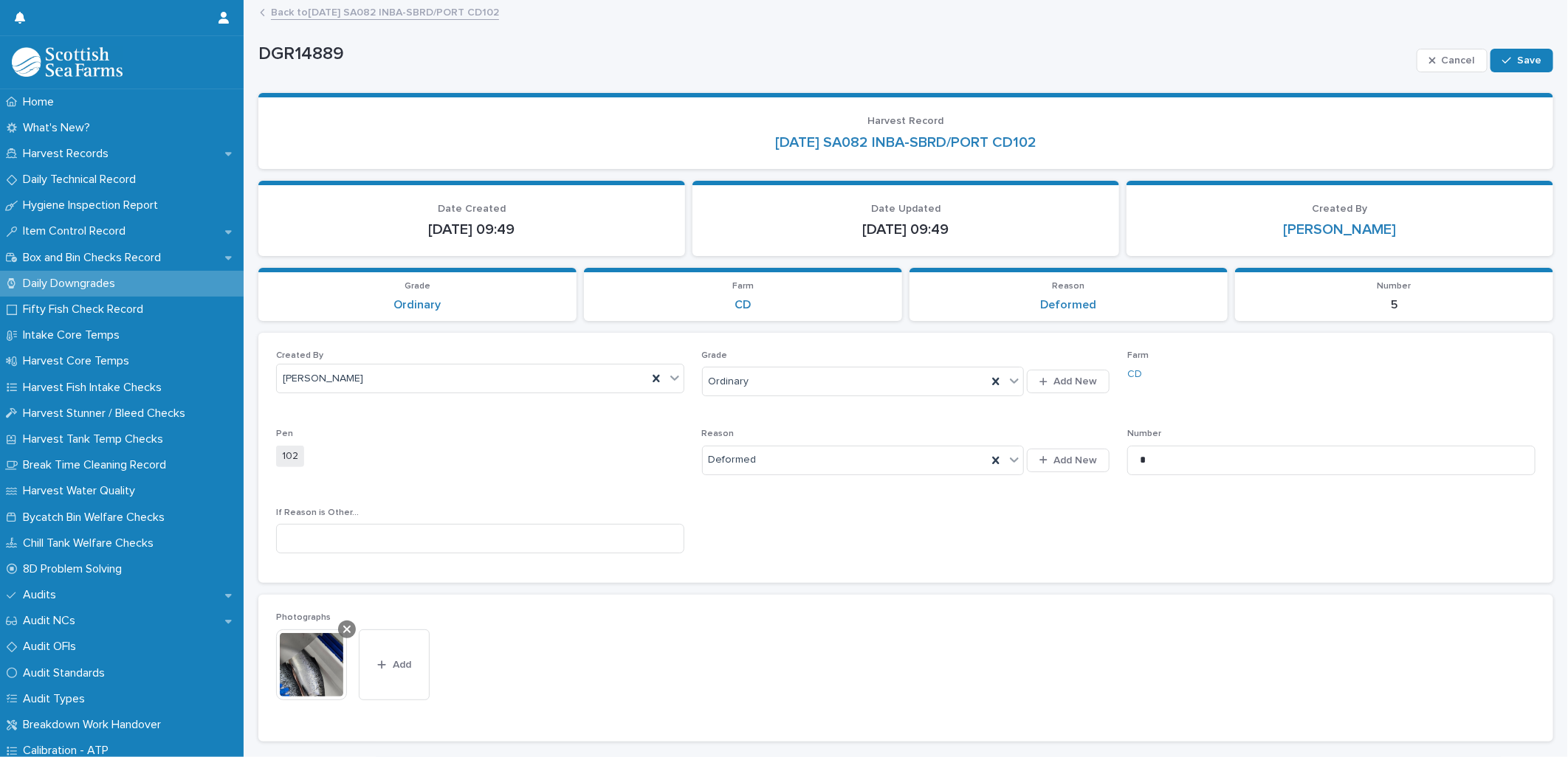
click at [343, 628] on icon at bounding box center [347, 630] width 7 height 12
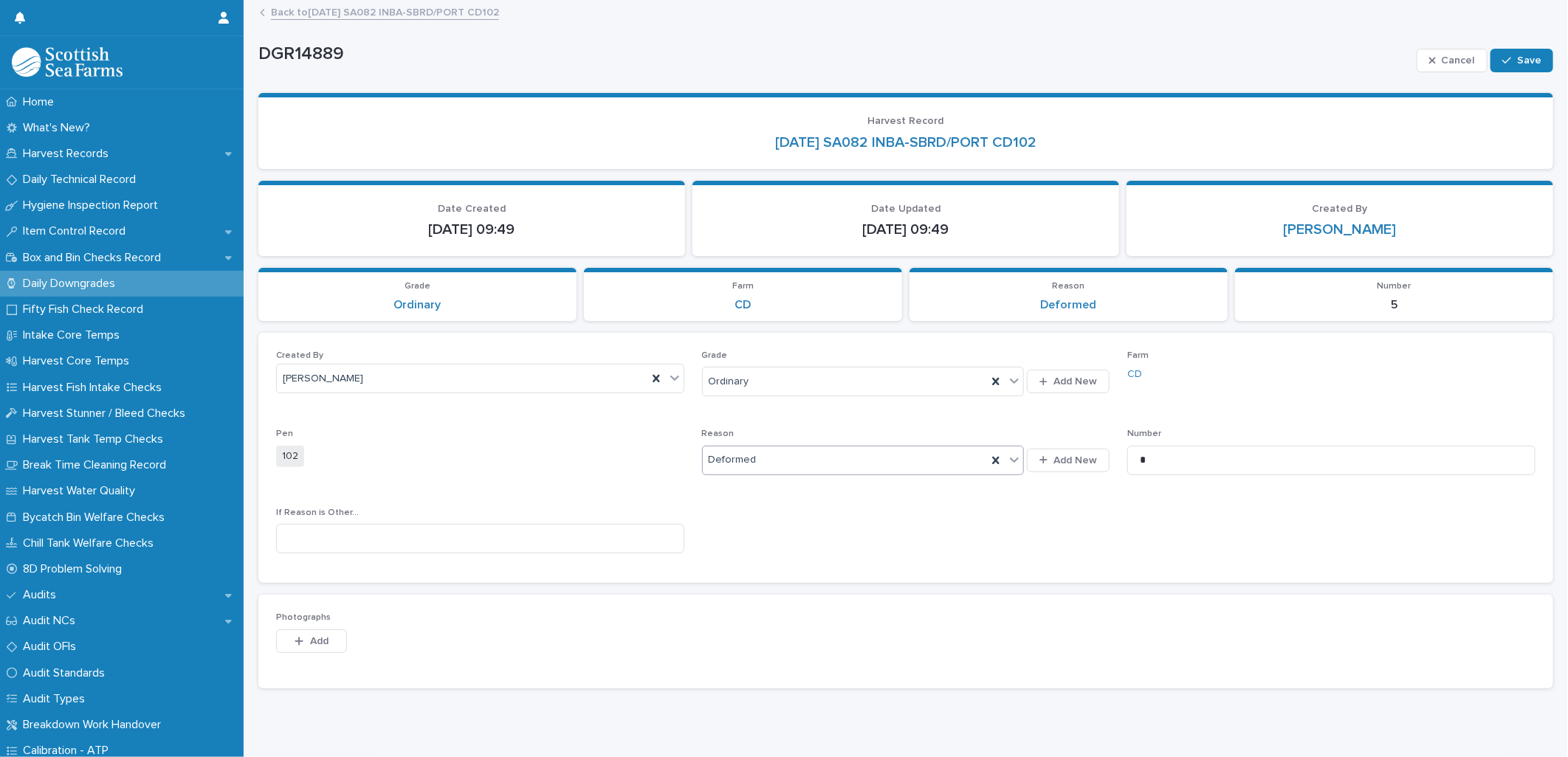
click at [793, 460] on div "Deformed" at bounding box center [844, 460] width 284 height 24
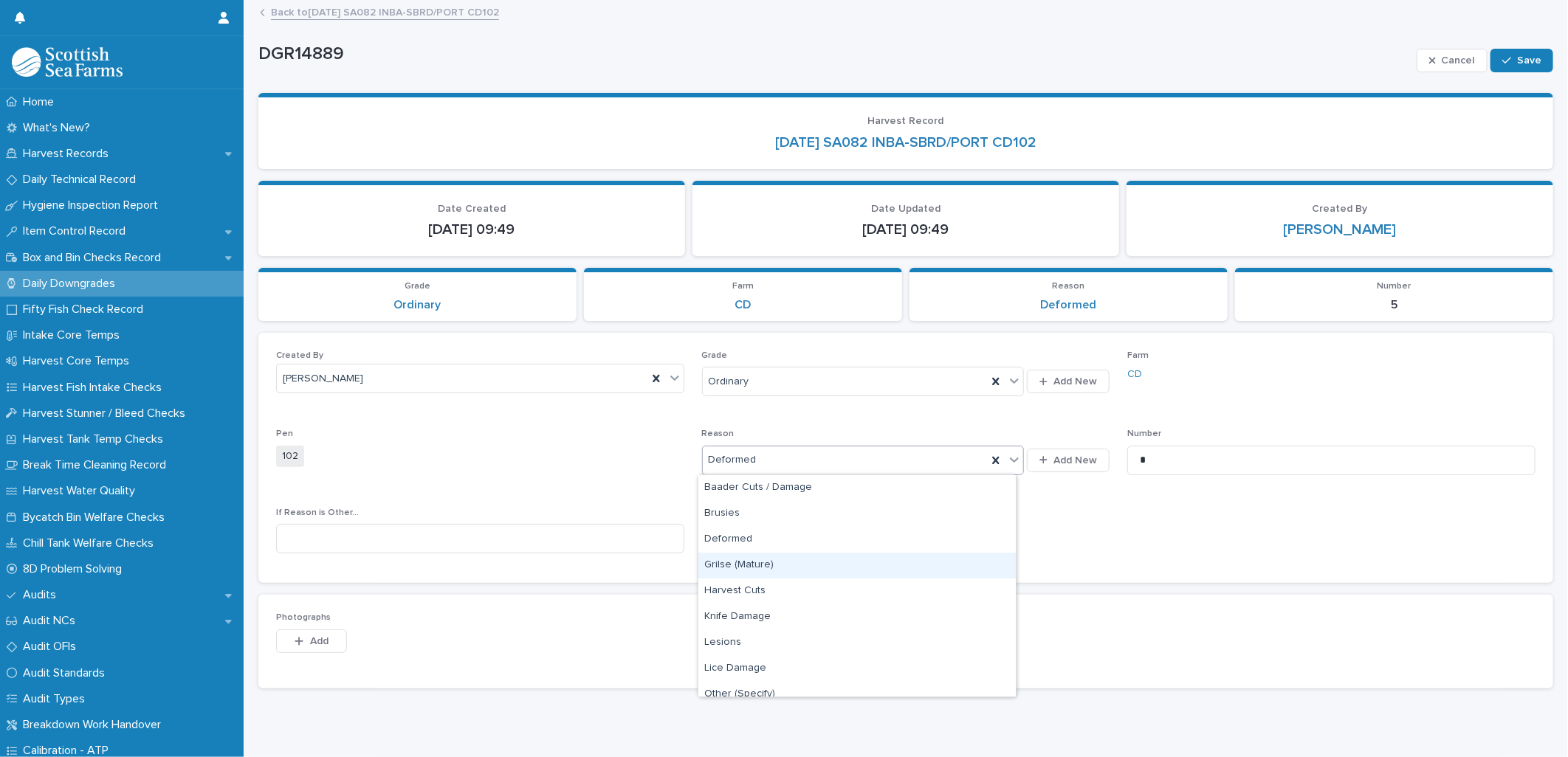
click at [746, 562] on div "Grilse (Mature)" at bounding box center [857, 566] width 318 height 26
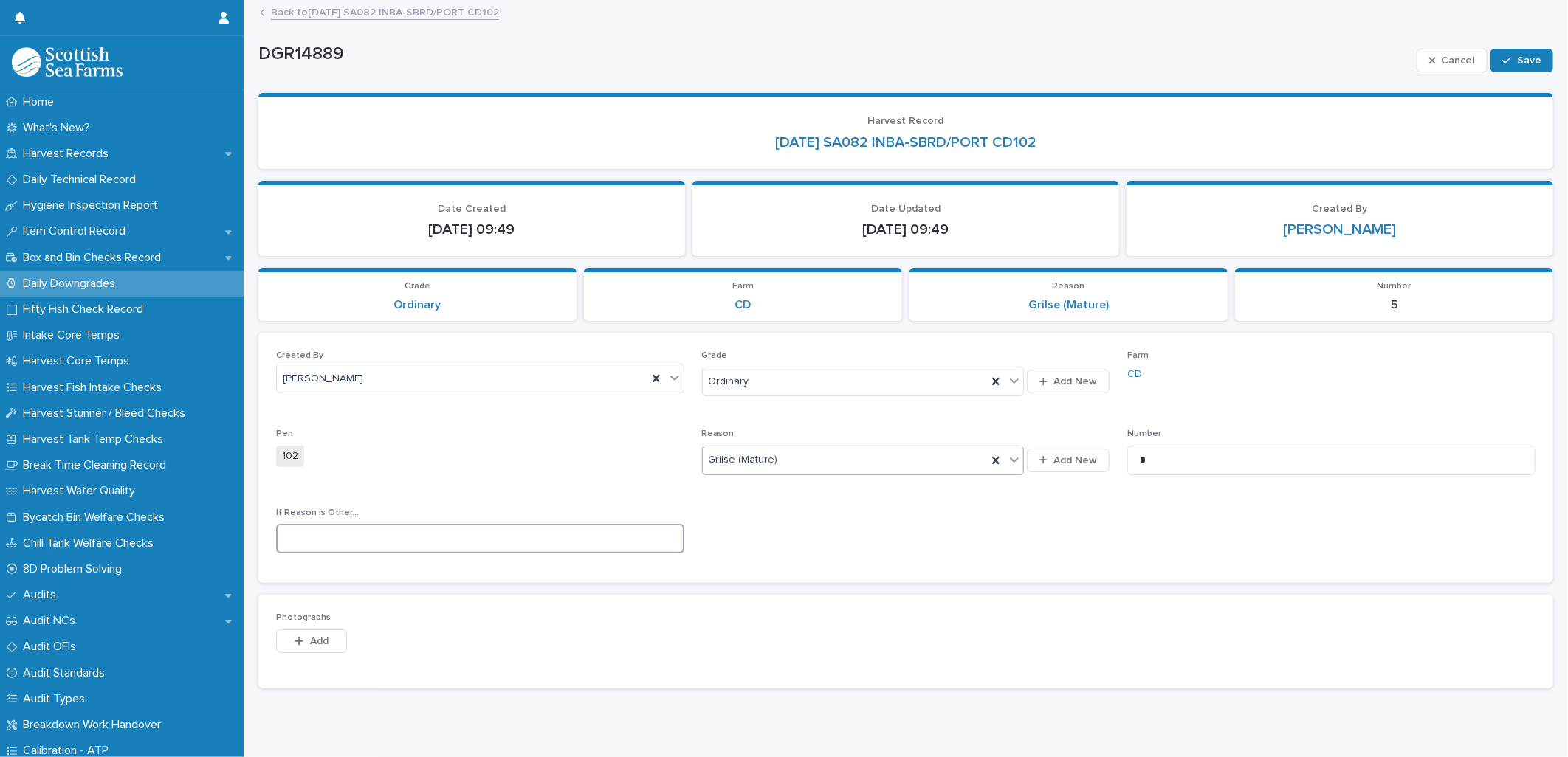
click at [320, 537] on input at bounding box center [479, 539] width 408 height 30
click at [308, 637] on button "Add" at bounding box center [311, 641] width 71 height 24
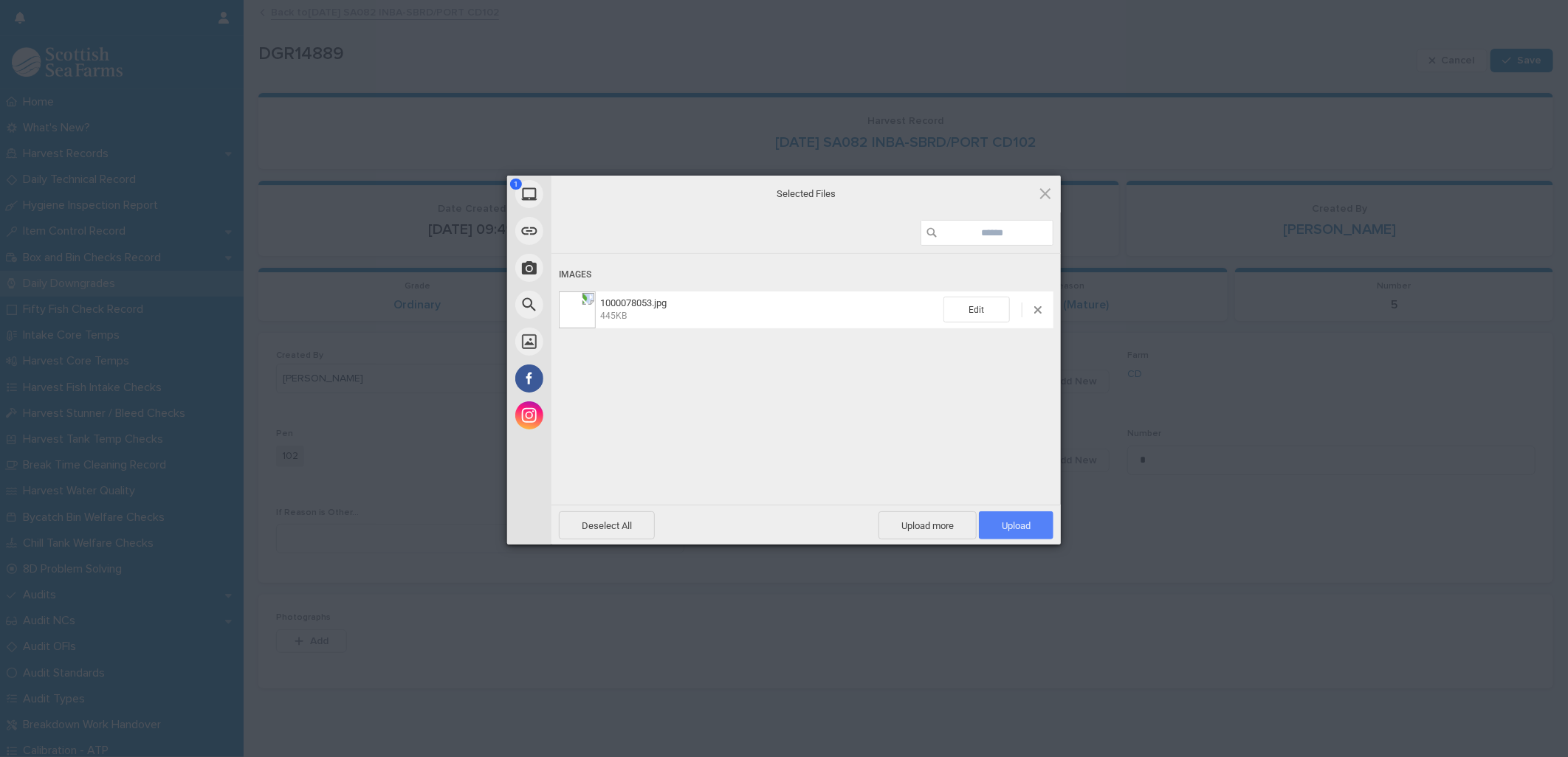
click at [1028, 525] on span "Upload 1" at bounding box center [1015, 526] width 29 height 11
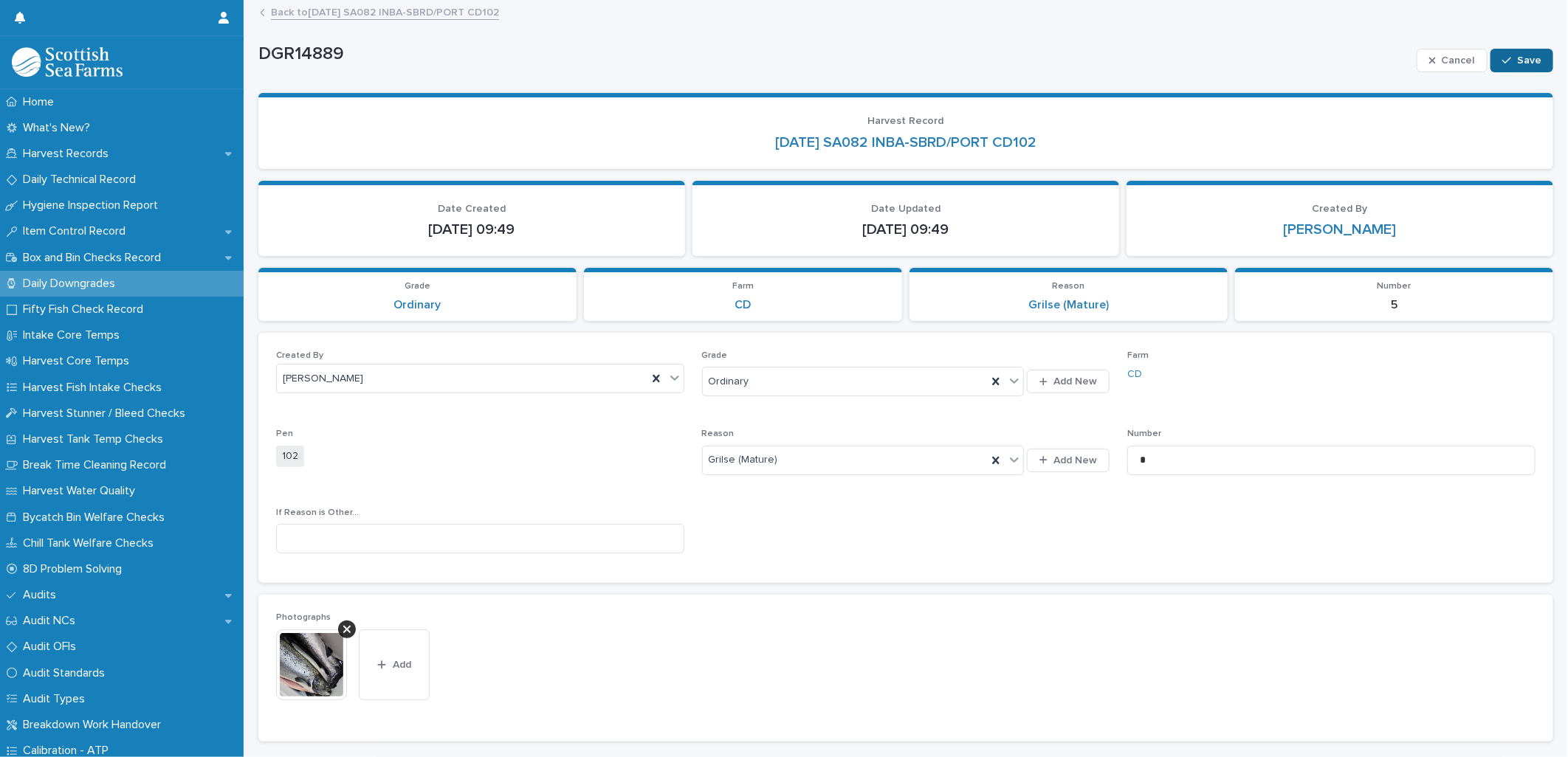
click at [1516, 61] on span "Save" at bounding box center [1529, 60] width 24 height 10
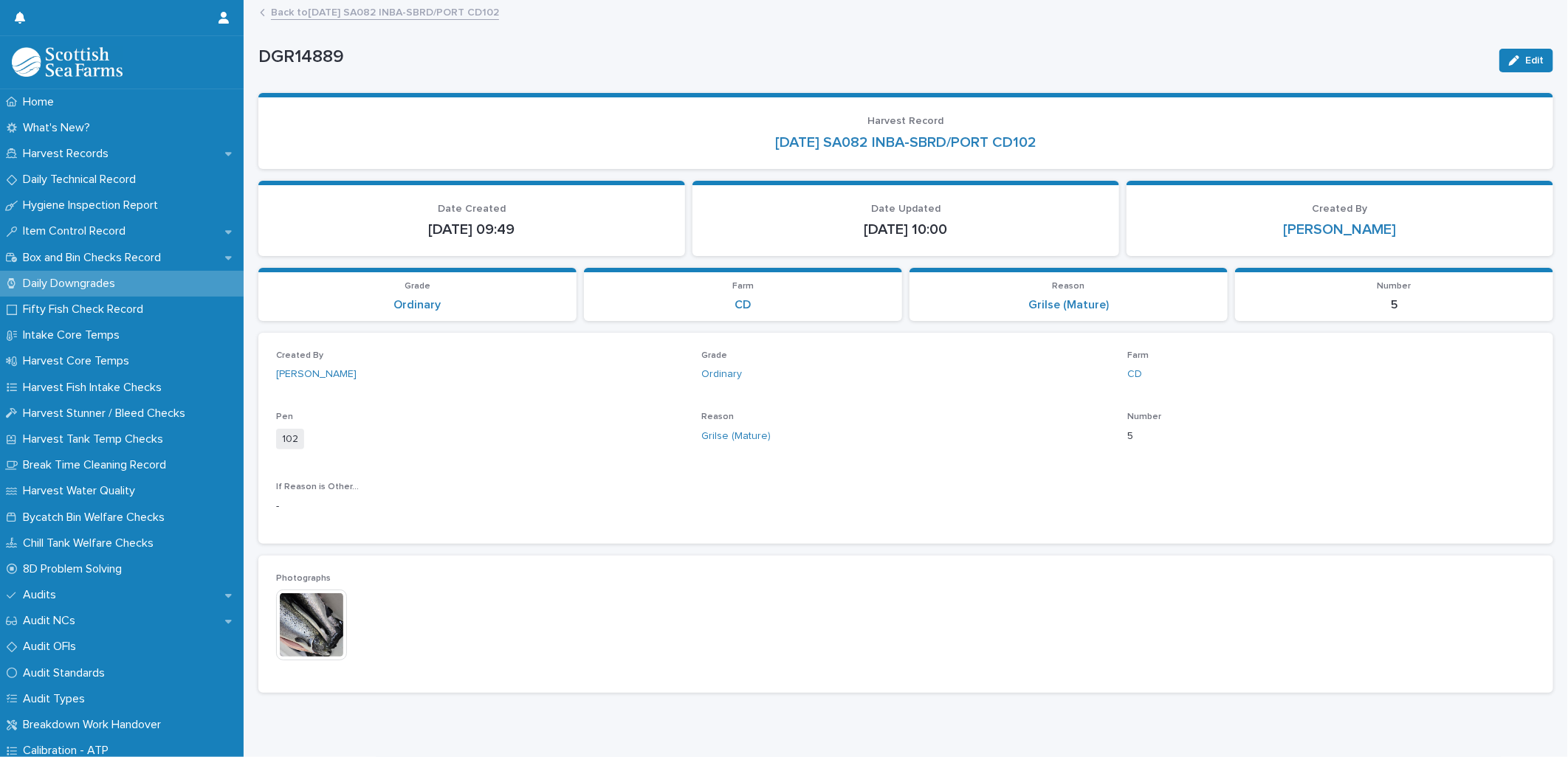
click at [314, 12] on link "Back to [DATE] SA082 INBA-SBRD/PORT CD102" at bounding box center [384, 10] width 228 height 17
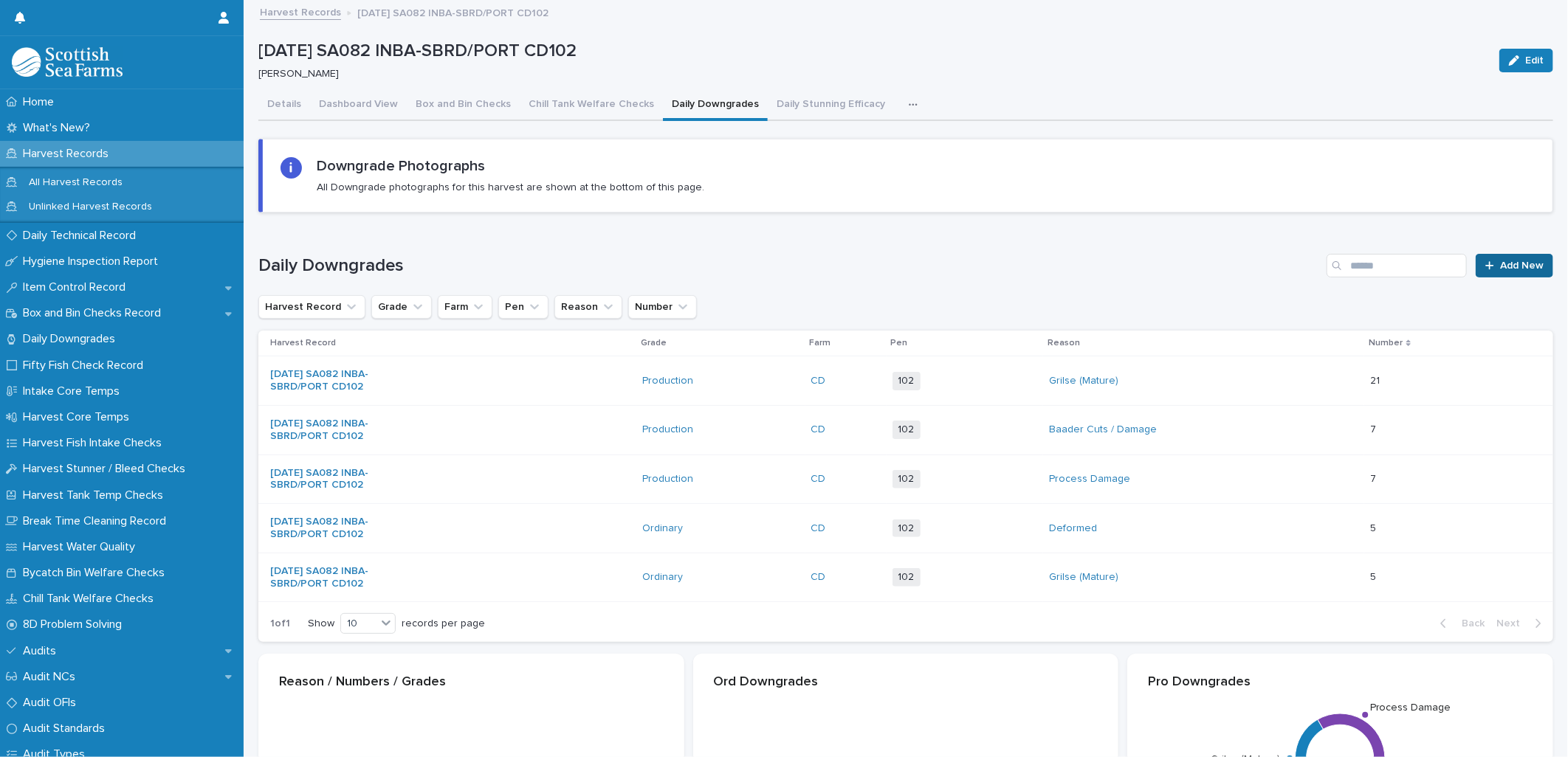
click at [1500, 260] on span "Add New" at bounding box center [1522, 265] width 44 height 10
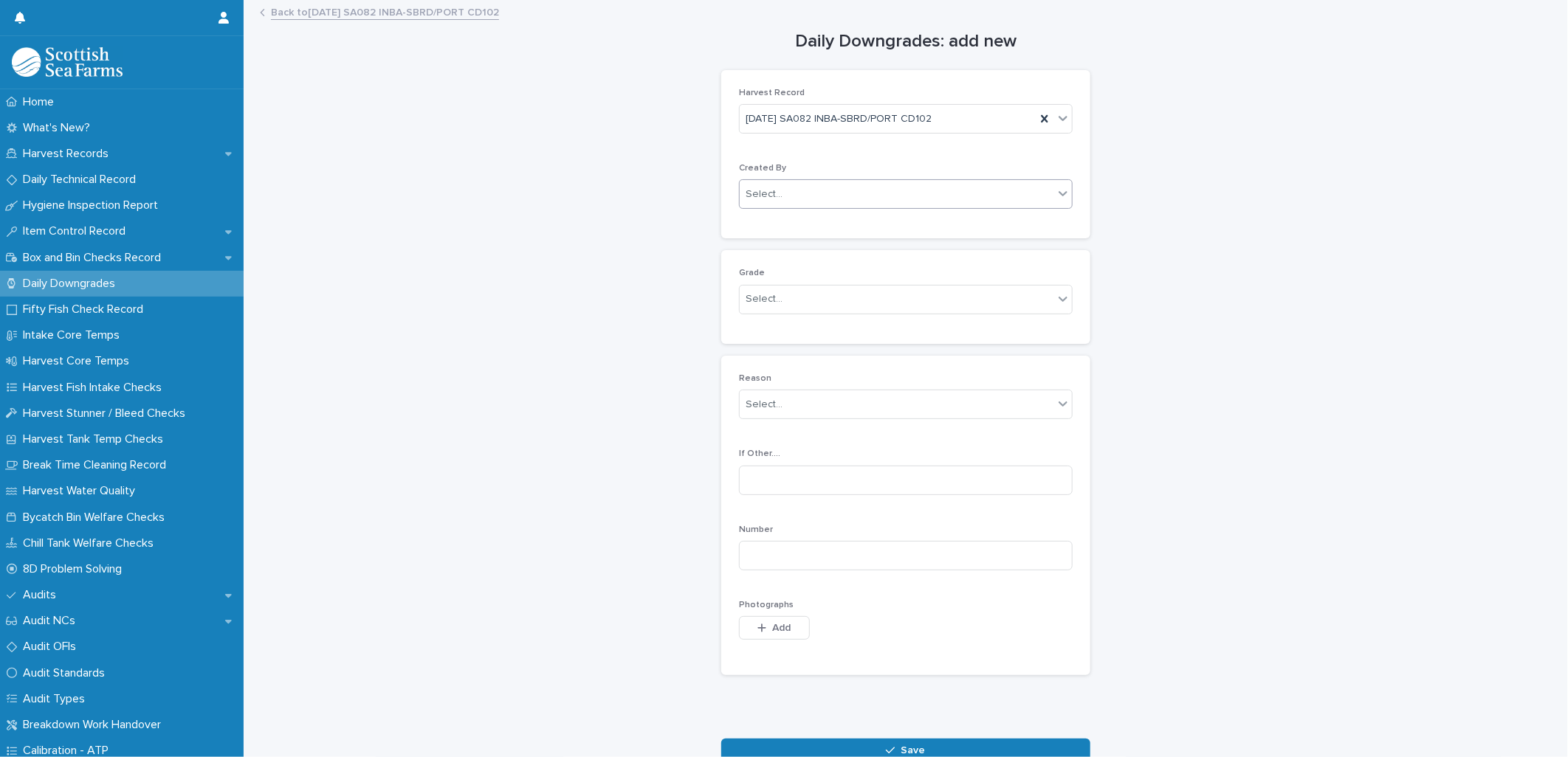
click at [761, 197] on div "Select..." at bounding box center [764, 195] width 37 height 16
type input "*****"
click at [768, 220] on div "[PERSON_NAME]" at bounding box center [899, 224] width 332 height 26
click at [750, 318] on div "Grade Select..." at bounding box center [905, 297] width 334 height 58
click at [761, 307] on div "Select..." at bounding box center [896, 299] width 313 height 24
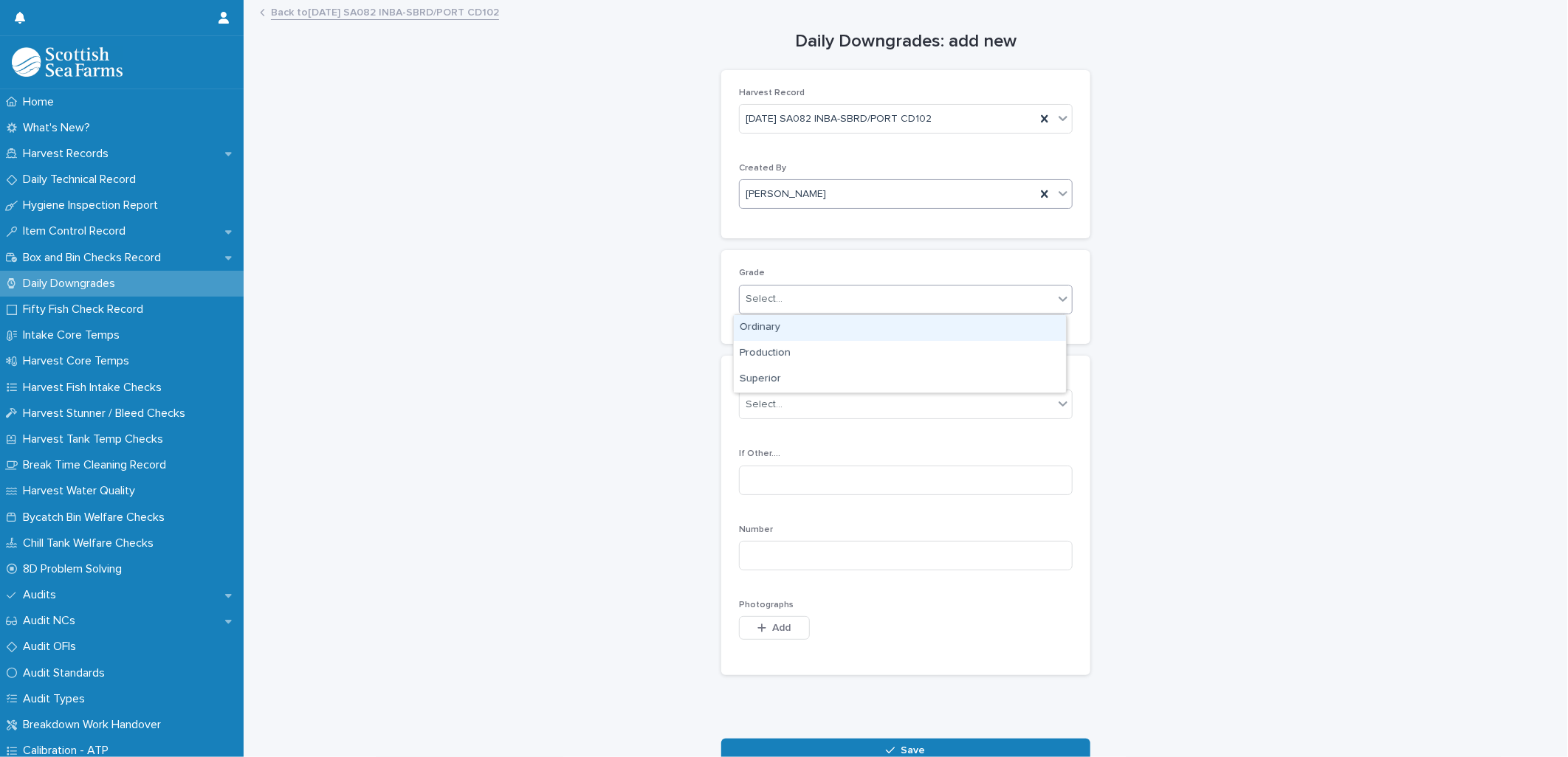
click at [771, 328] on div "Ordinary" at bounding box center [899, 328] width 332 height 26
click at [746, 408] on div "Select..." at bounding box center [764, 405] width 37 height 16
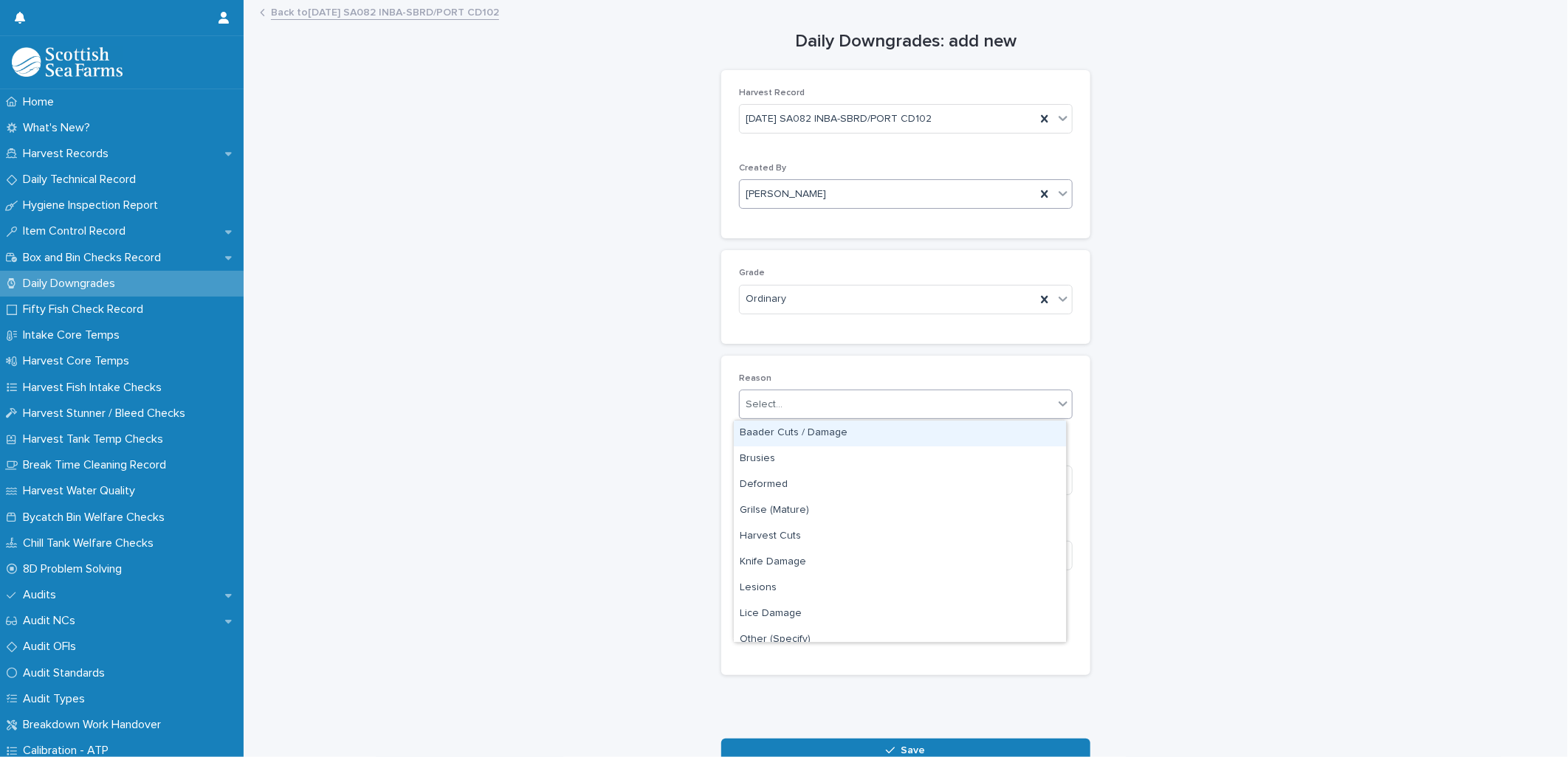
click at [772, 437] on div "Baader Cuts / Damage" at bounding box center [899, 434] width 332 height 26
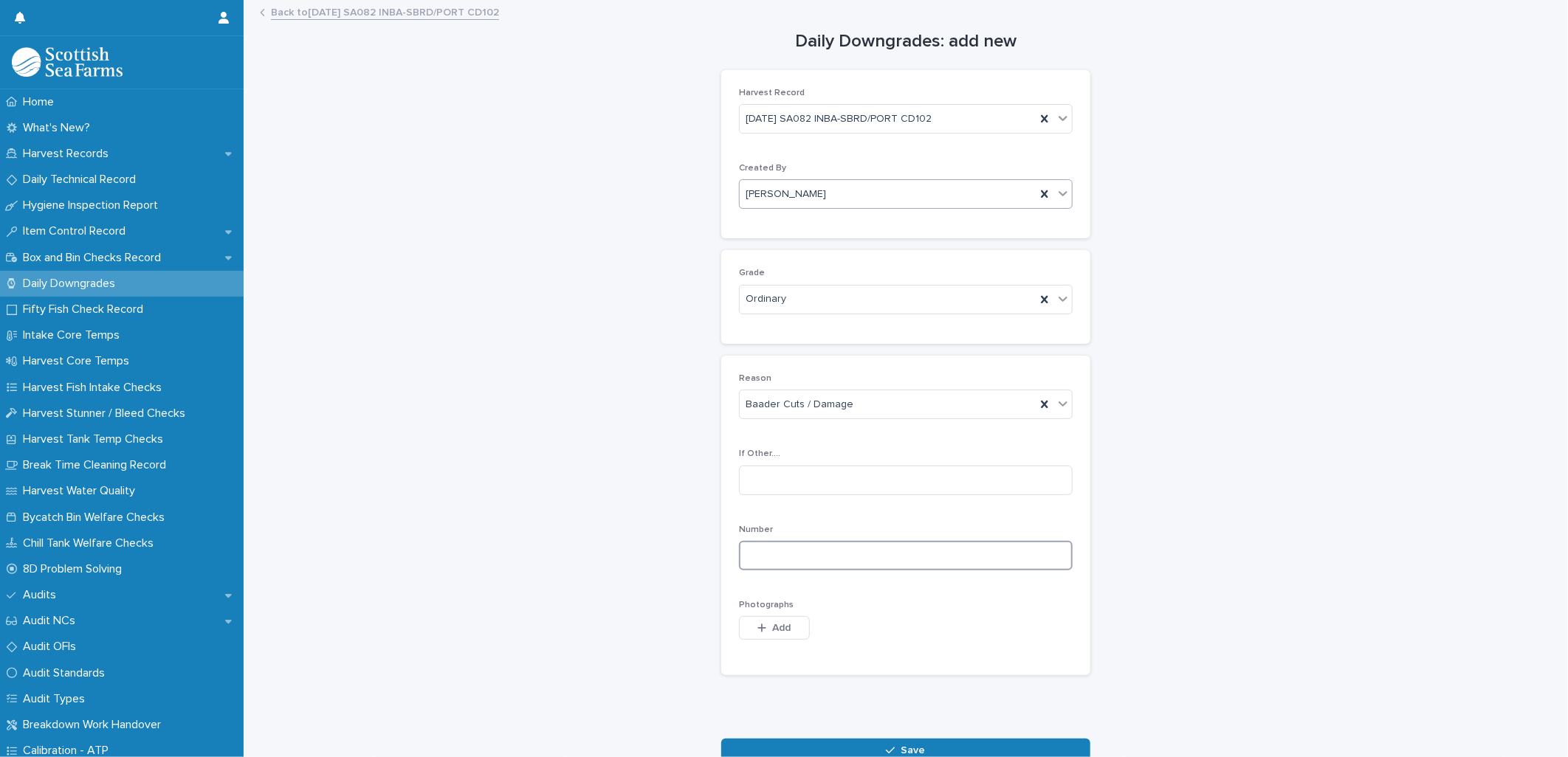
click at [752, 552] on input at bounding box center [905, 556] width 334 height 30
type input "*"
click at [773, 630] on span "Add" at bounding box center [781, 628] width 18 height 10
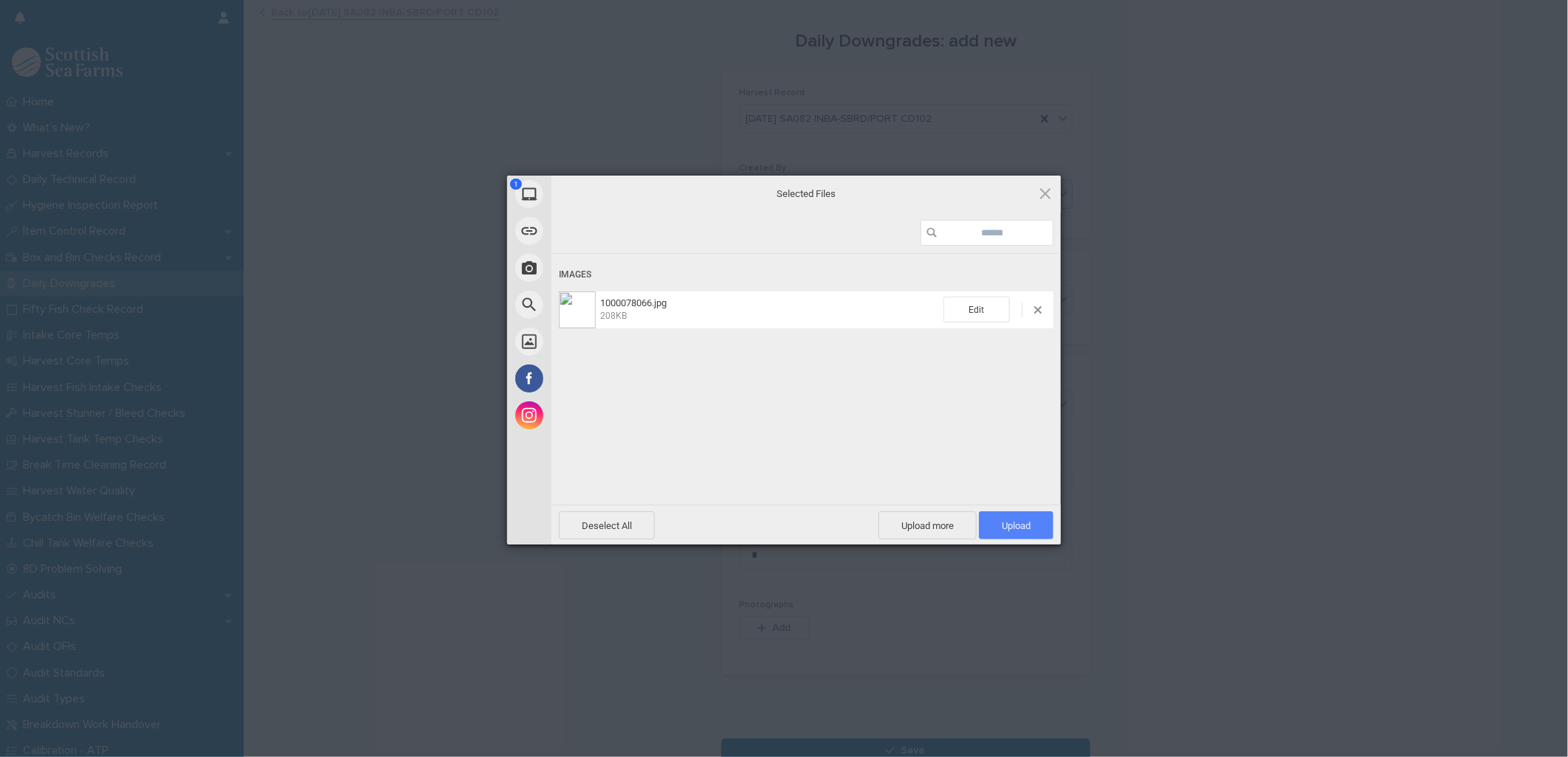
click at [1042, 517] on span "Upload 1" at bounding box center [1015, 526] width 74 height 28
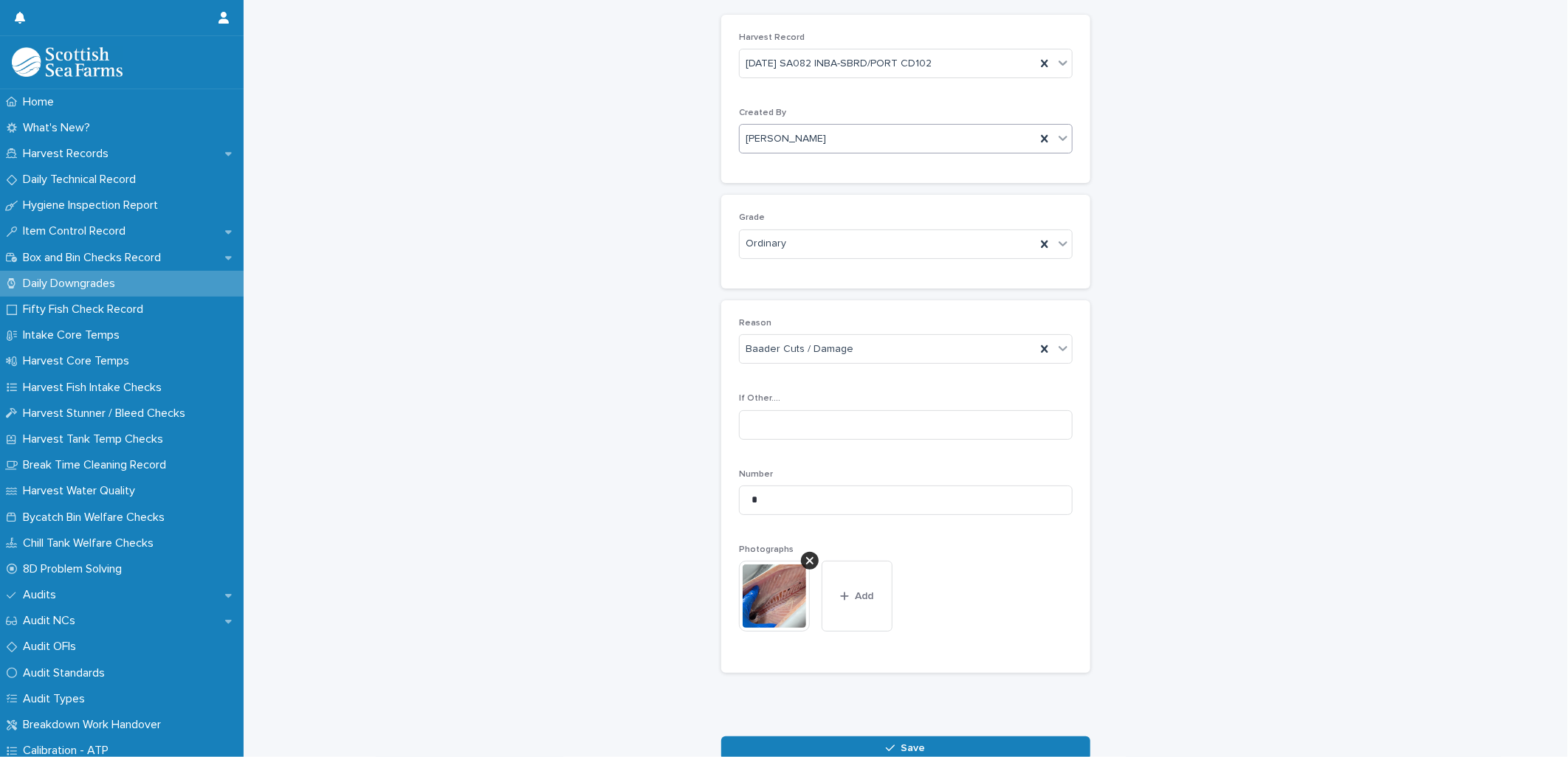
scroll to position [144, 0]
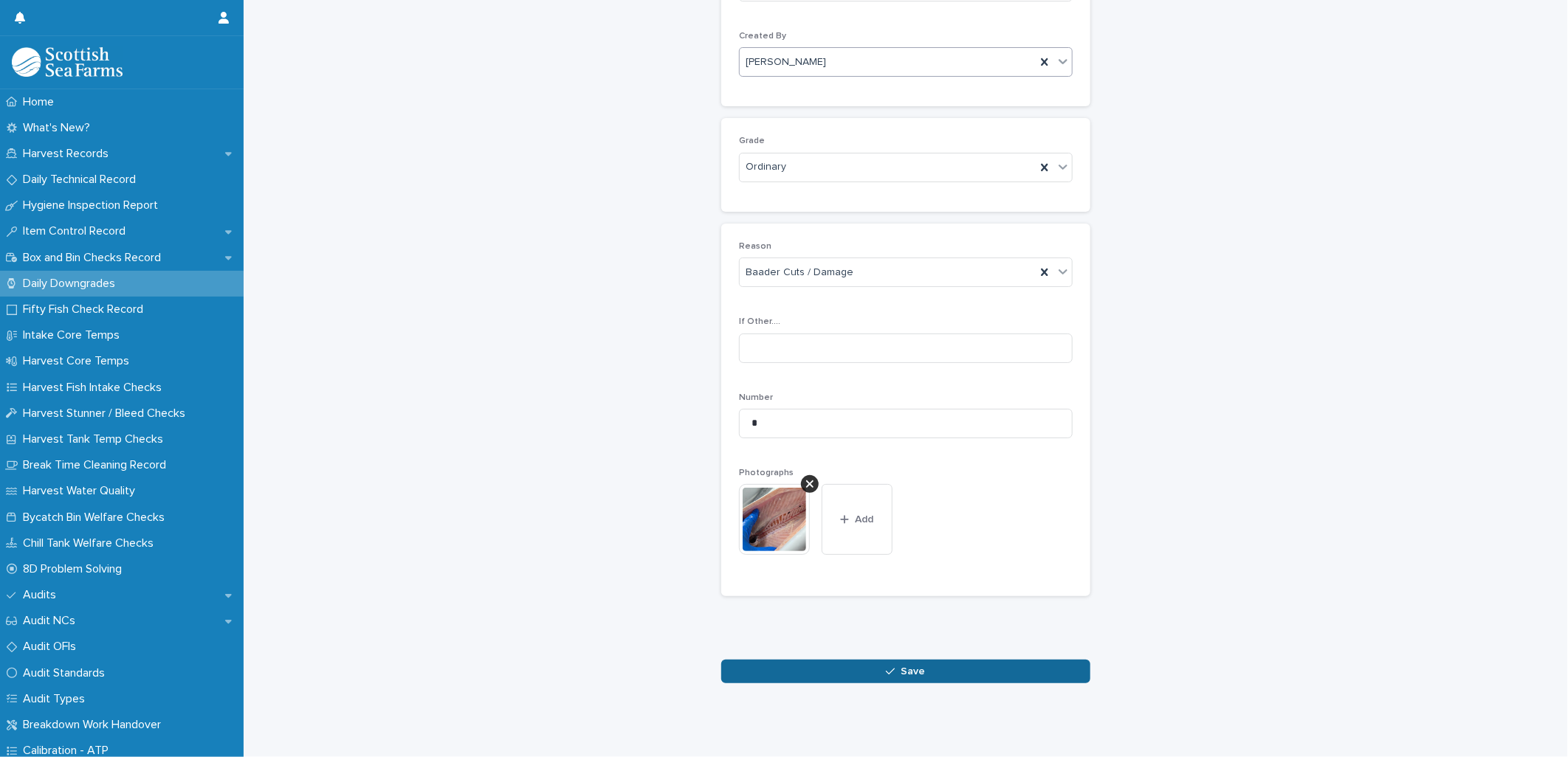
click at [902, 666] on span "Save" at bounding box center [913, 671] width 24 height 10
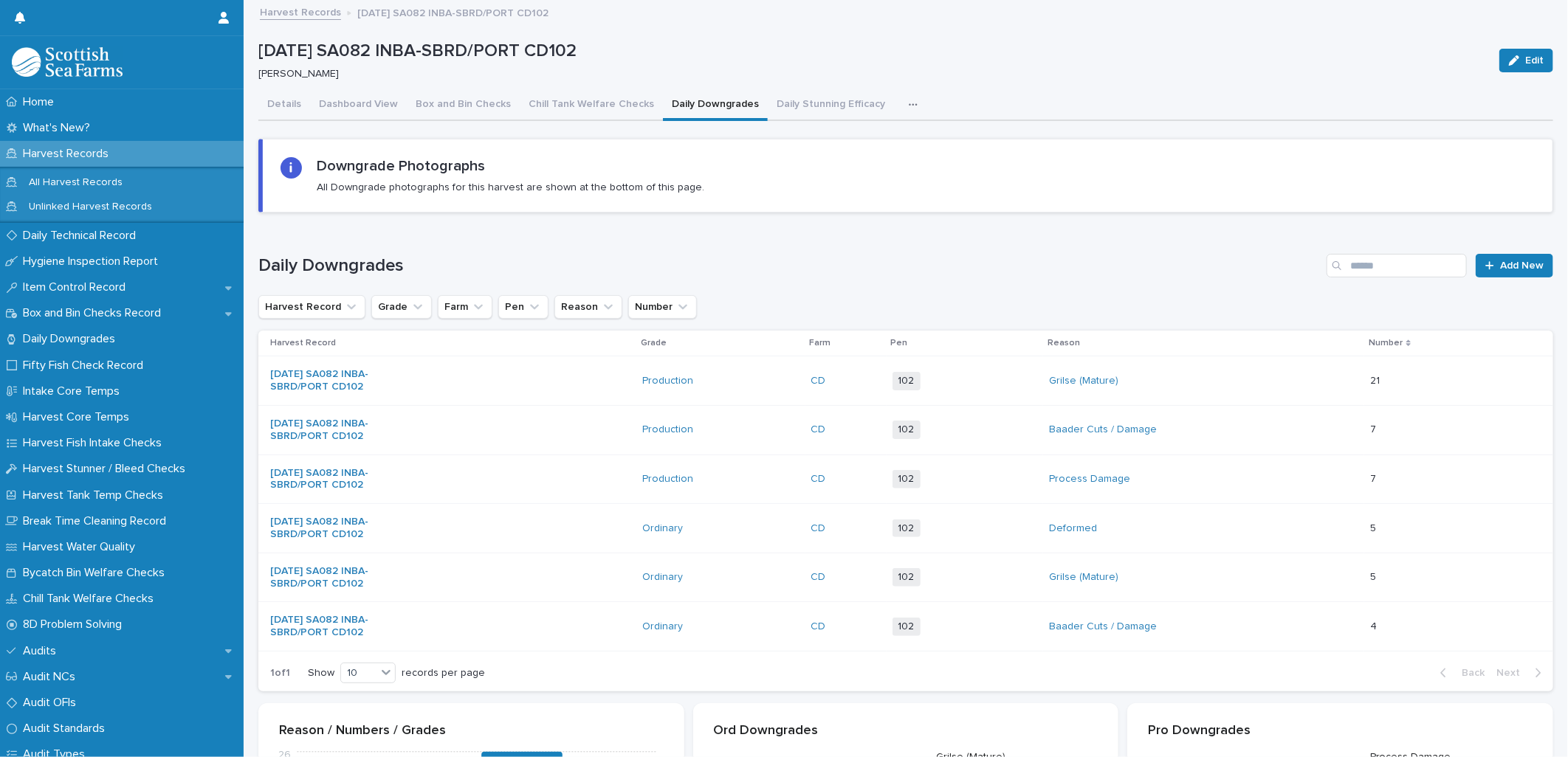
click at [909, 106] on icon "button" at bounding box center [913, 105] width 9 height 10
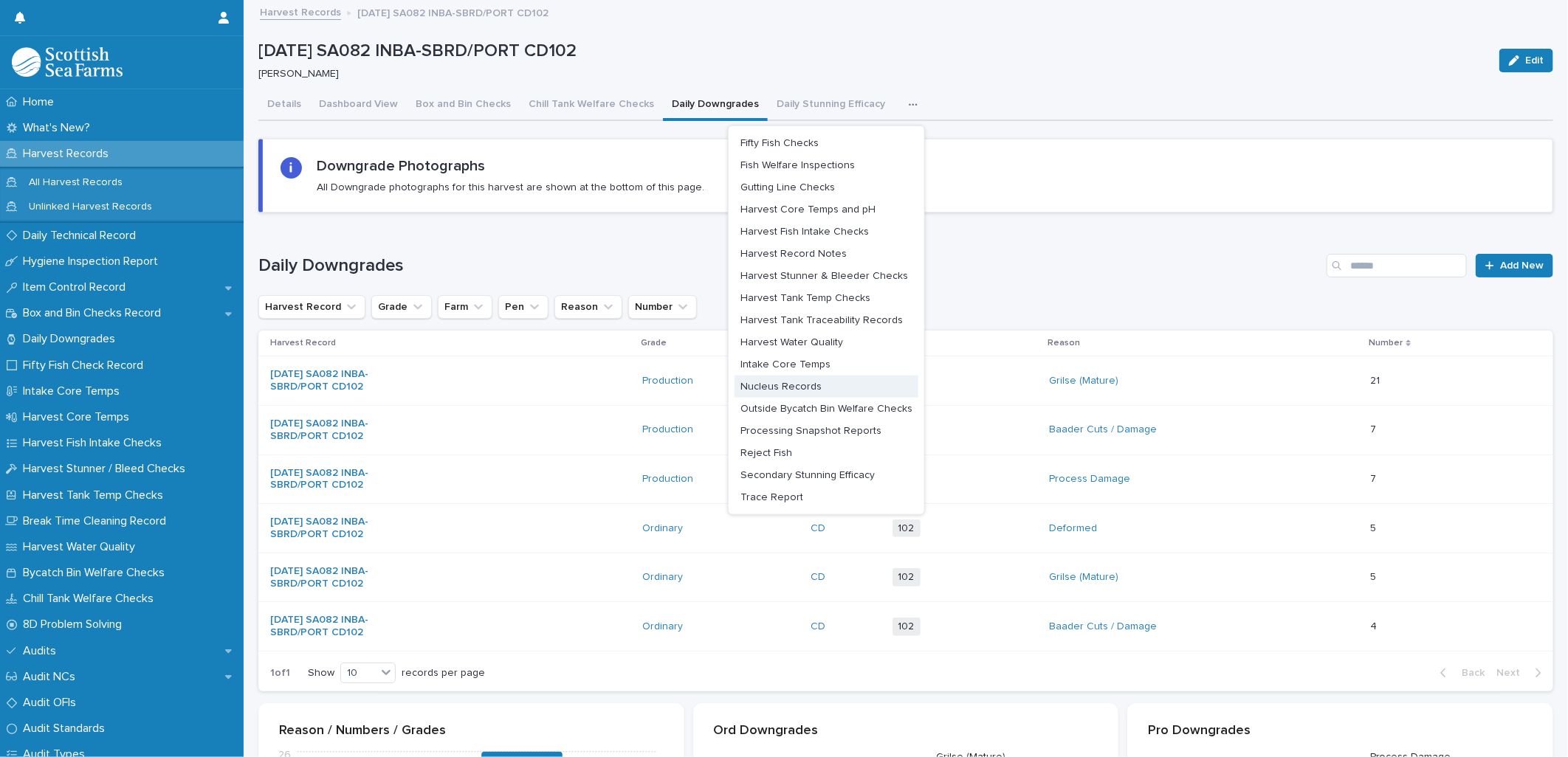
click at [779, 389] on span "Nucleus Records" at bounding box center [781, 387] width 81 height 10
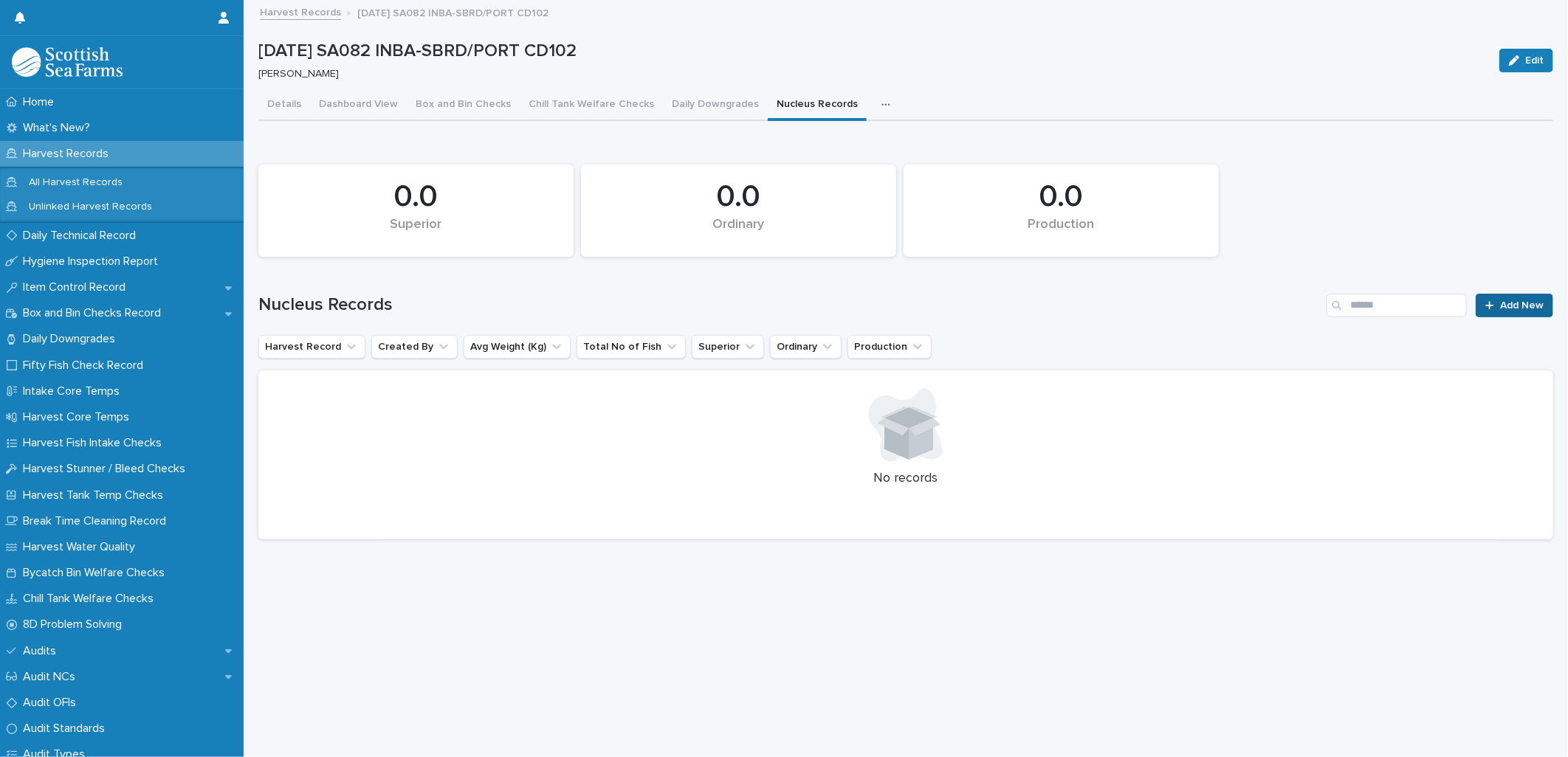
click at [1500, 307] on span "Add New" at bounding box center [1522, 306] width 44 height 10
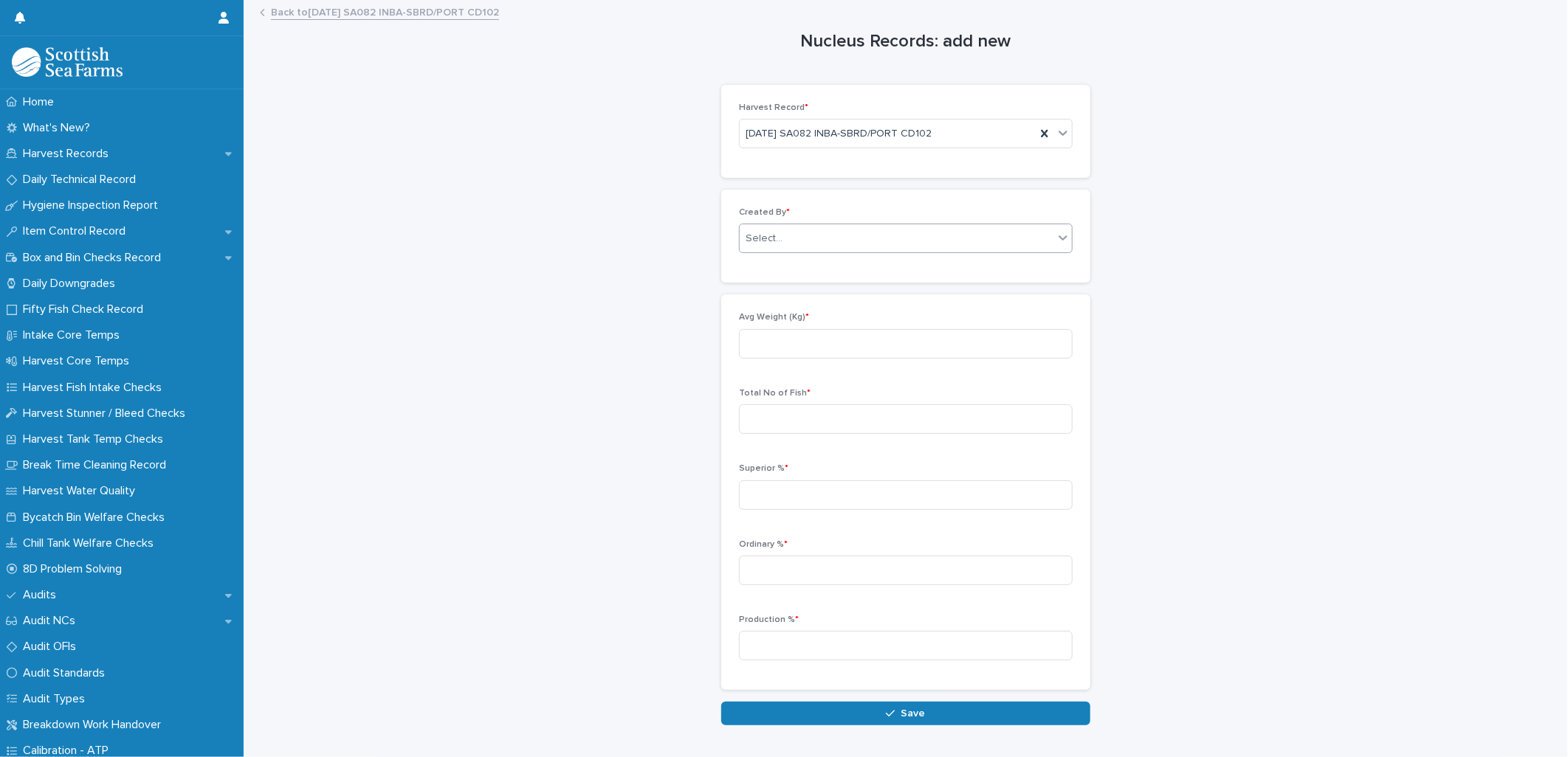
click at [746, 233] on div "Select..." at bounding box center [764, 239] width 37 height 16
type input "*****"
click at [770, 267] on div "[PERSON_NAME]" at bounding box center [899, 268] width 332 height 26
click at [751, 343] on input at bounding box center [905, 344] width 334 height 30
click at [761, 341] on input at bounding box center [905, 344] width 334 height 30
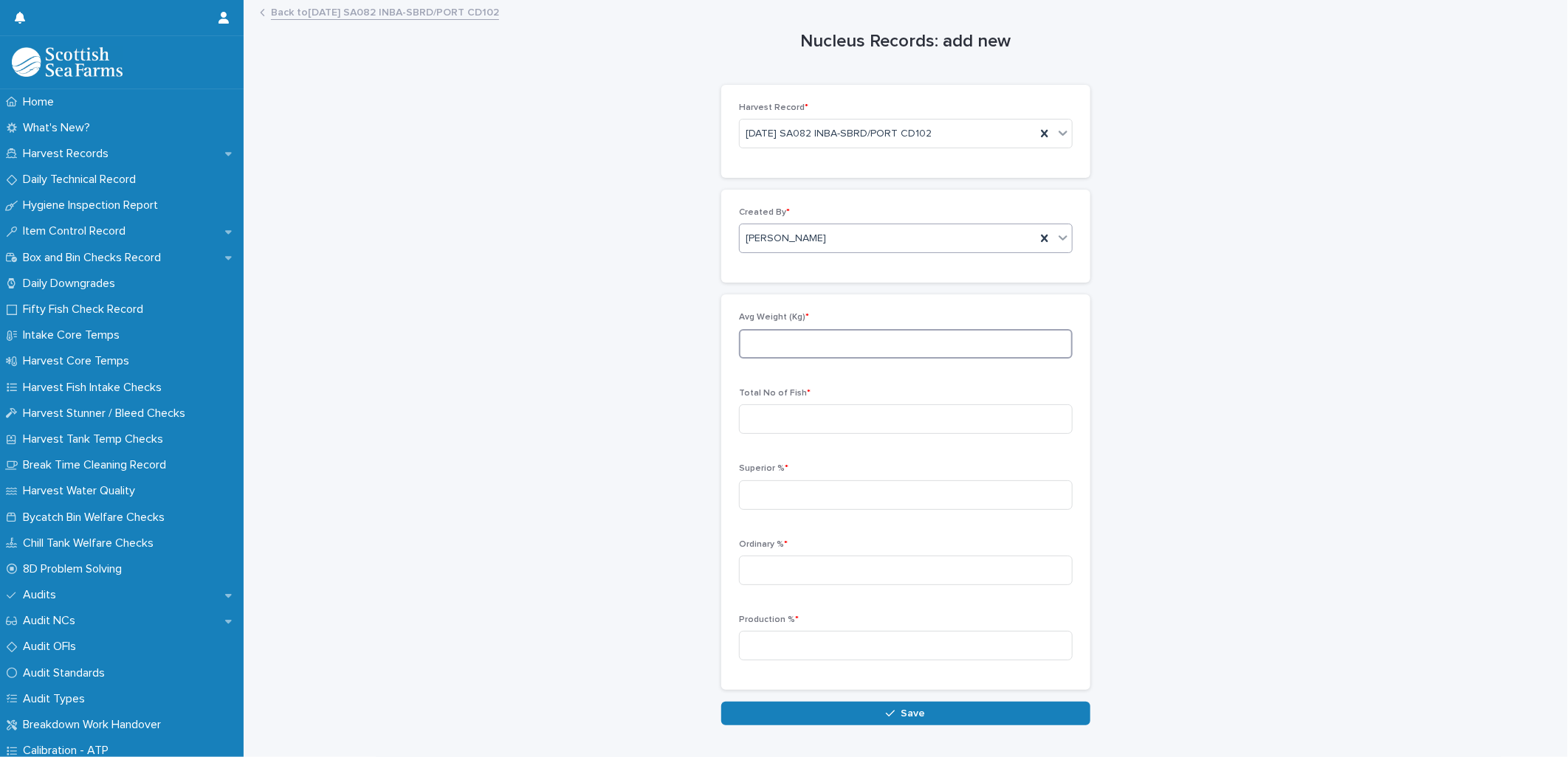
click at [780, 353] on input at bounding box center [905, 344] width 334 height 30
type input "****"
click at [775, 419] on input at bounding box center [905, 419] width 334 height 30
type input "****"
click at [751, 488] on input at bounding box center [905, 495] width 334 height 30
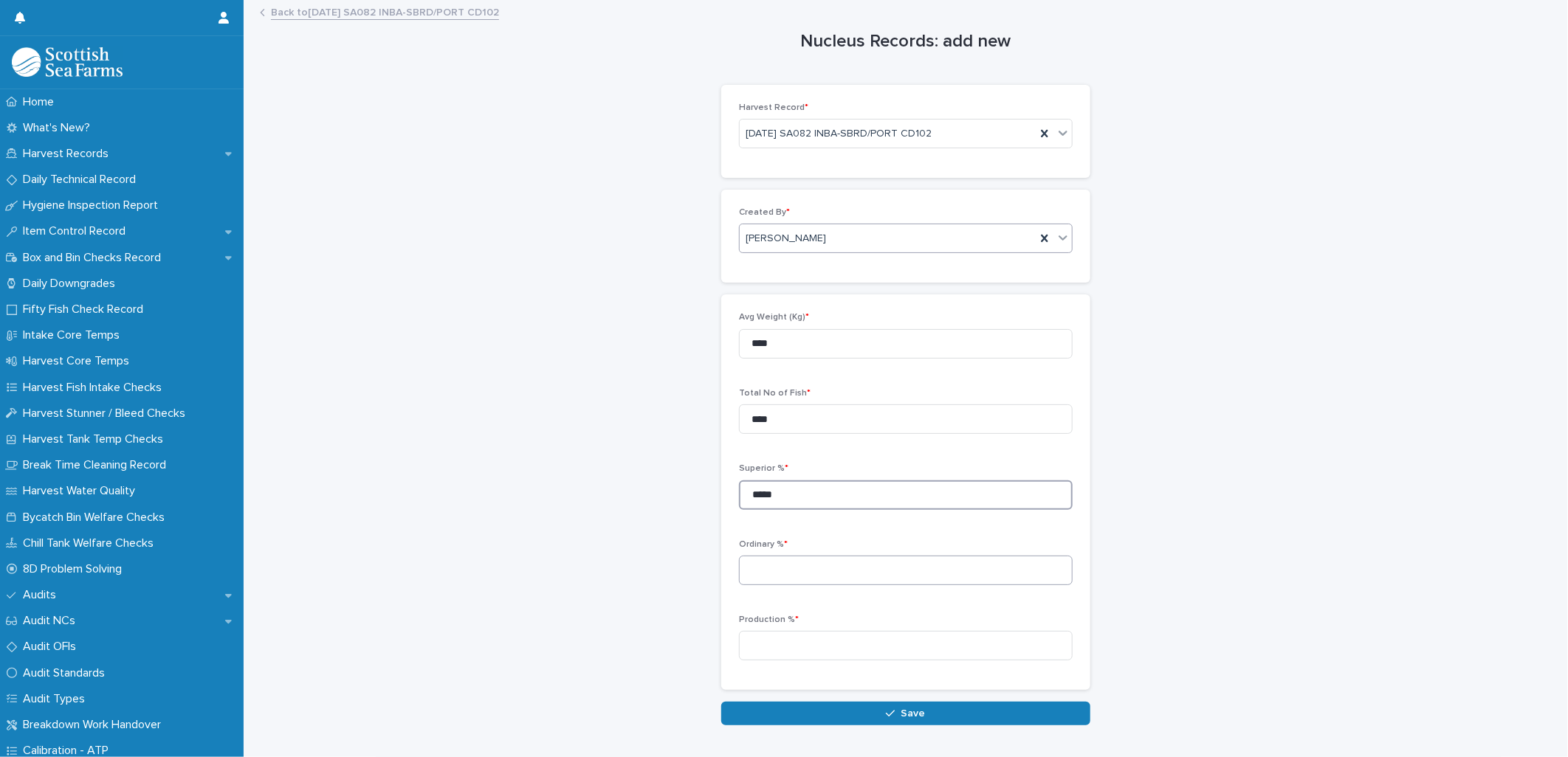
type input "*****"
click at [752, 568] on input at bounding box center [905, 571] width 334 height 30
type input "****"
click at [779, 647] on input at bounding box center [905, 646] width 334 height 30
type input "****"
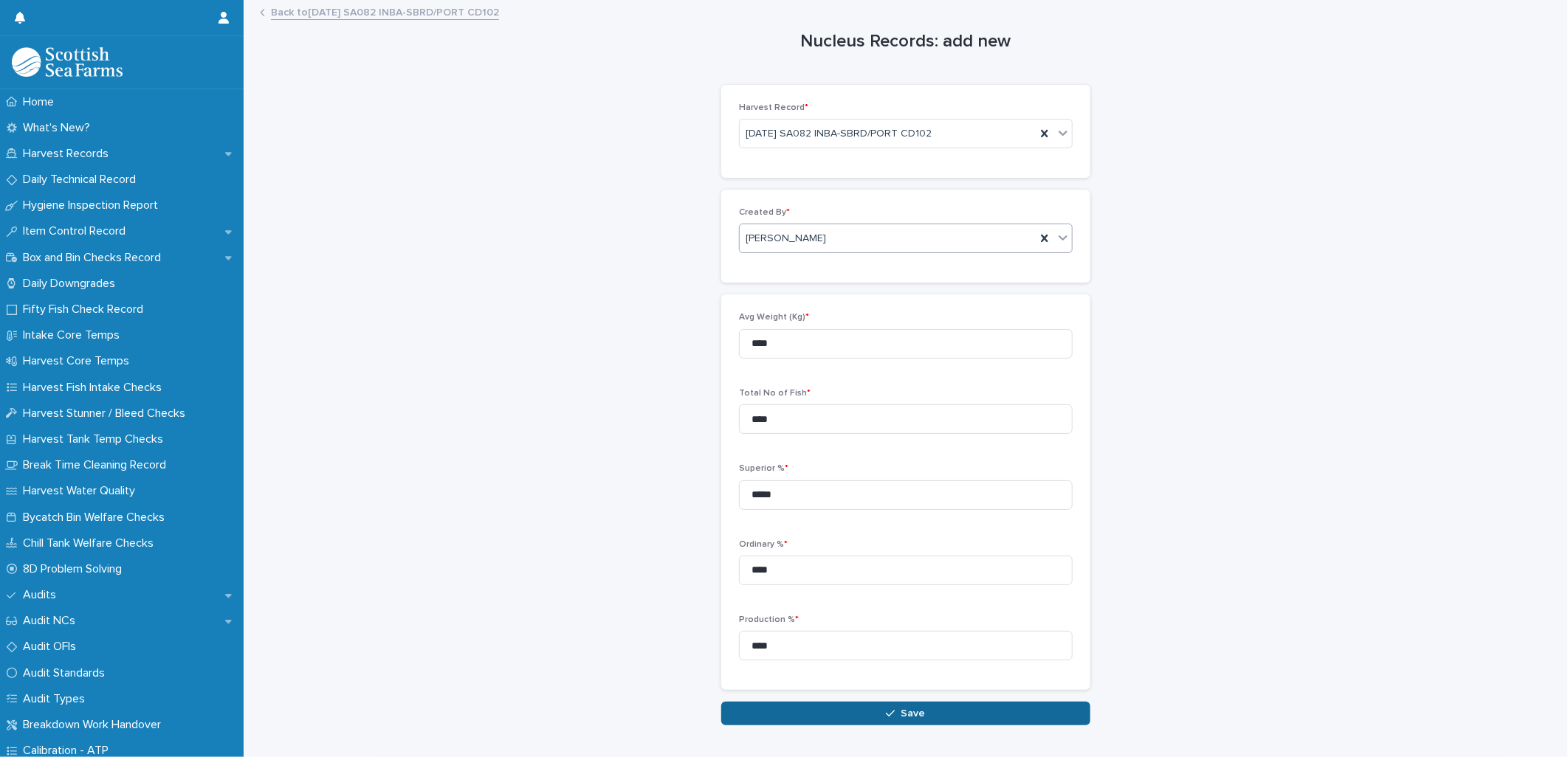
click at [808, 712] on button "Save" at bounding box center [905, 713] width 369 height 24
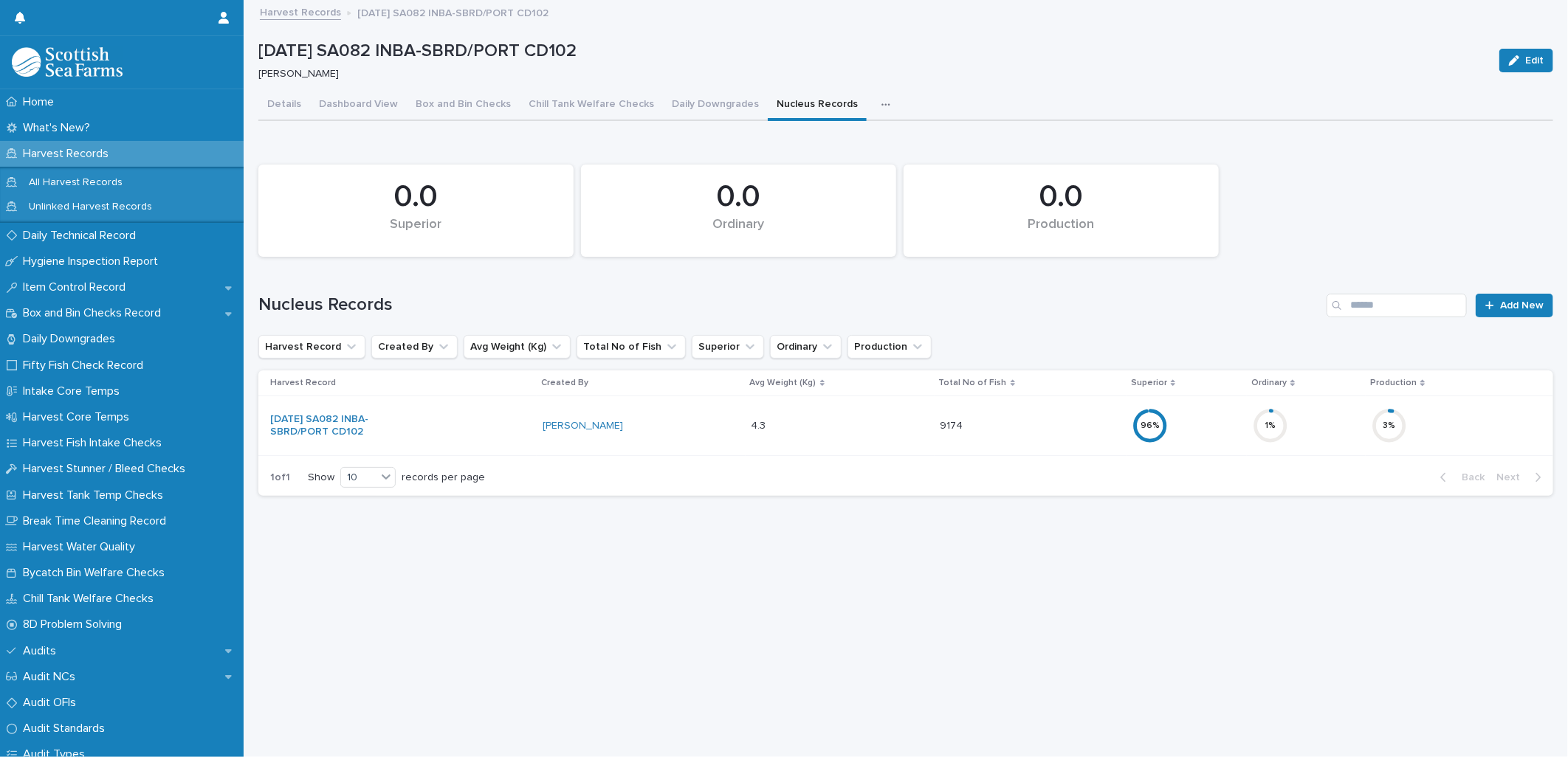
drag, startPoint x: 867, startPoint y: 100, endPoint x: 885, endPoint y: 107, distance: 19.3
click at [881, 100] on div "button" at bounding box center [888, 105] width 15 height 10
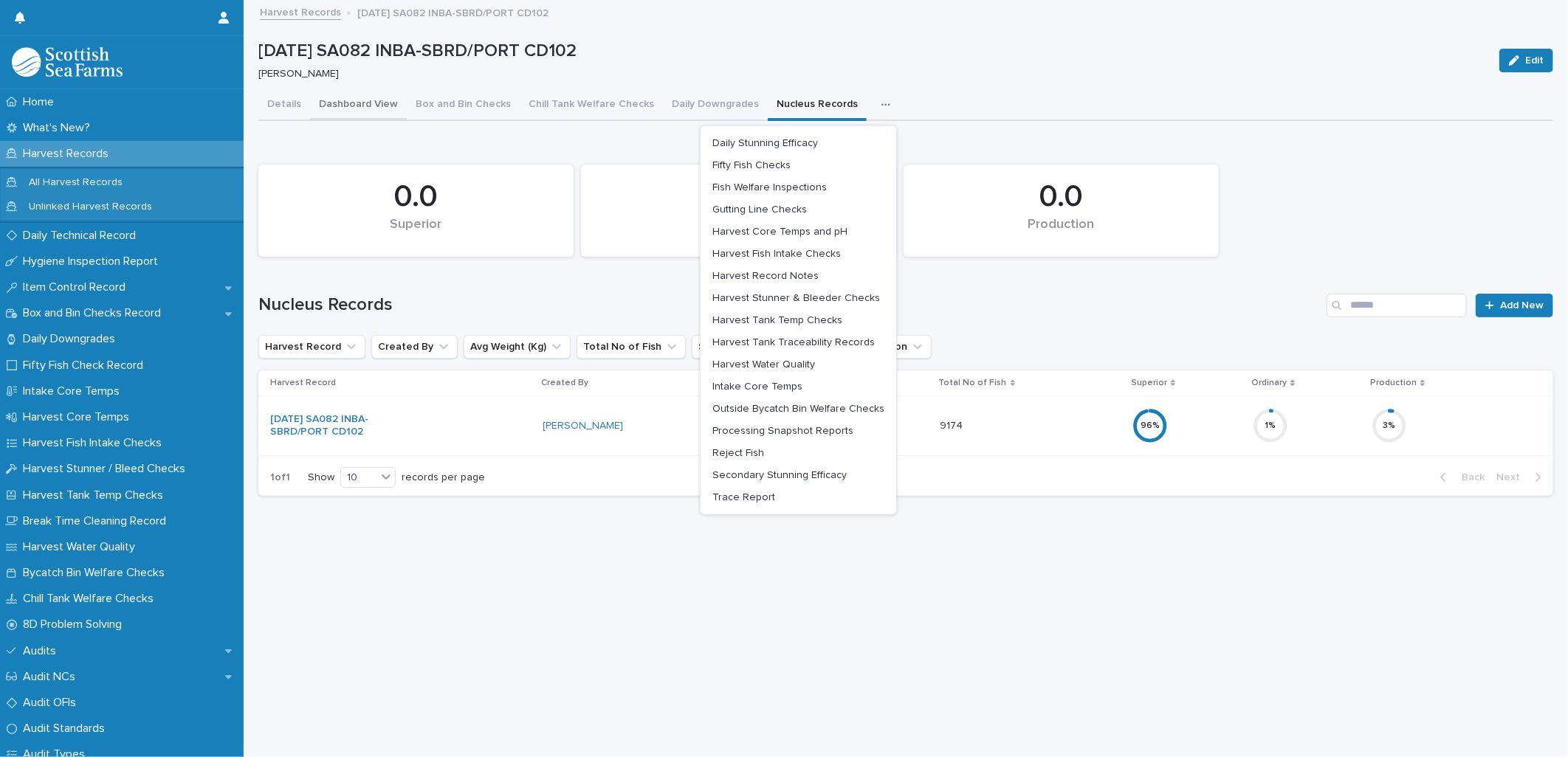
click at [367, 107] on button "Dashboard View" at bounding box center [358, 106] width 97 height 31
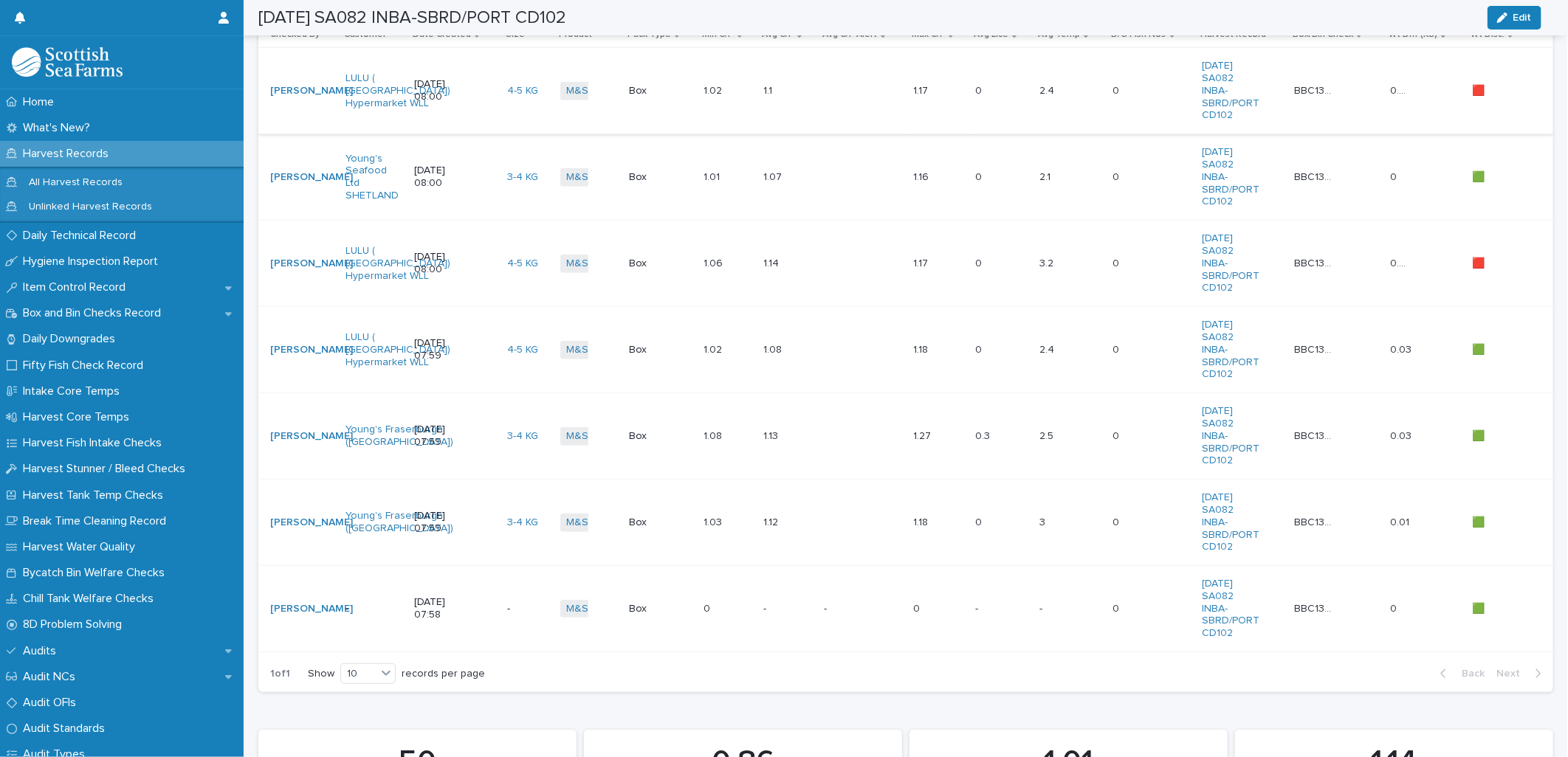
scroll to position [656, 0]
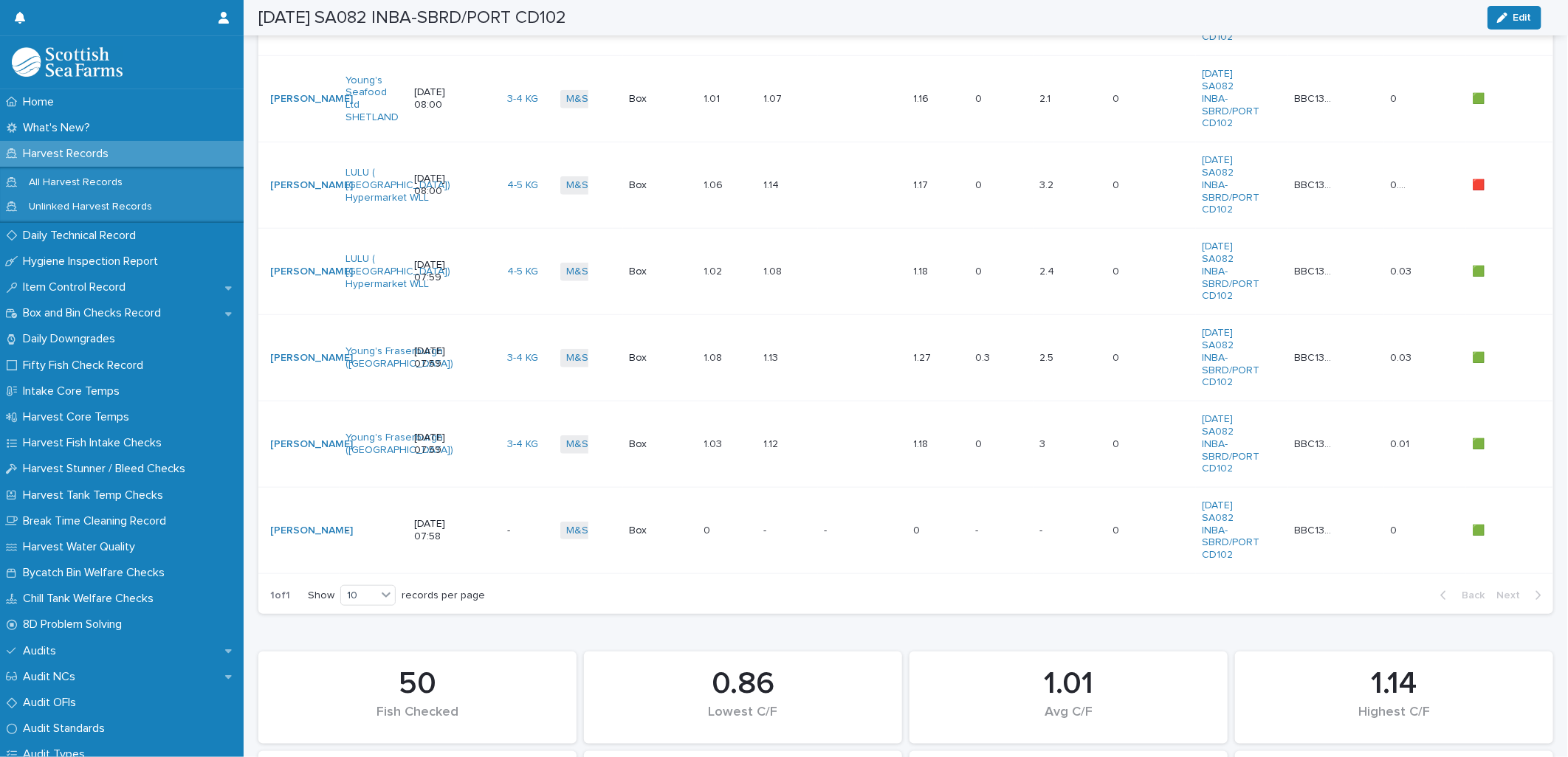
click at [875, 537] on div "- -" at bounding box center [862, 531] width 77 height 24
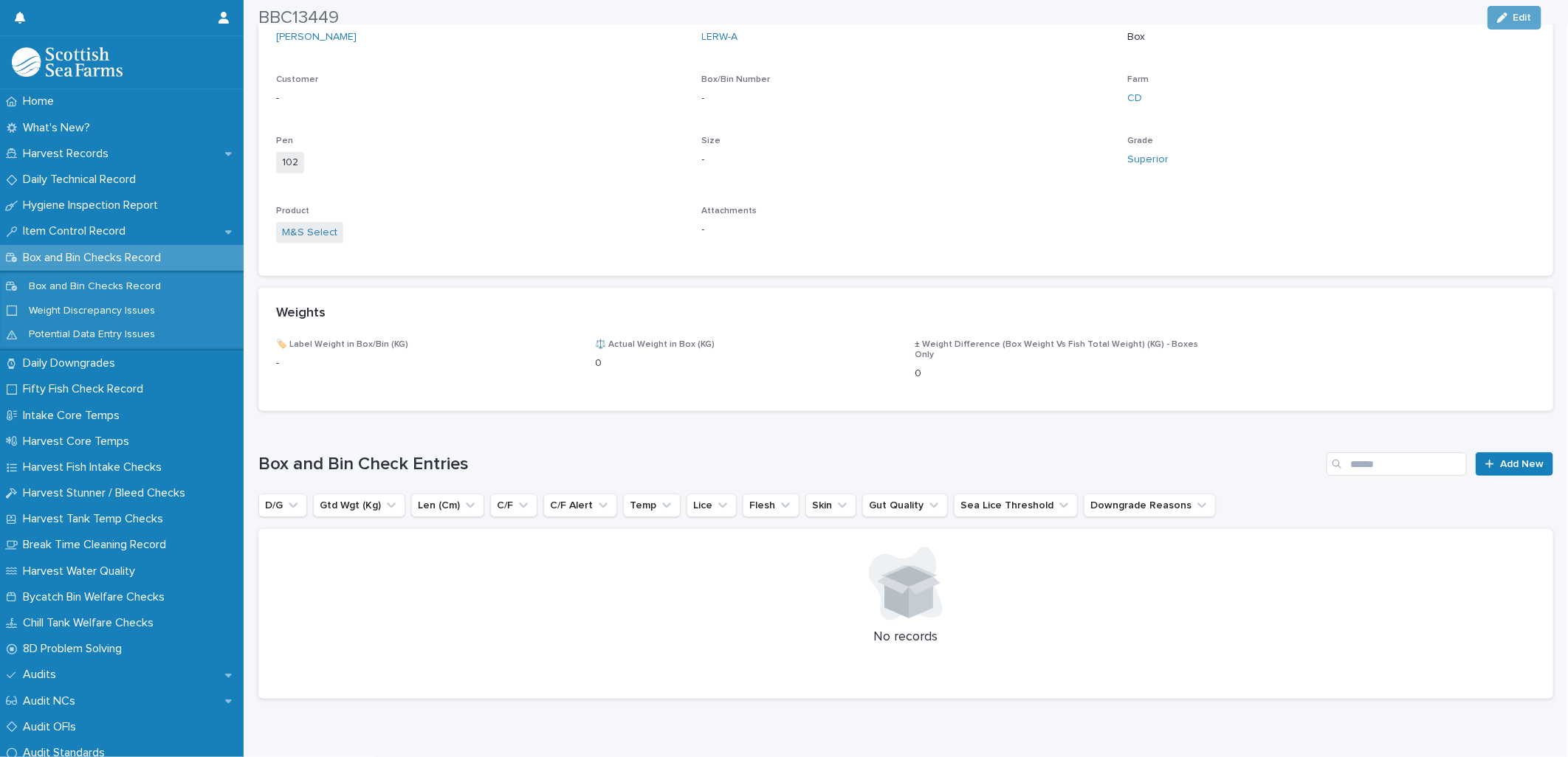
scroll to position [451, 0]
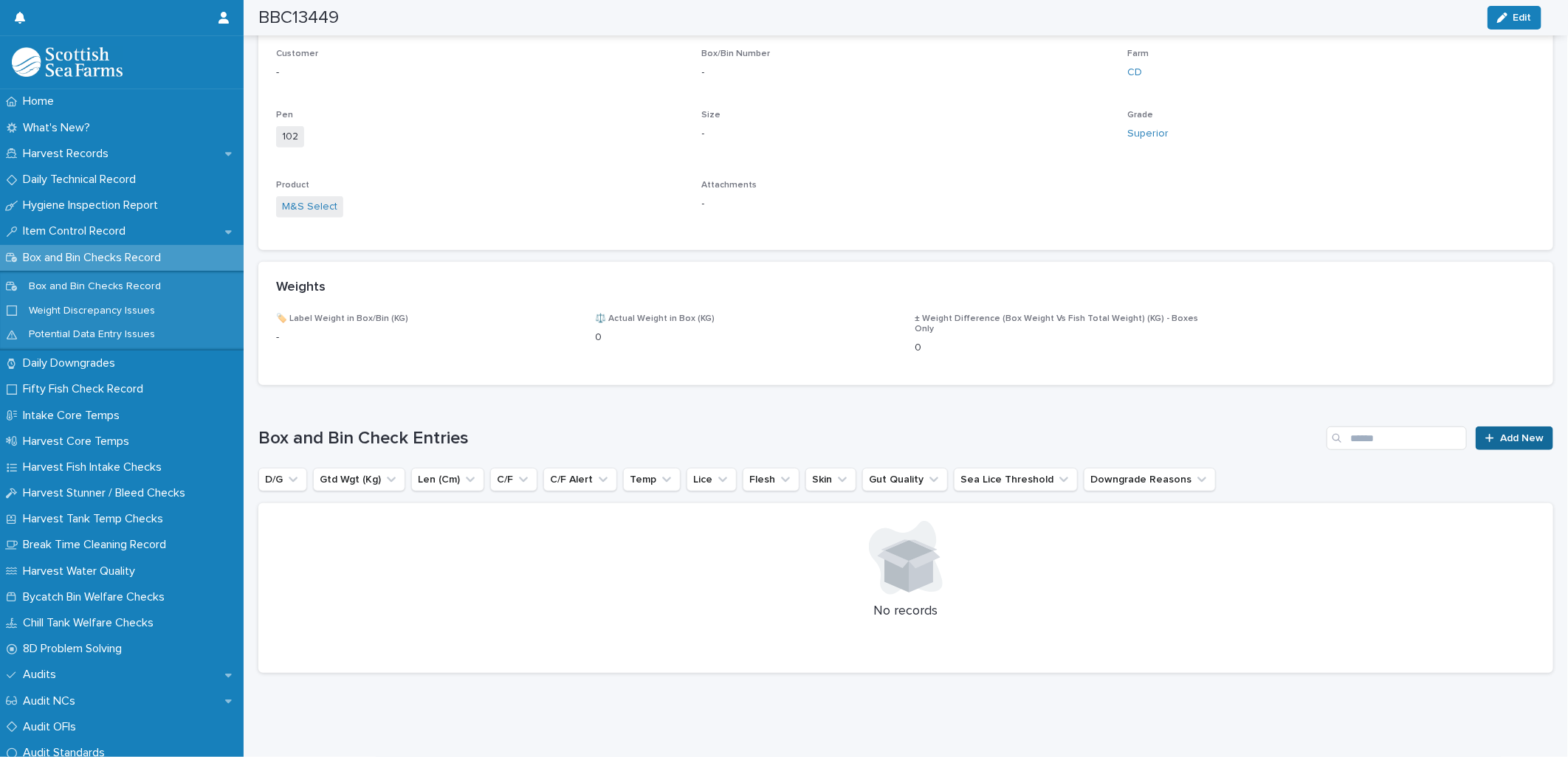
click at [1500, 433] on span "Add New" at bounding box center [1522, 438] width 44 height 10
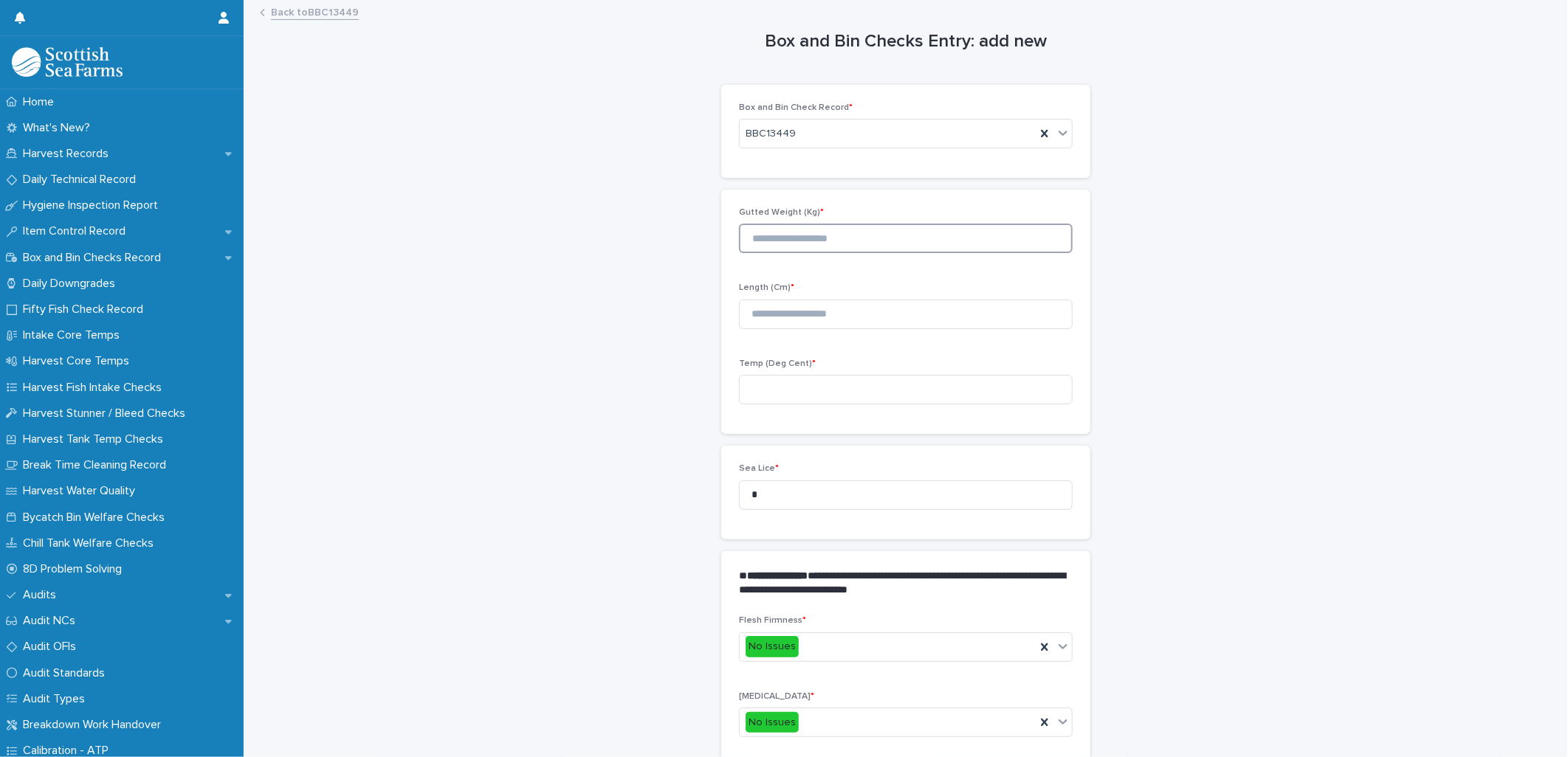
click at [757, 251] on input at bounding box center [905, 238] width 334 height 30
type input "*"
type input "****"
click at [808, 314] on input at bounding box center [905, 314] width 334 height 30
type input "**"
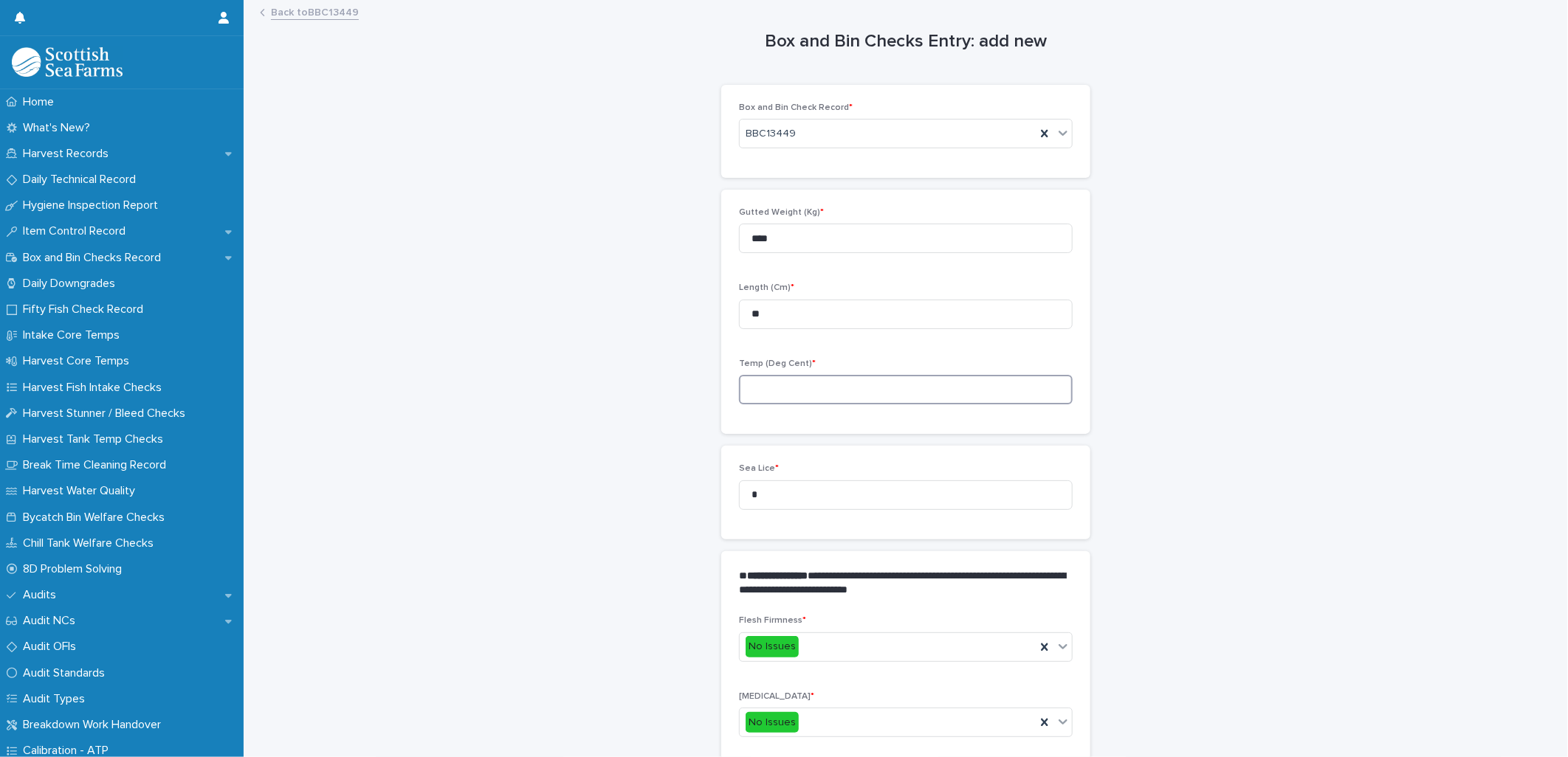
click at [785, 382] on input at bounding box center [905, 389] width 334 height 30
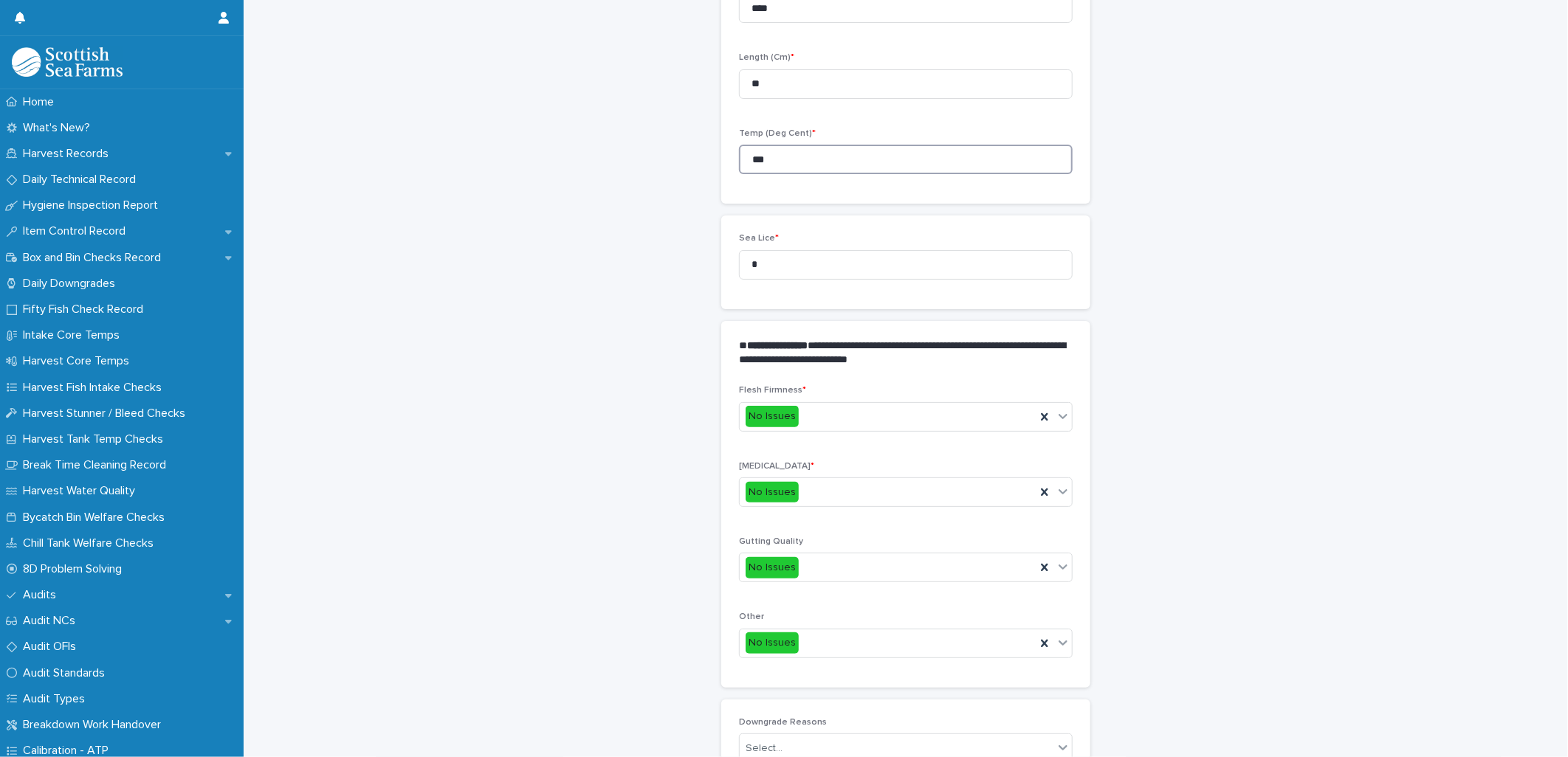
scroll to position [465, 0]
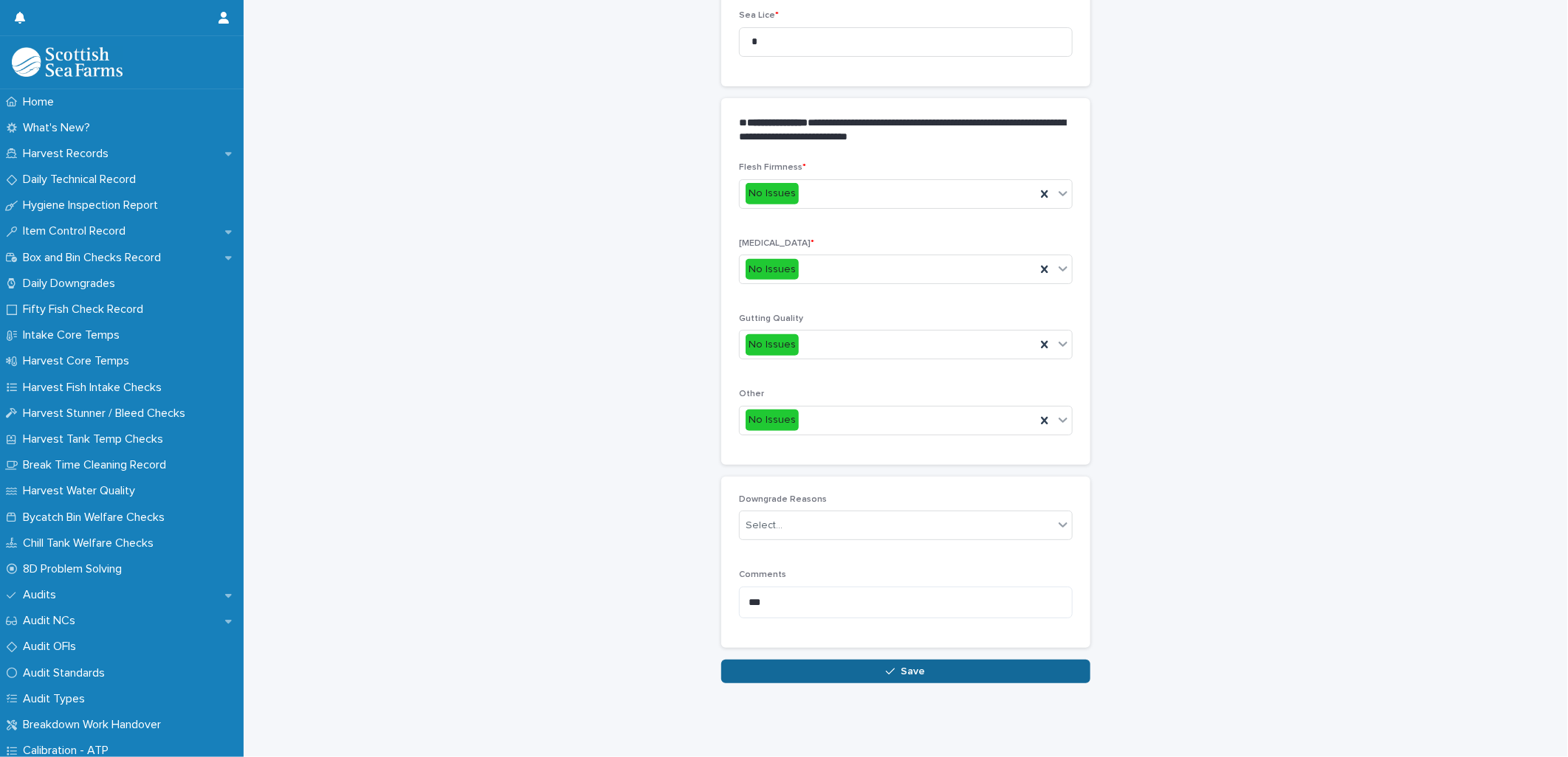
type input "***"
click at [787, 660] on button "Save" at bounding box center [905, 671] width 369 height 24
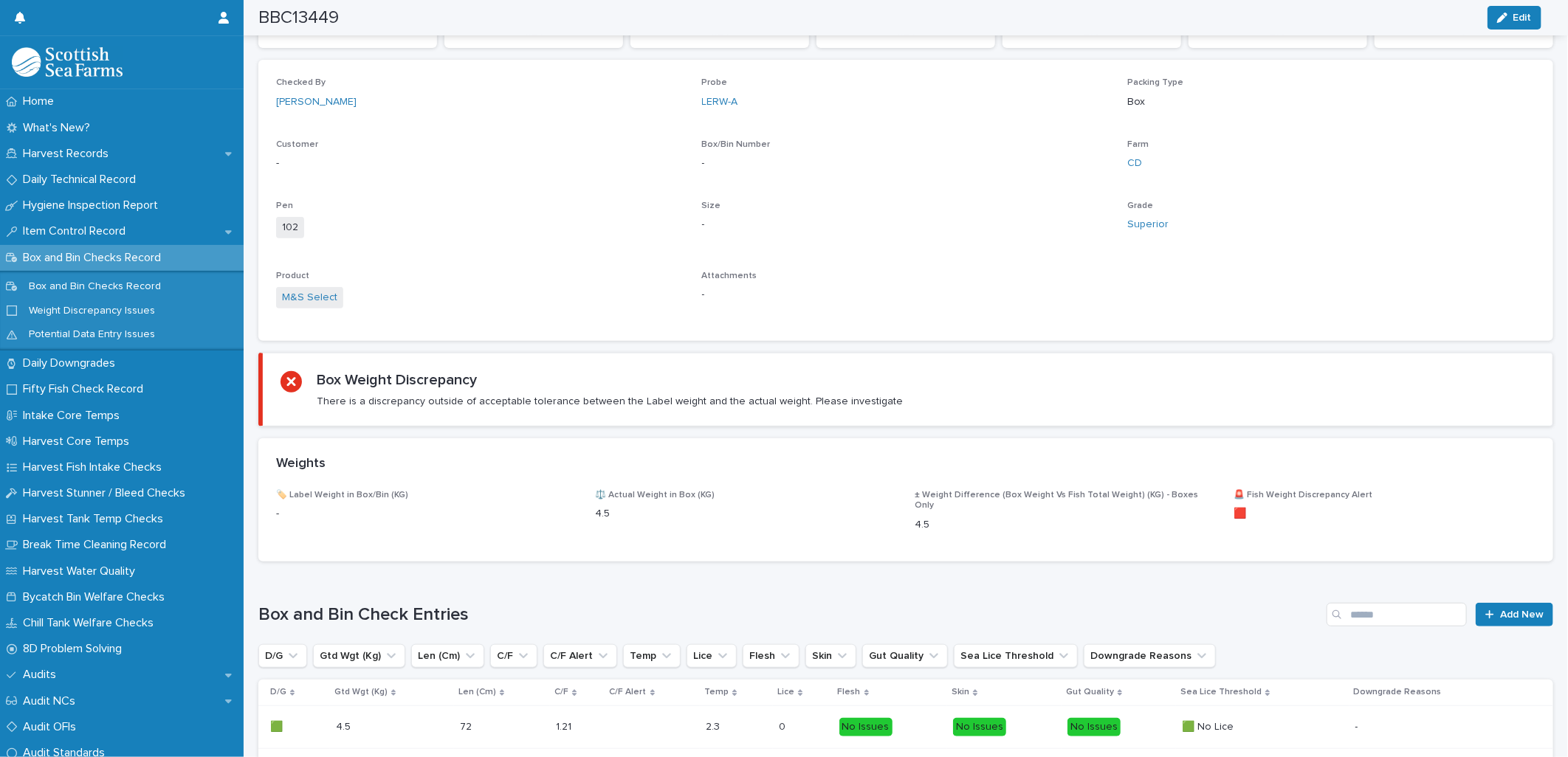
scroll to position [476, 0]
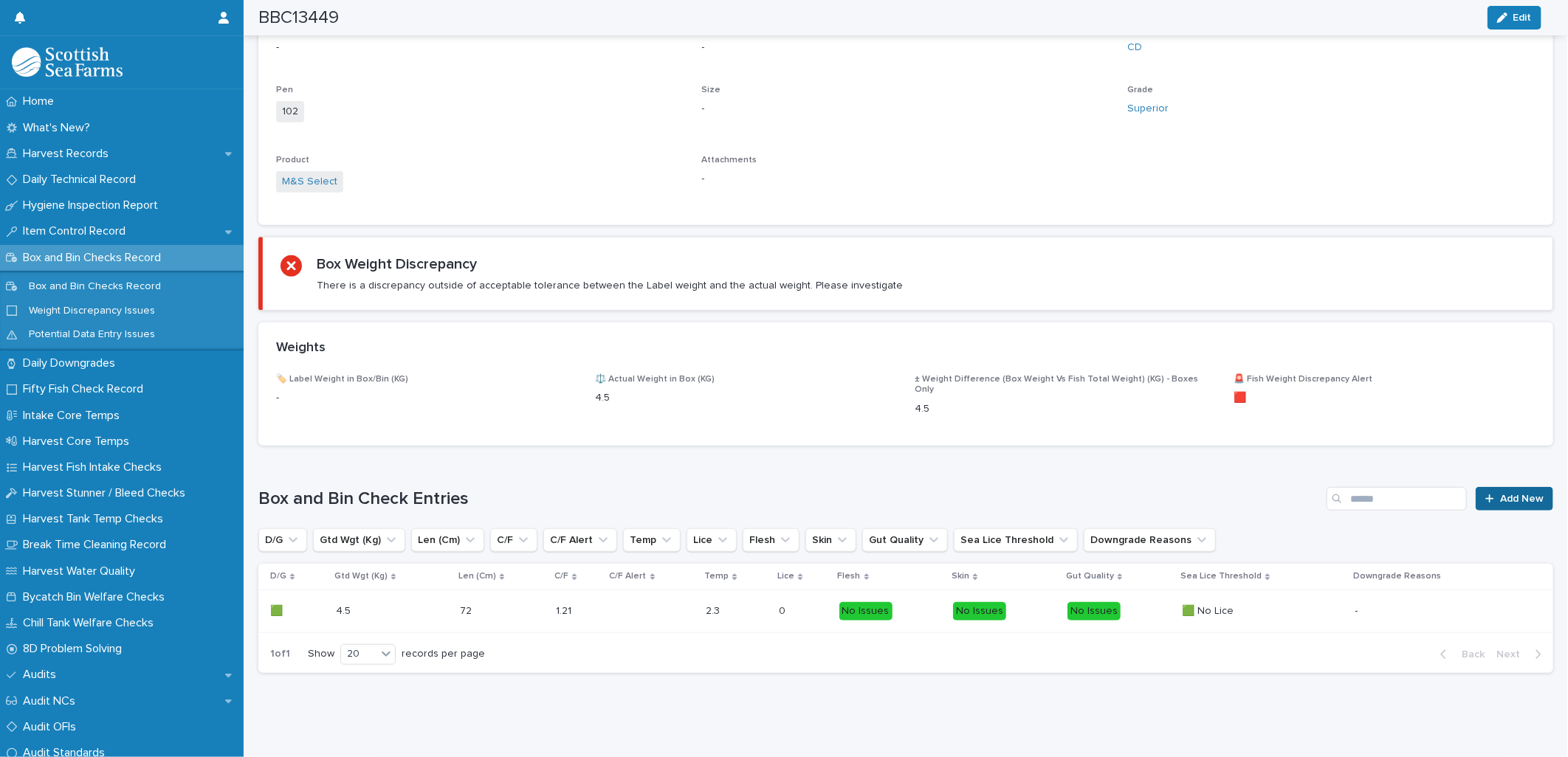
click at [1500, 494] on span "Add New" at bounding box center [1522, 499] width 44 height 10
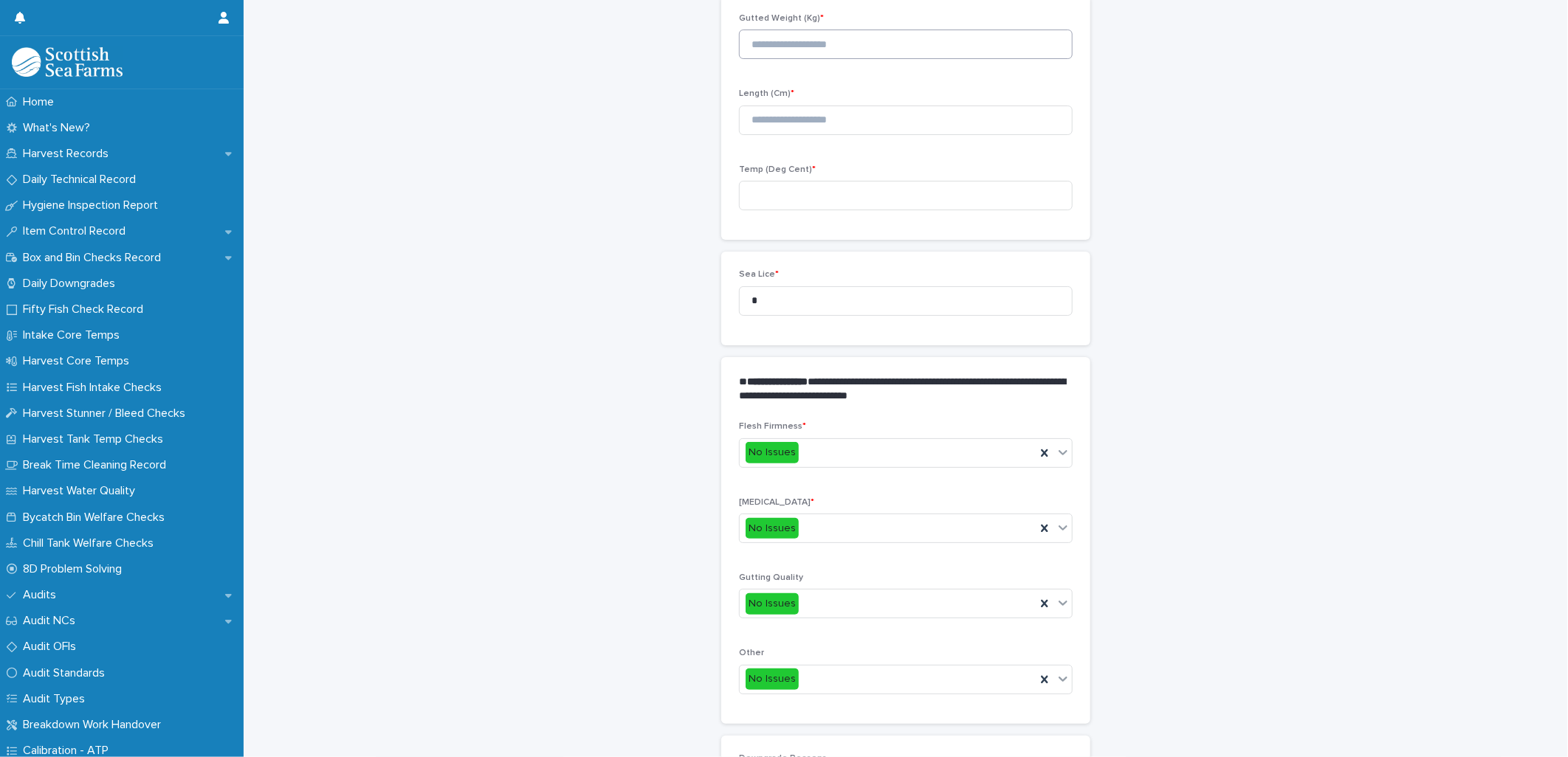
scroll to position [117, 0]
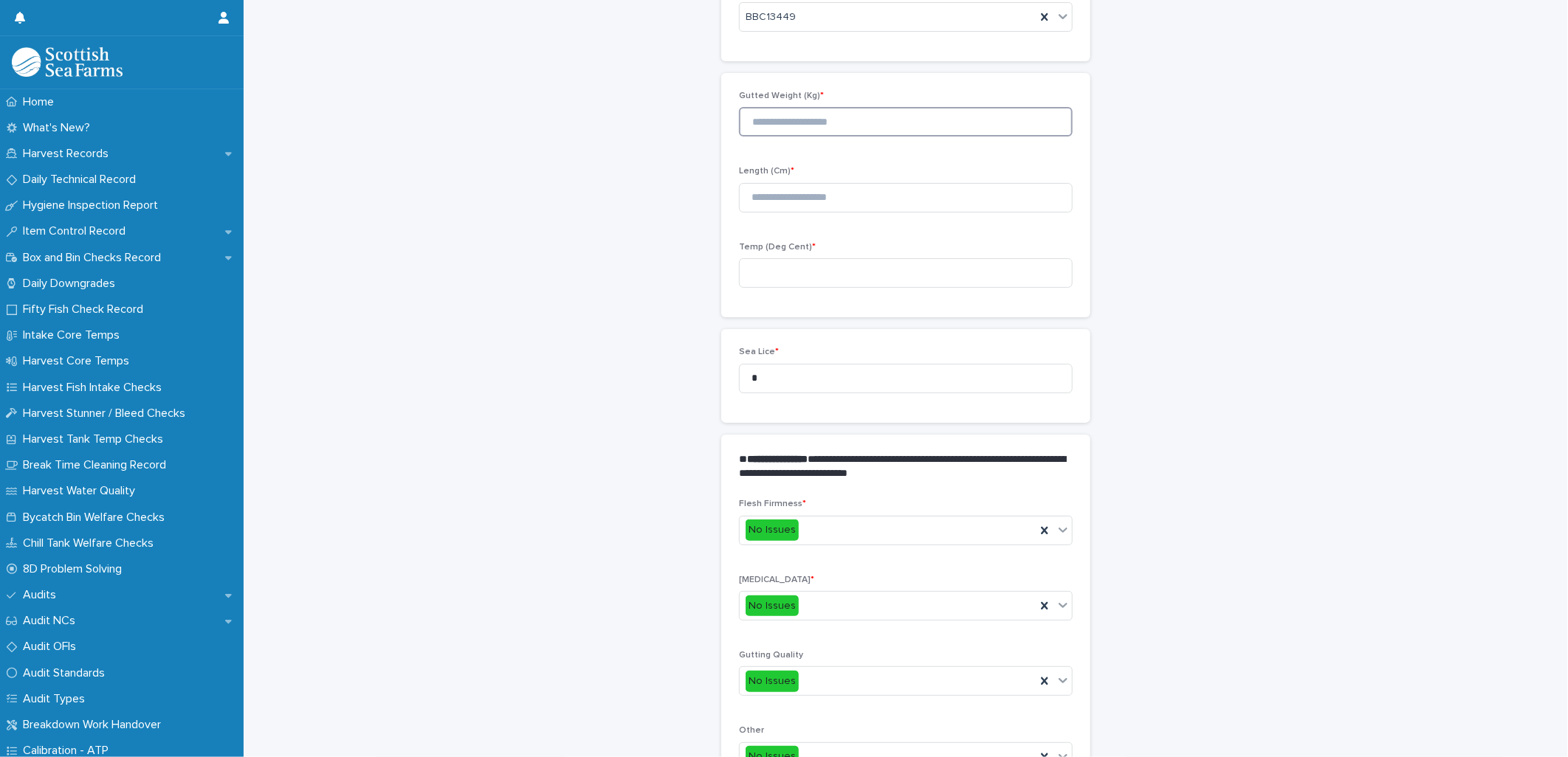
click at [783, 119] on input at bounding box center [905, 122] width 334 height 30
type input "****"
click at [794, 203] on input at bounding box center [905, 198] width 334 height 30
type input "**"
click at [781, 273] on input at bounding box center [905, 273] width 334 height 30
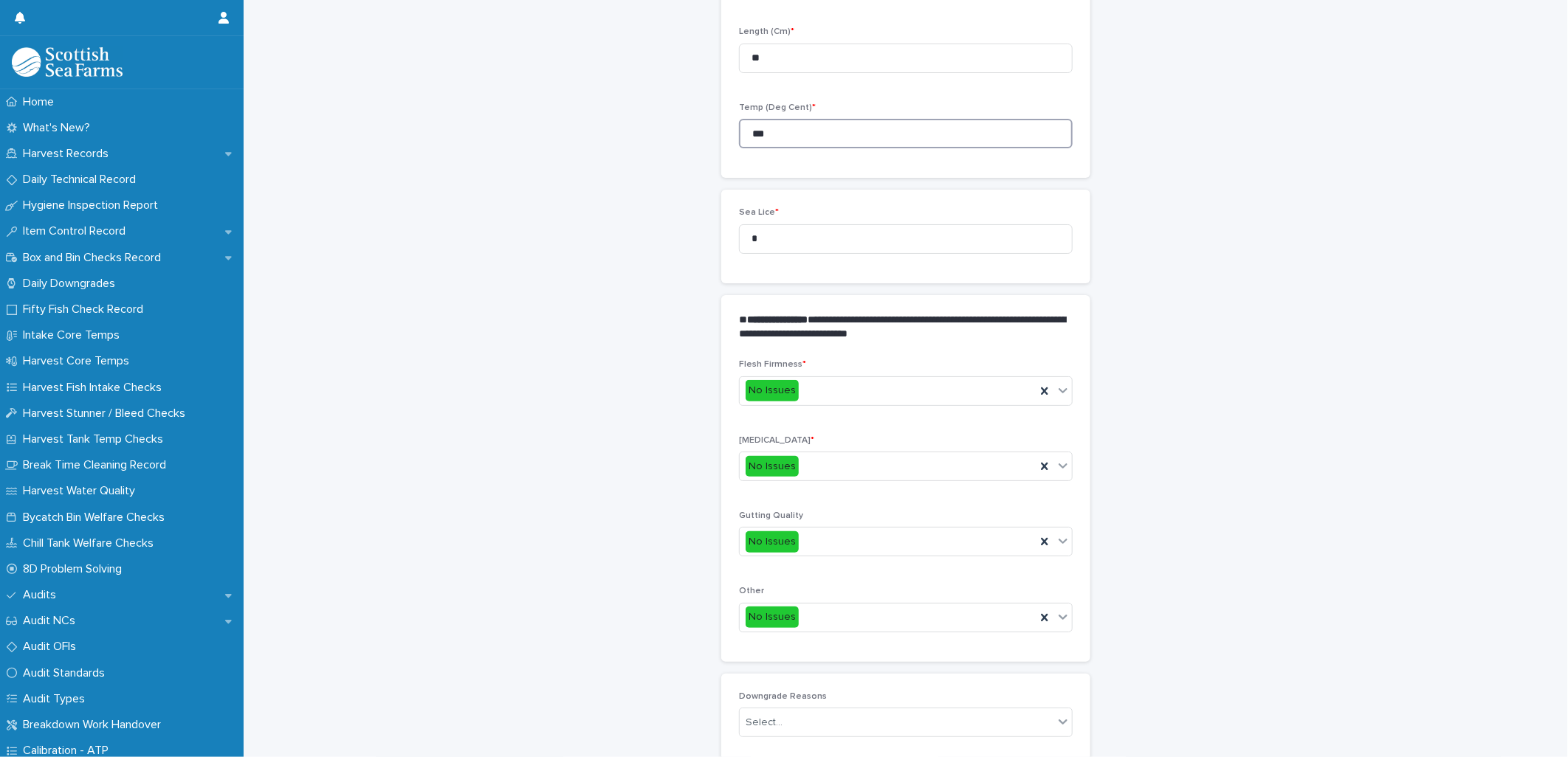
scroll to position [465, 0]
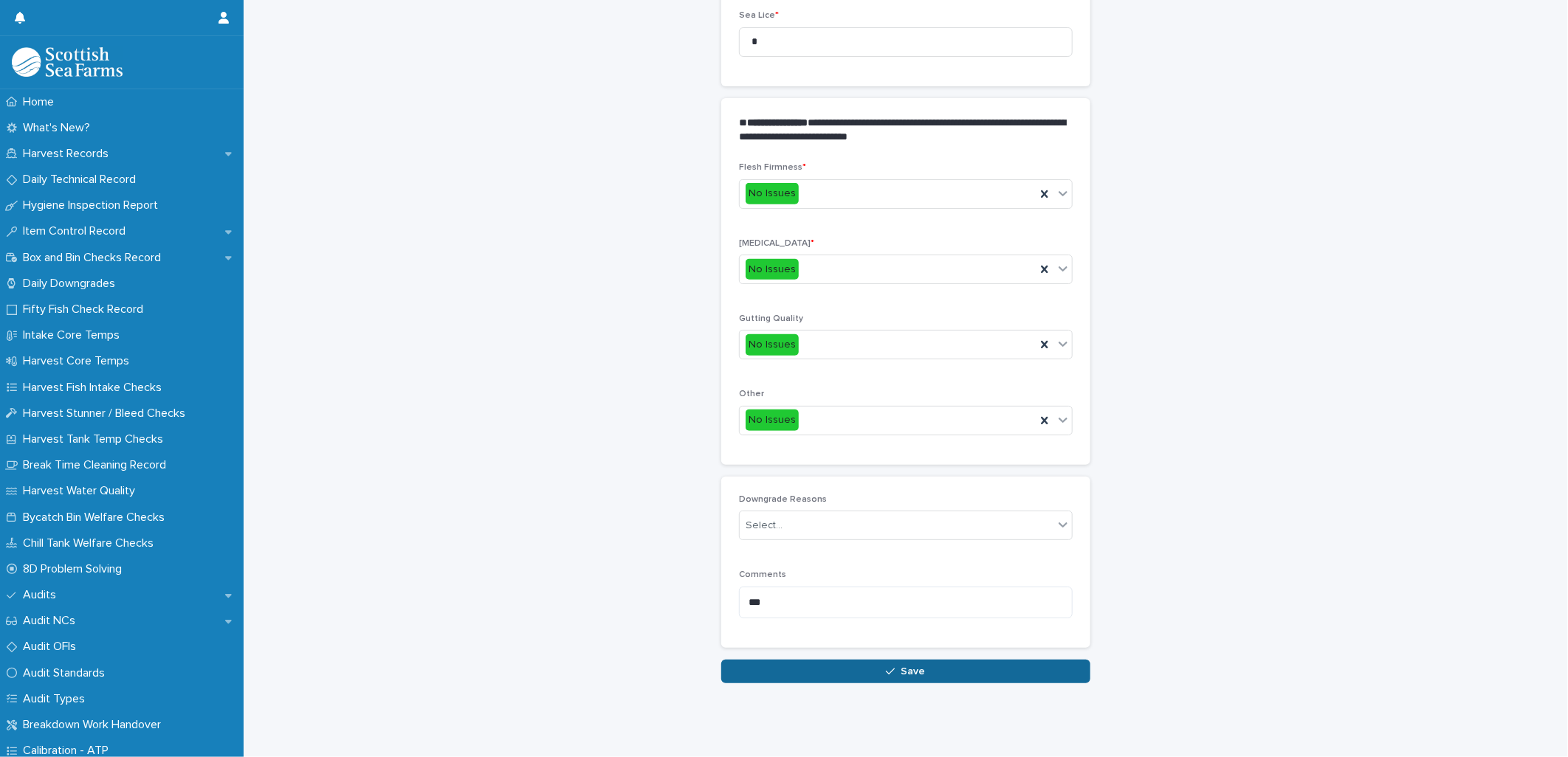
type input "***"
drag, startPoint x: 812, startPoint y: 662, endPoint x: 833, endPoint y: 644, distance: 27.7
click at [812, 663] on button "Save" at bounding box center [905, 671] width 369 height 24
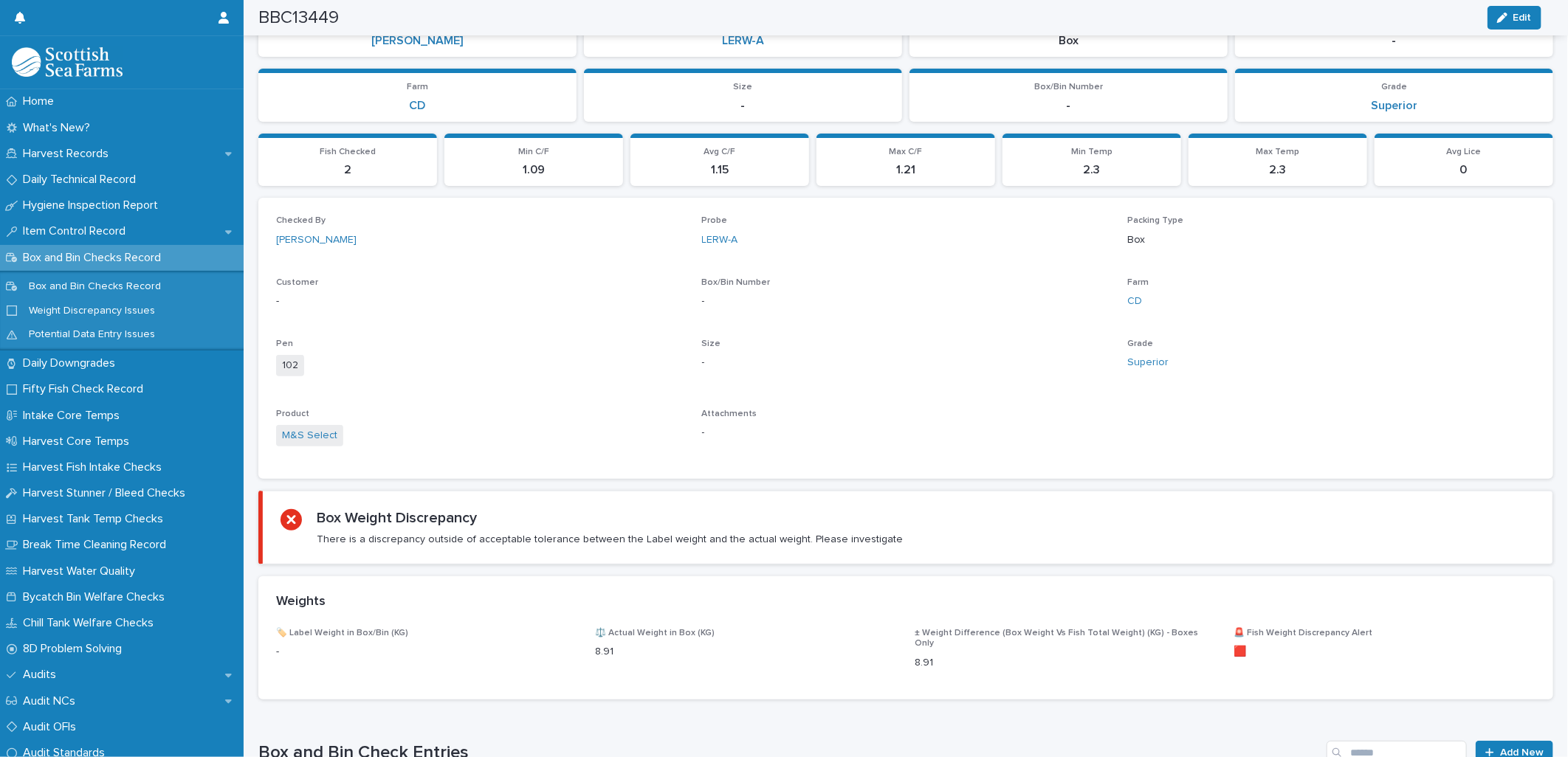
scroll to position [498, 0]
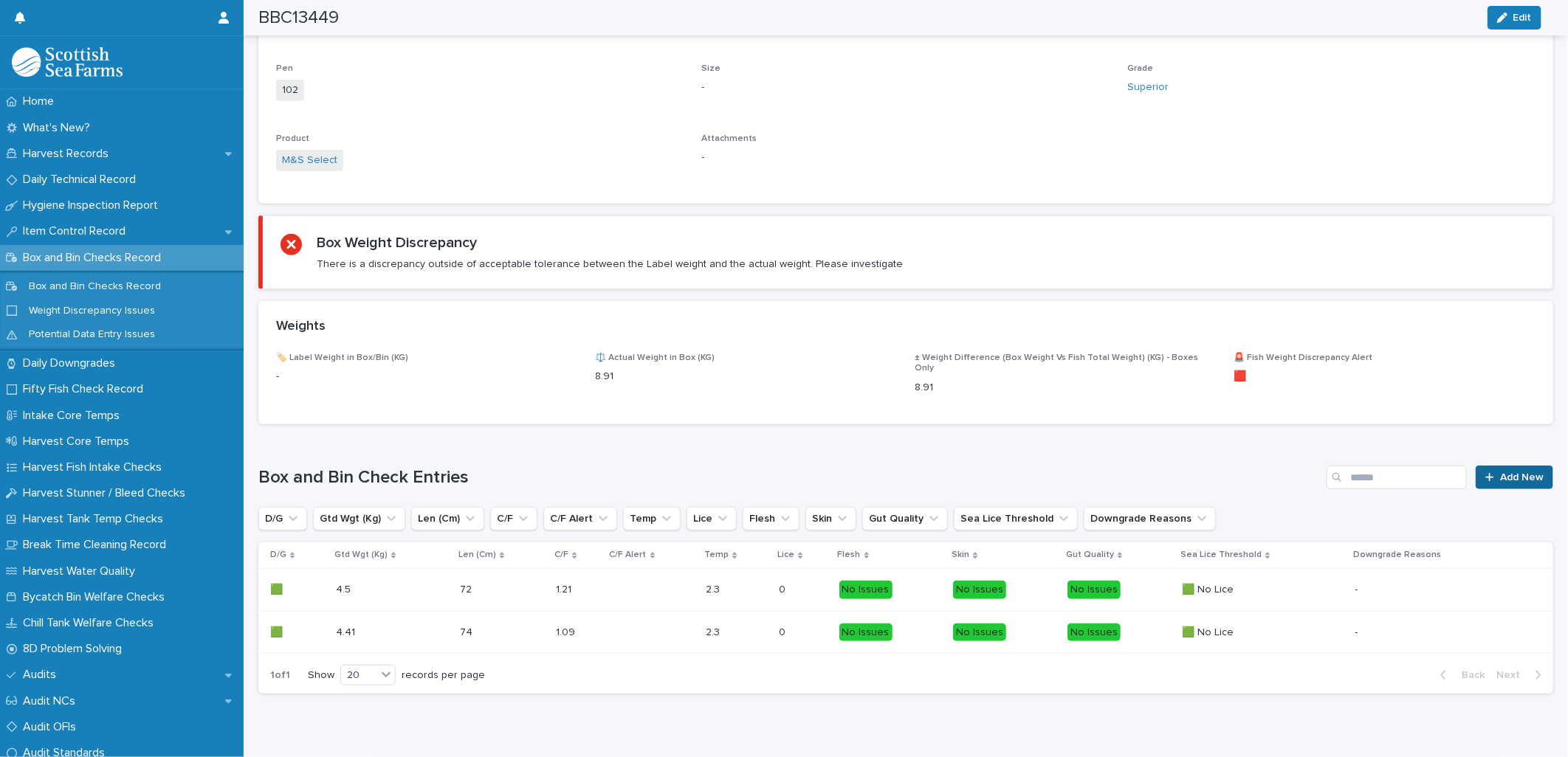
click at [1485, 472] on icon at bounding box center [1489, 478] width 9 height 10
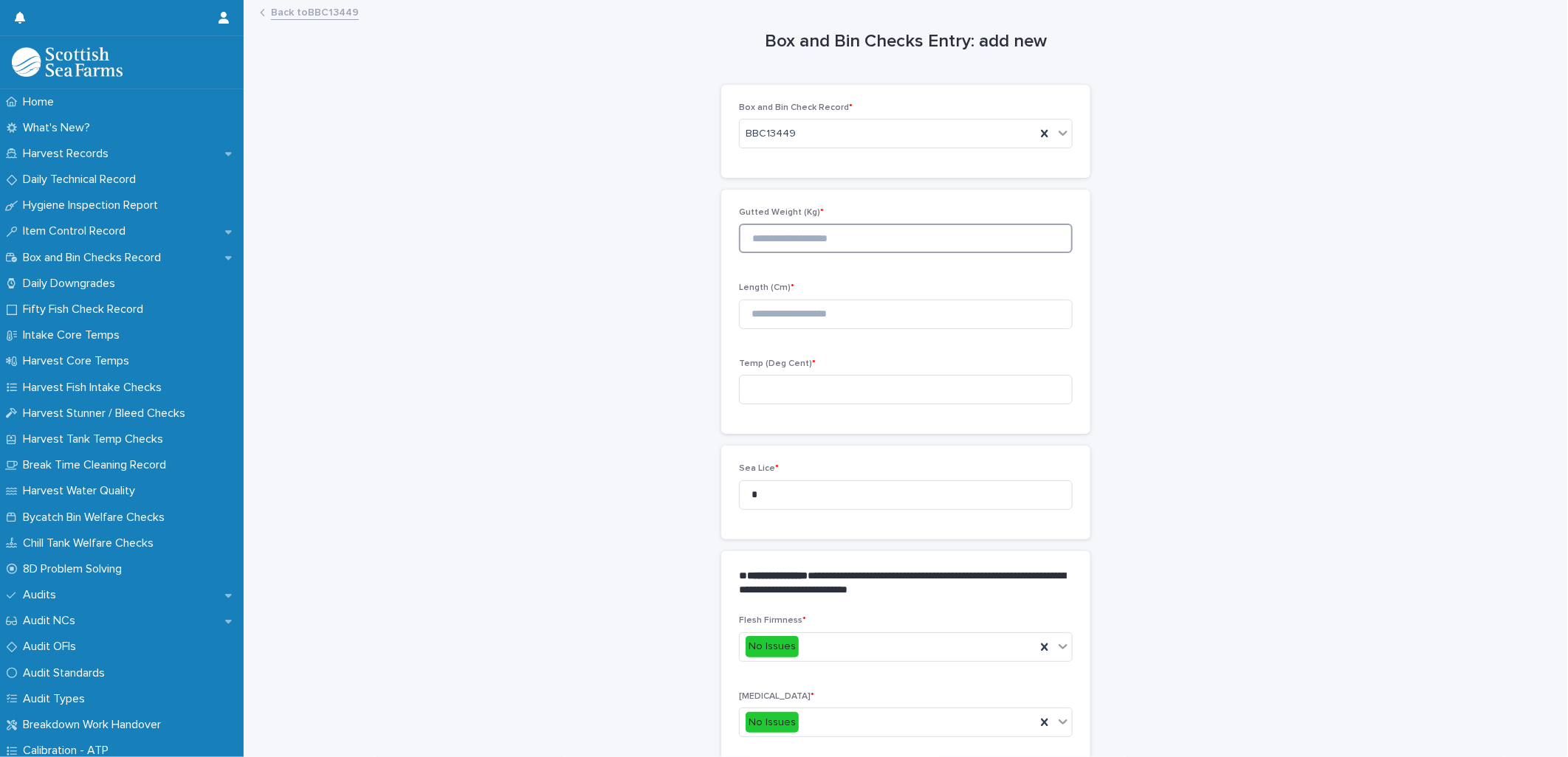
click at [765, 240] on input at bounding box center [905, 238] width 334 height 30
type input "****"
drag, startPoint x: 800, startPoint y: 328, endPoint x: 806, endPoint y: 313, distance: 16.2
click at [801, 323] on input at bounding box center [905, 314] width 334 height 30
type input "**"
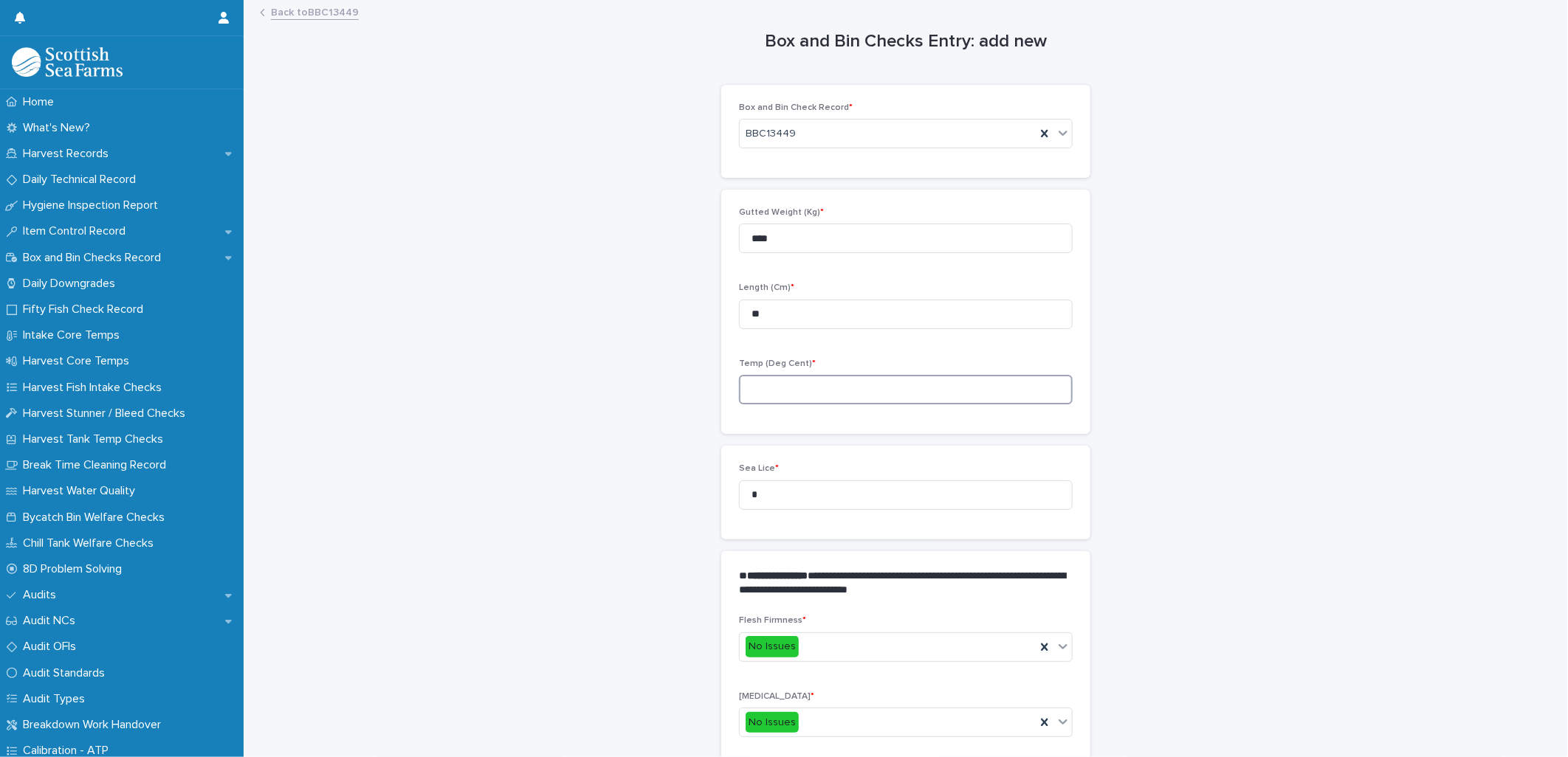
click at [808, 380] on input at bounding box center [905, 389] width 334 height 30
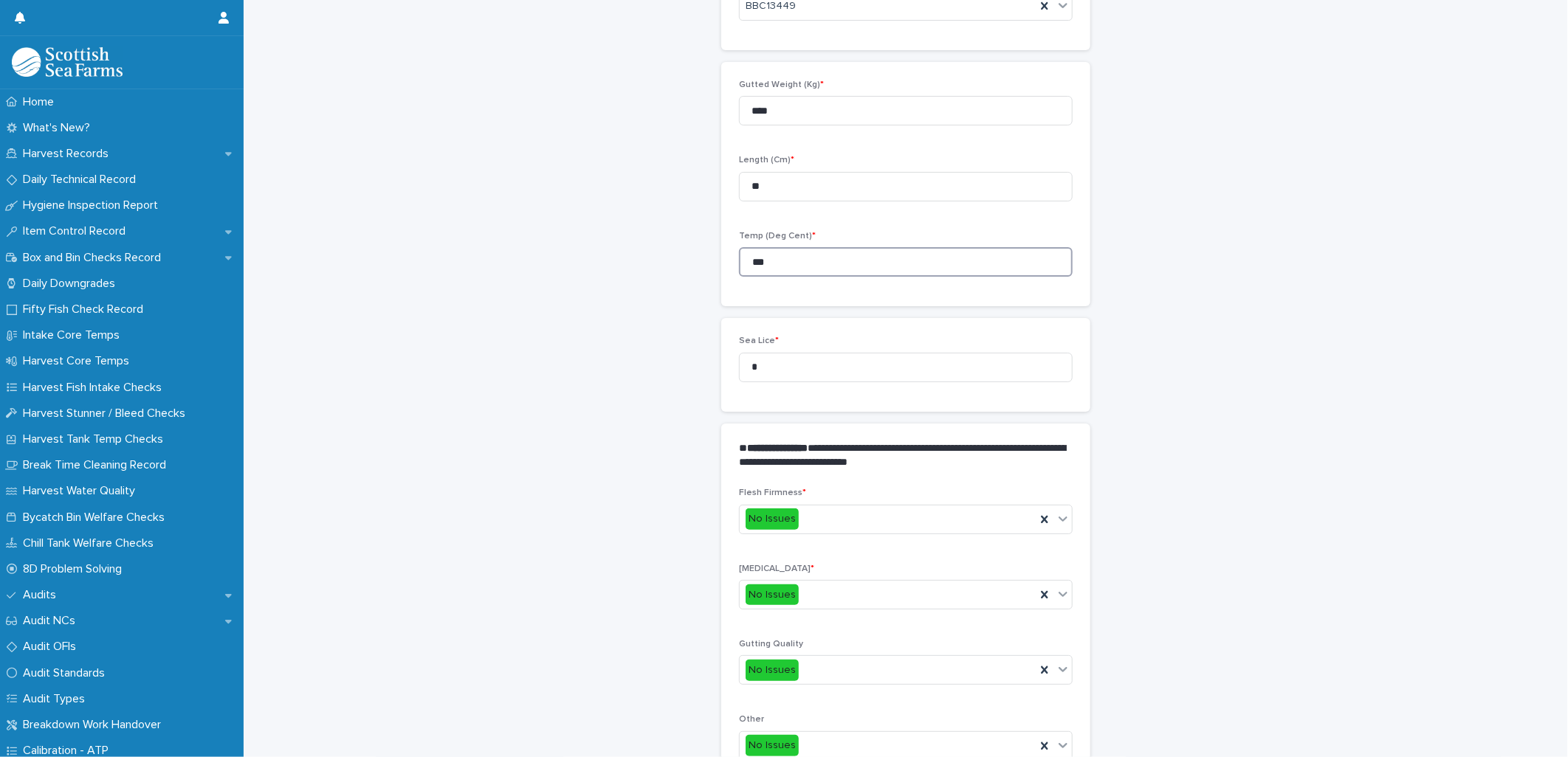
scroll to position [465, 0]
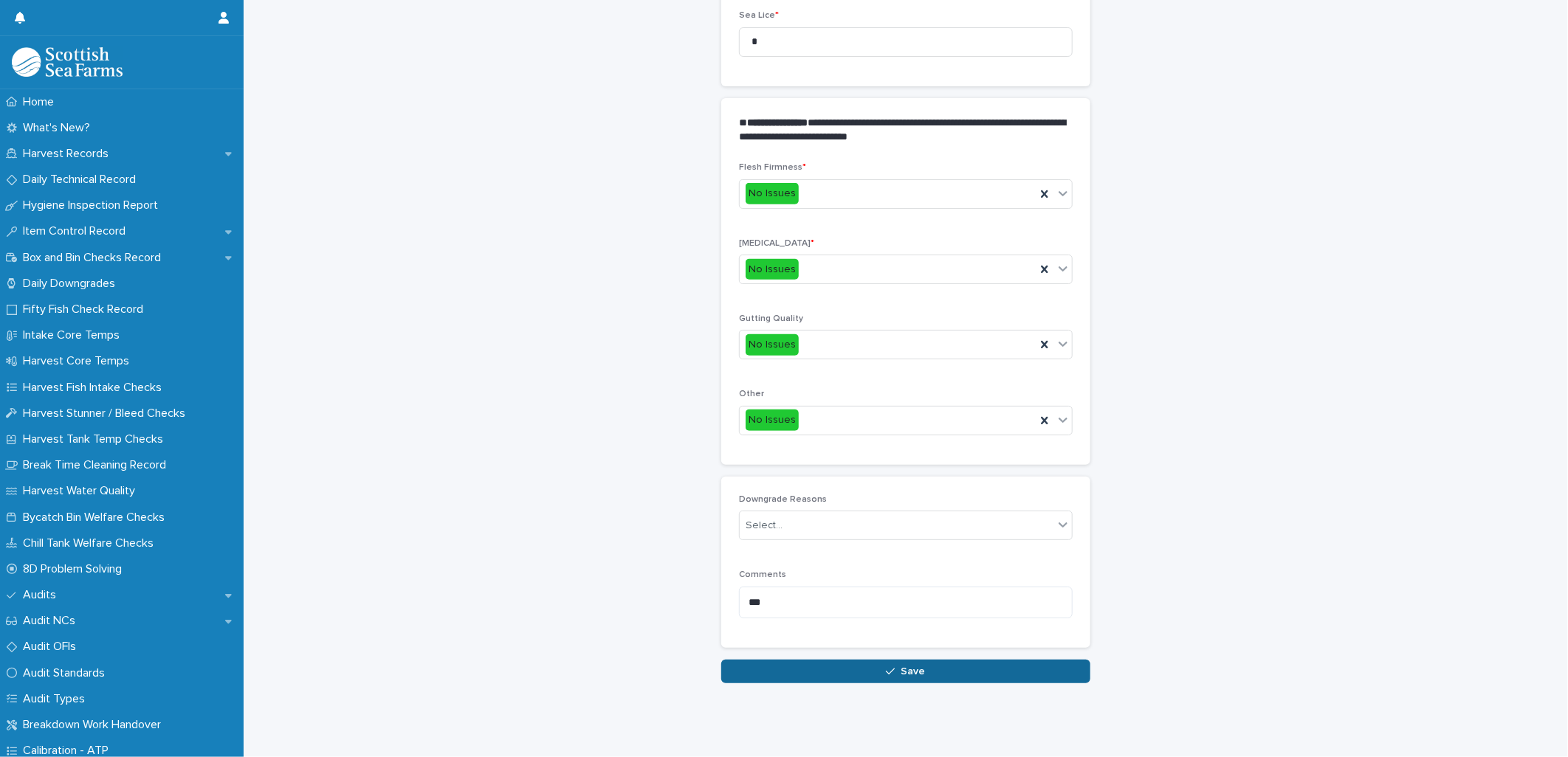
type input "***"
click at [794, 660] on button "Save" at bounding box center [905, 671] width 369 height 24
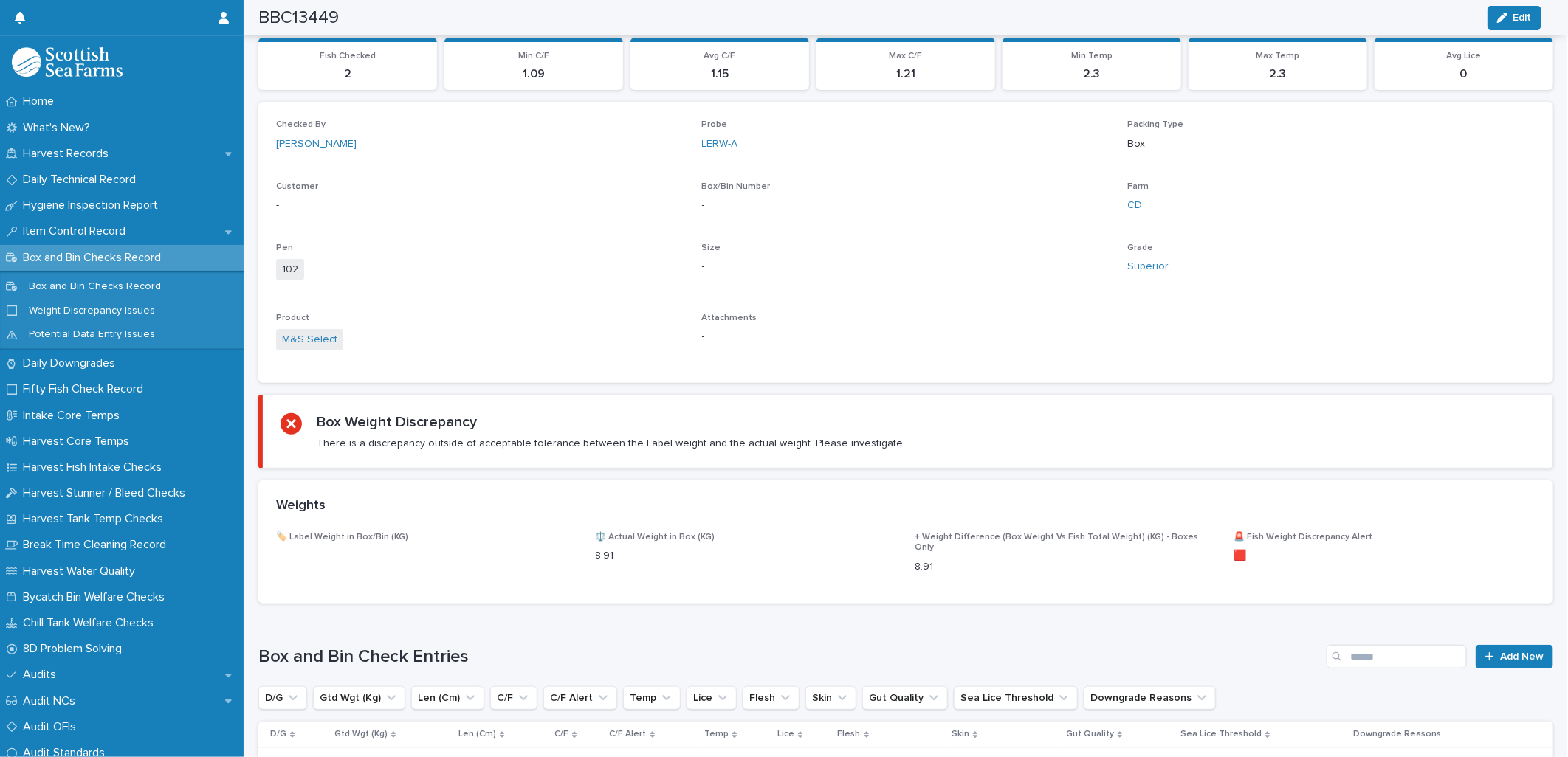
scroll to position [519, 0]
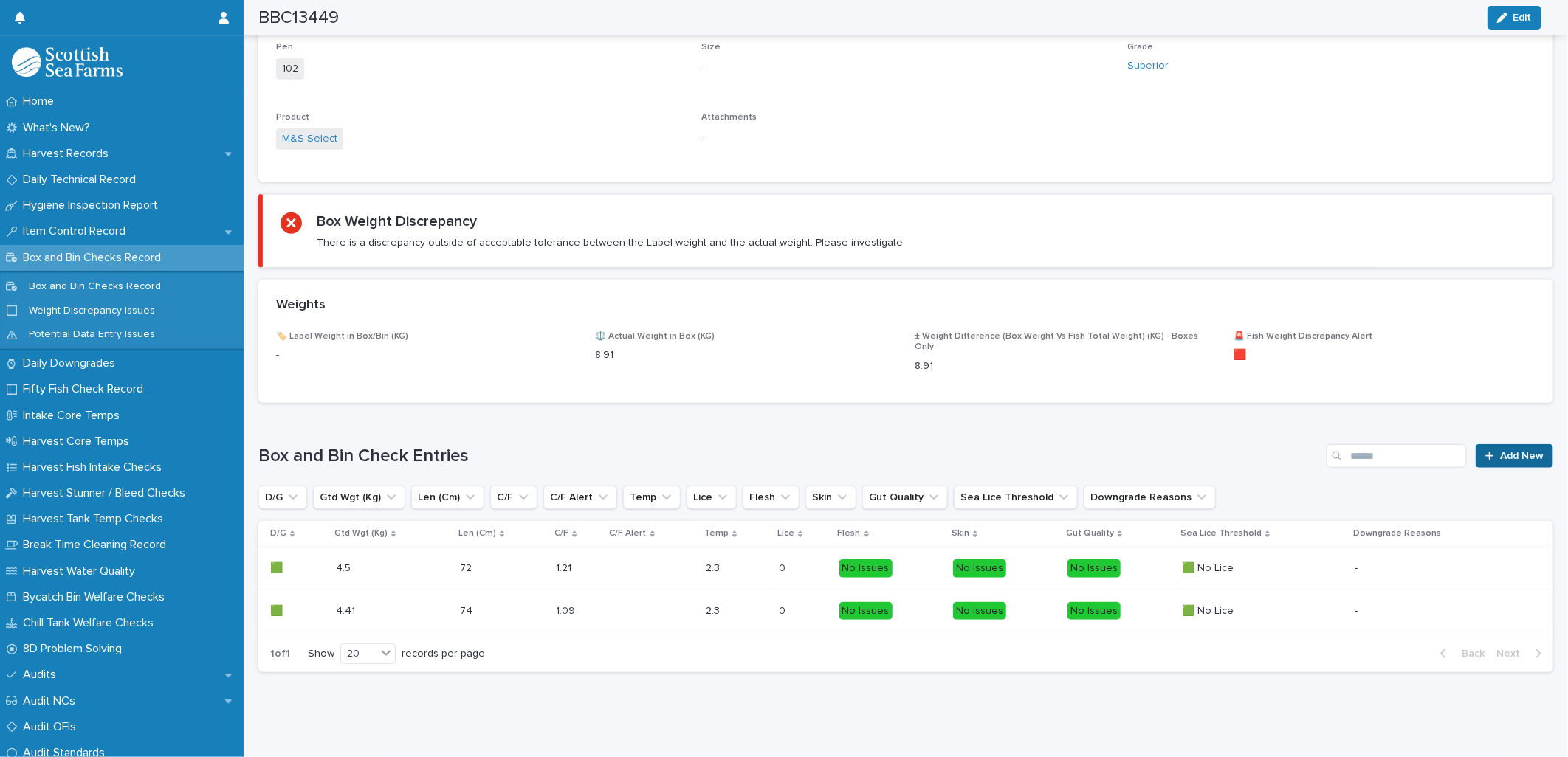
click at [1500, 451] on span "Add New" at bounding box center [1522, 457] width 44 height 10
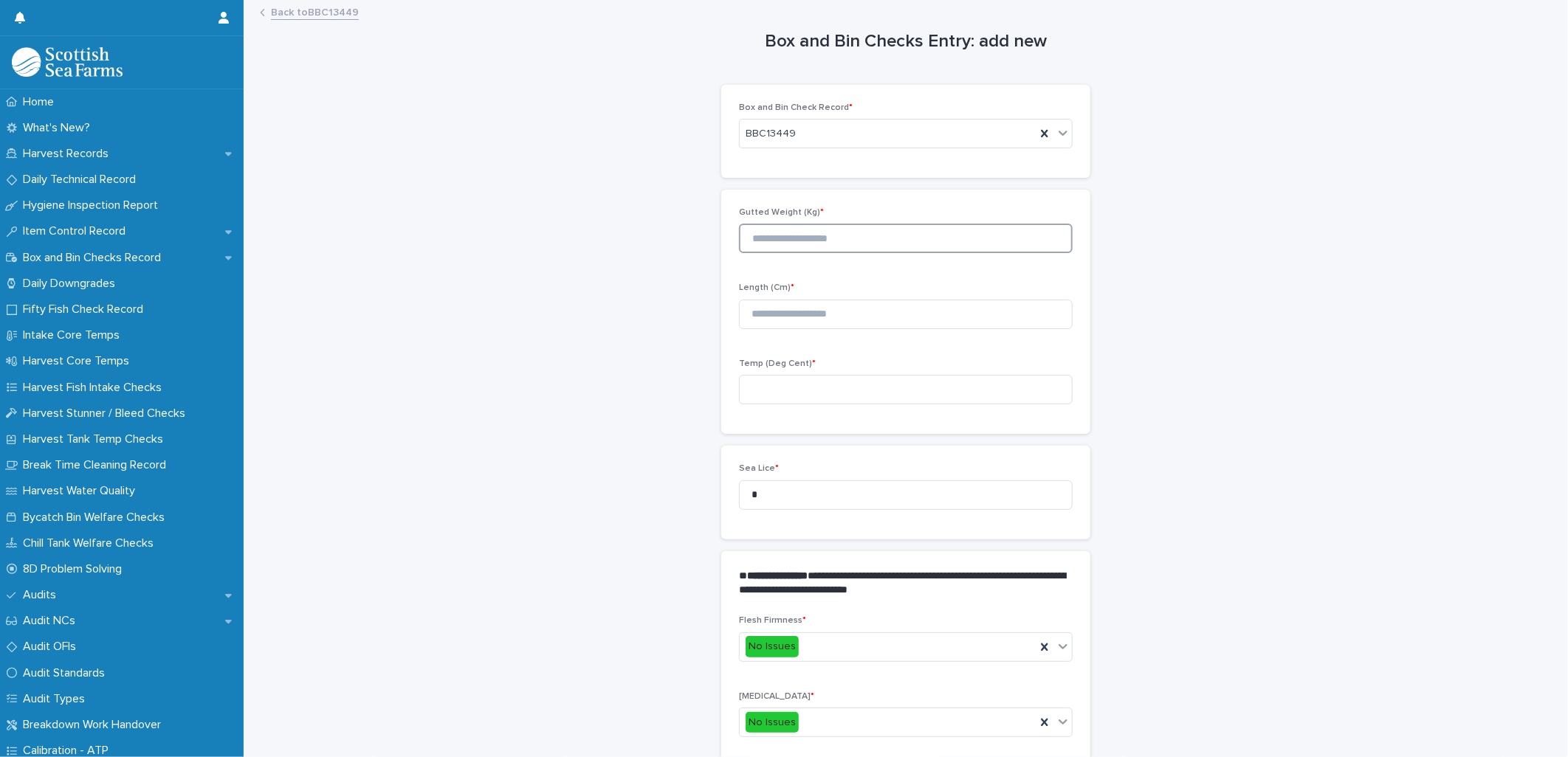
click at [776, 234] on input at bounding box center [905, 238] width 334 height 30
type input "****"
click at [828, 315] on input at bounding box center [905, 314] width 334 height 30
type input "**"
drag, startPoint x: 764, startPoint y: 409, endPoint x: 775, endPoint y: 397, distance: 16.3
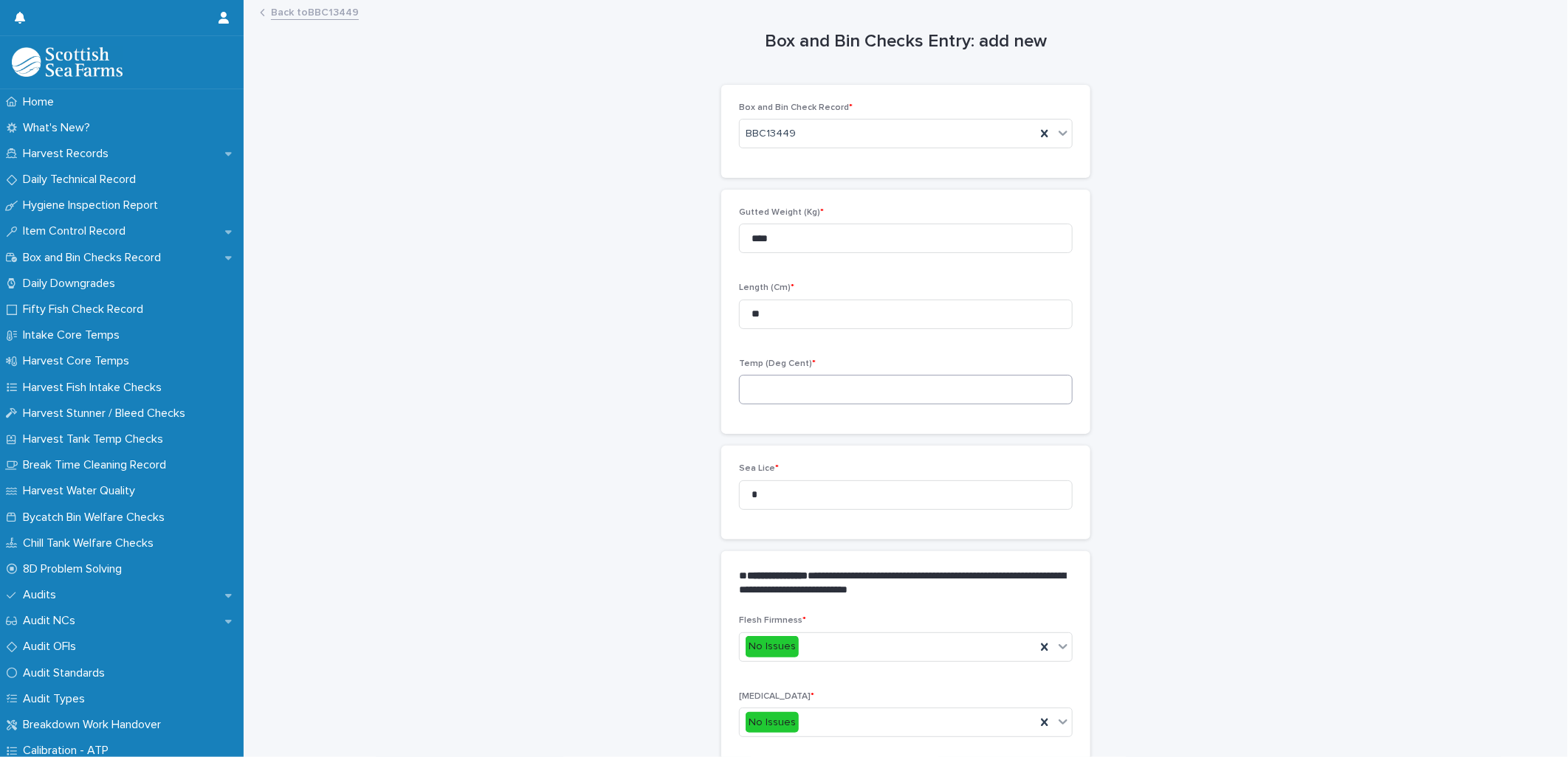
click at [764, 408] on div "Temp (Deg Cent) *" at bounding box center [905, 388] width 334 height 58
click at [777, 395] on input at bounding box center [905, 389] width 334 height 30
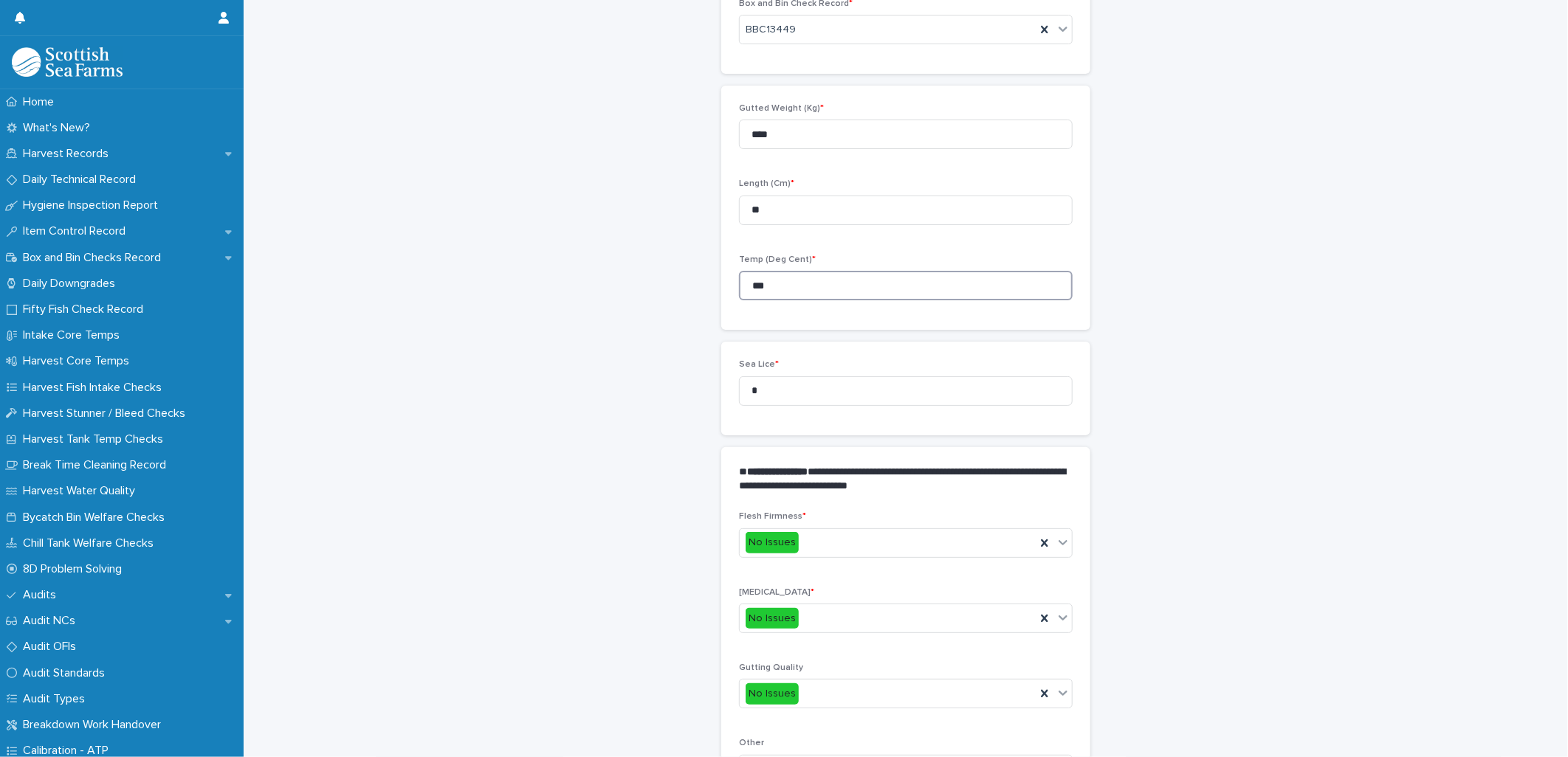
scroll to position [465, 0]
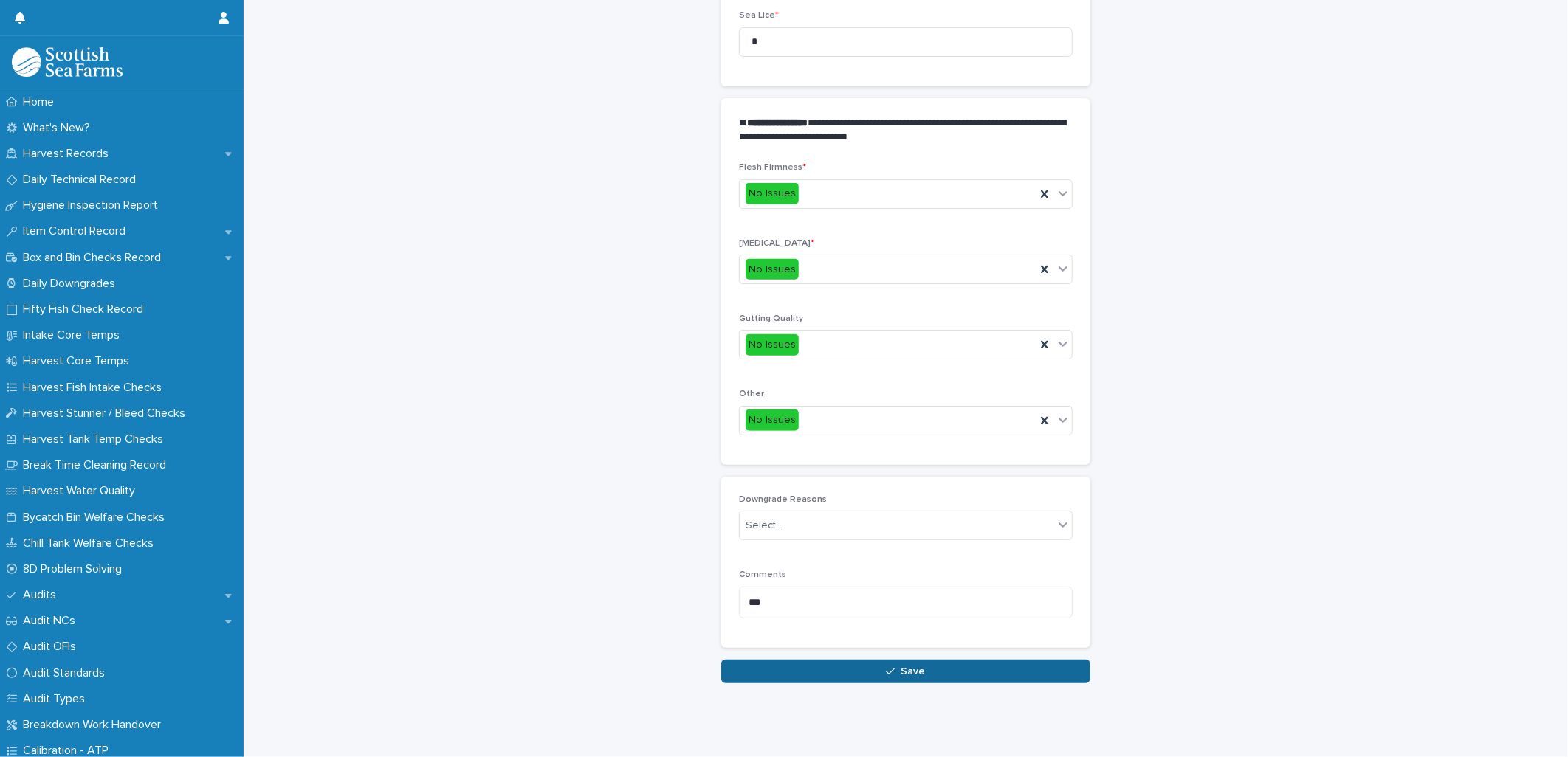
type input "***"
click at [836, 660] on button "Save" at bounding box center [905, 671] width 369 height 24
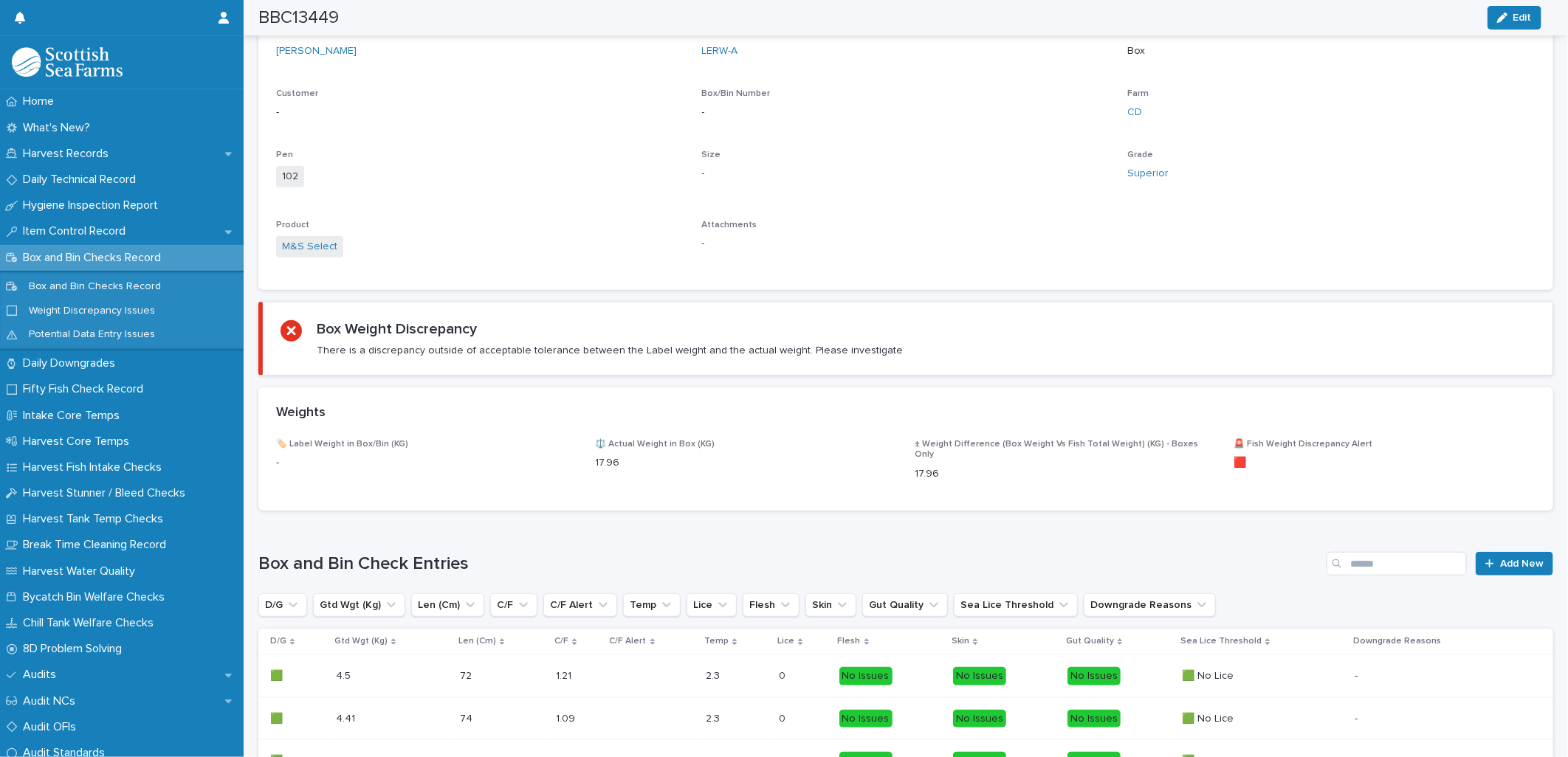
scroll to position [603, 0]
